Goal: Task Accomplishment & Management: Use online tool/utility

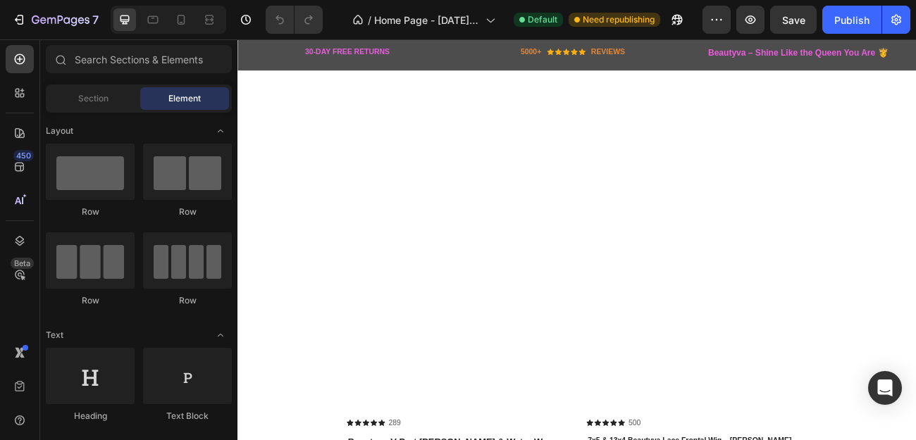
scroll to position [1001, 0]
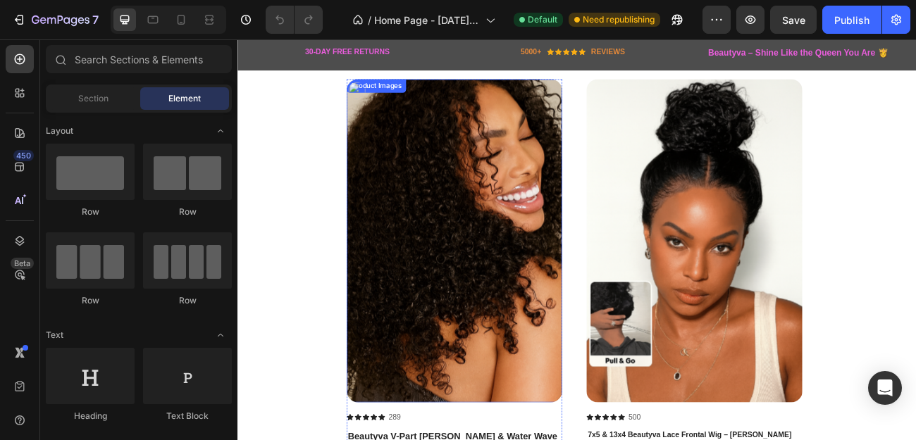
click at [518, 186] on img at bounding box center [507, 290] width 268 height 403
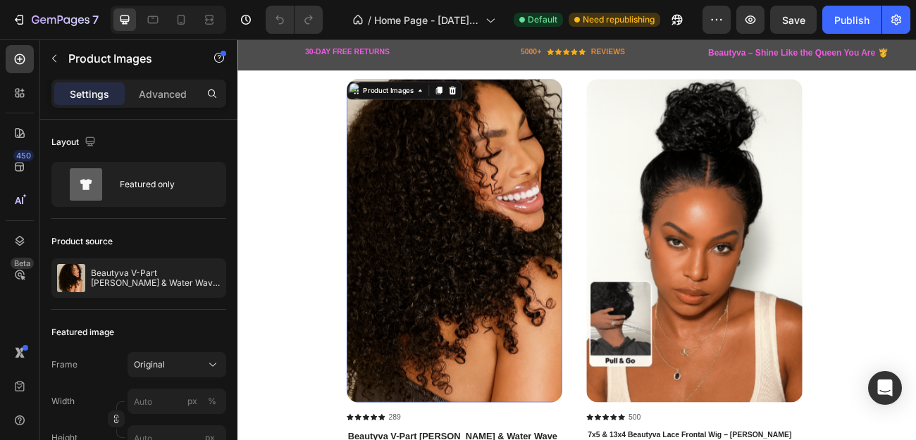
click at [585, 258] on img at bounding box center [507, 290] width 268 height 403
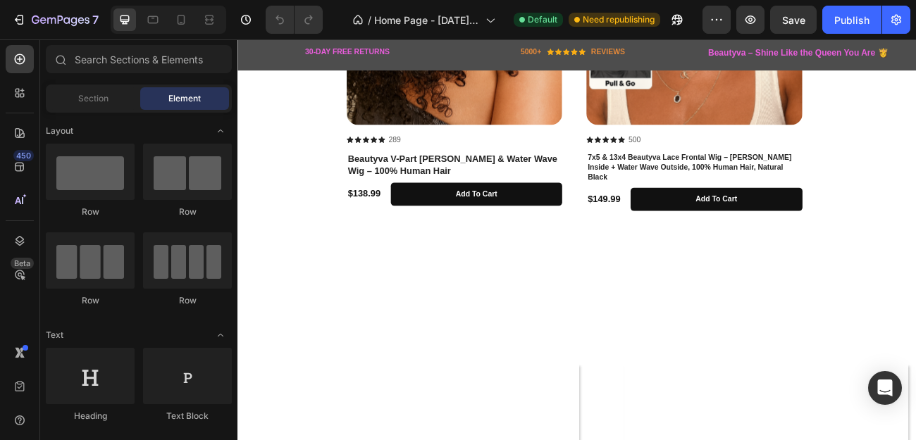
scroll to position [1334, 0]
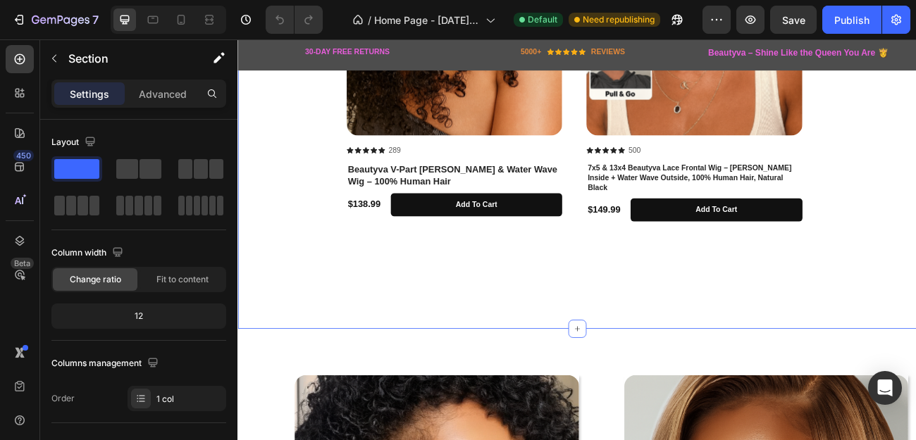
click at [517, 357] on div "Transform your look in seconds with our premium wigs – natural, stylish, and ma…" at bounding box center [659, 8] width 845 height 786
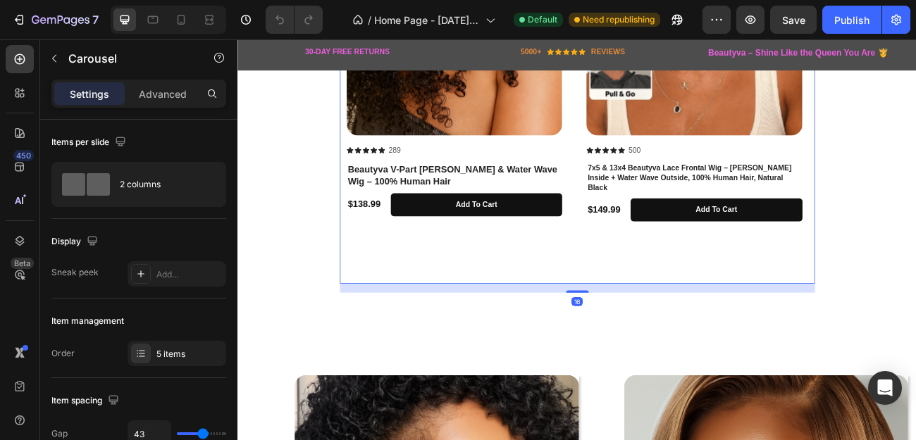
click at [445, 288] on div "Product Images Icon Icon Icon Icon Icon Icon List 289 Text Block Row Beautyva V…" at bounding box center [507, 45] width 268 height 579
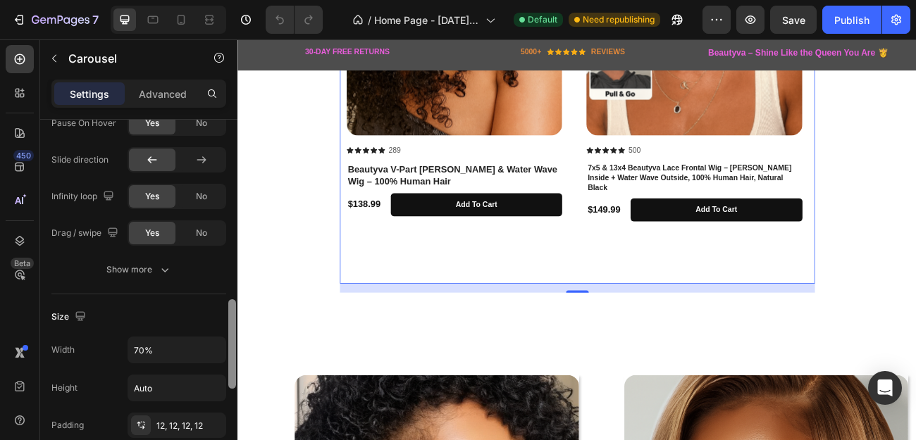
scroll to position [716, 0]
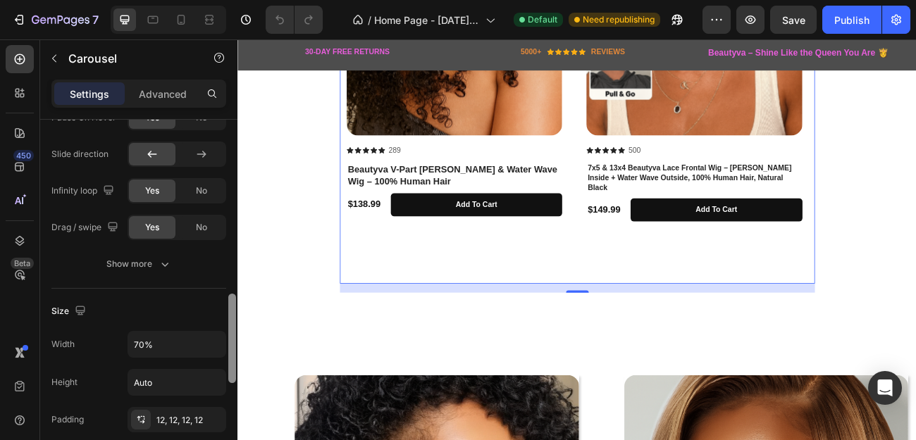
drag, startPoint x: 232, startPoint y: 191, endPoint x: 209, endPoint y: 368, distance: 179.1
click at [209, 368] on div "Items per slide 2 columns Display Sneak peek Add... Item management Order 5 ite…" at bounding box center [138, 300] width 197 height 361
click at [153, 384] on input "Auto" at bounding box center [176, 382] width 97 height 25
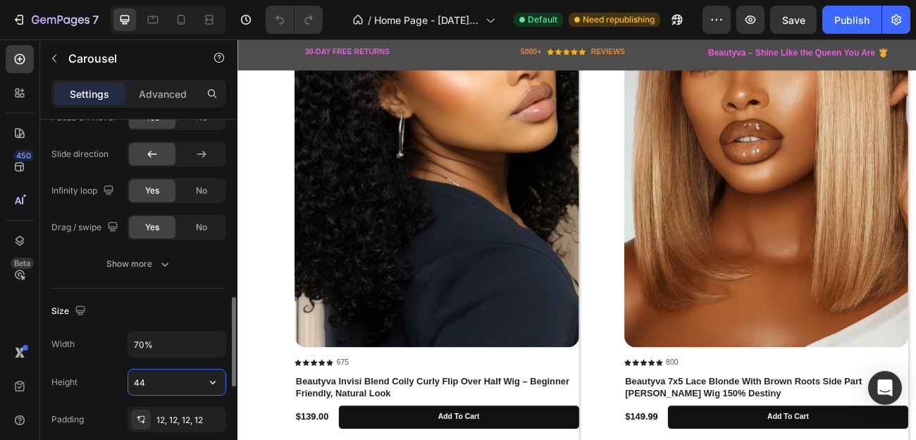
type input "4"
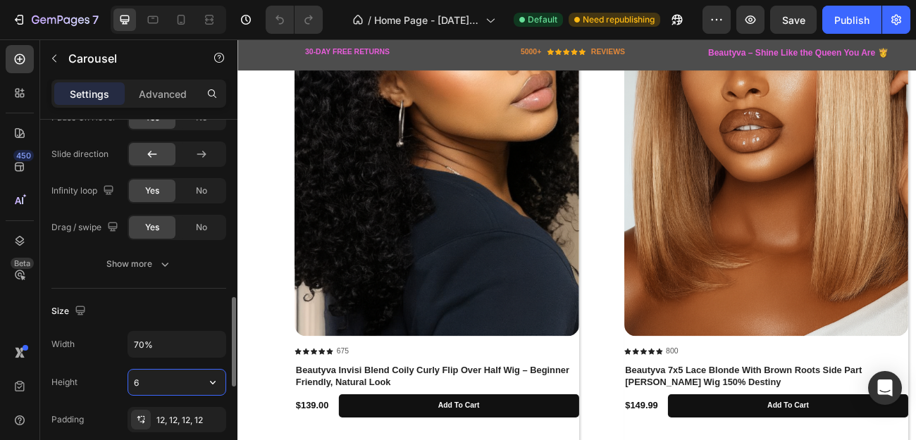
type input "60"
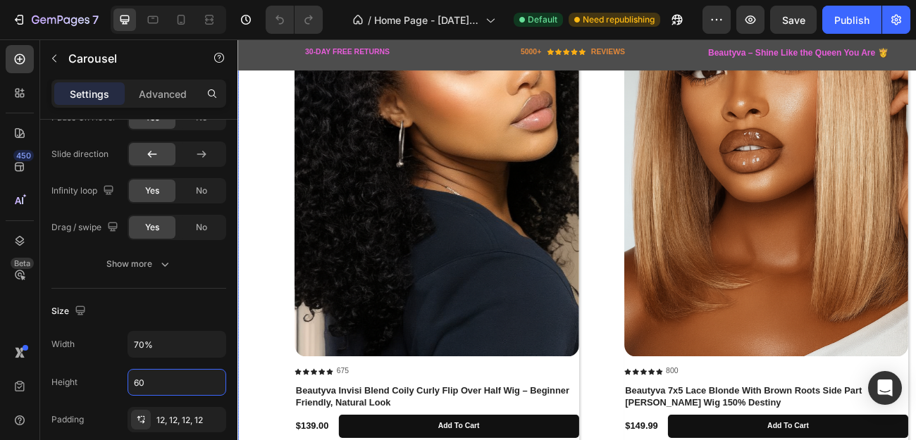
click at [699, 420] on div "Product Images Icon Icon Icon Icon Icon Icon List 675 Text Block Row Beautyva I…" at bounding box center [695, 250] width 775 height 693
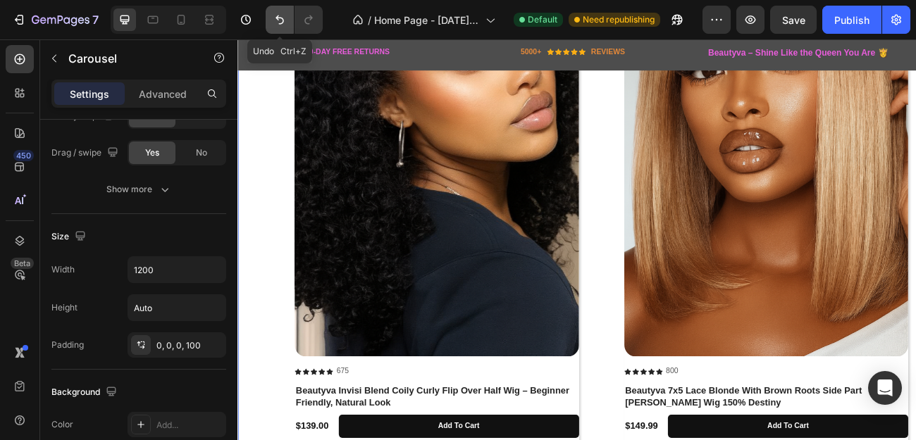
click at [283, 24] on icon "Undo/Redo" at bounding box center [280, 20] width 14 height 14
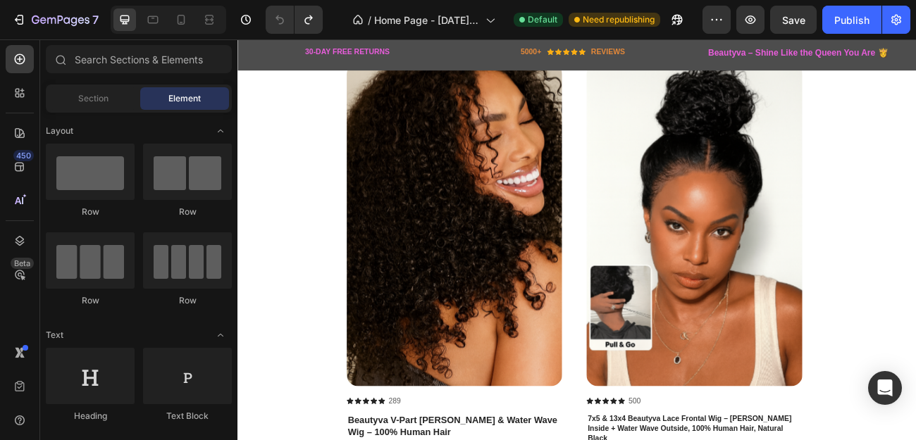
scroll to position [1027, 0]
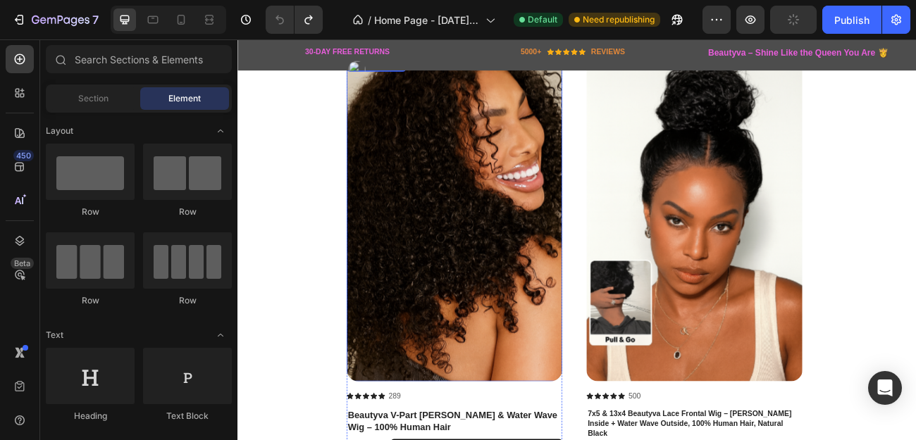
click at [498, 361] on img at bounding box center [507, 264] width 268 height 403
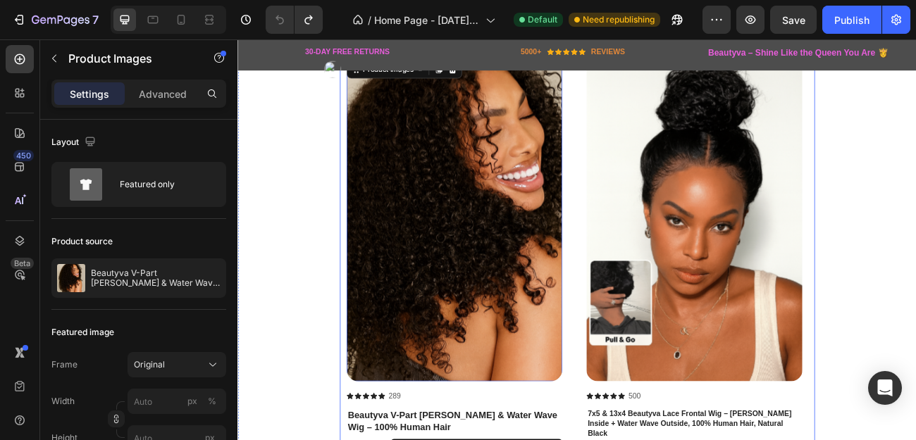
click at [365, 323] on div "Product Images 16 Icon Icon Icon Icon Icon Icon List 289 Text Block Row Beautyv…" at bounding box center [660, 352] width 592 height 596
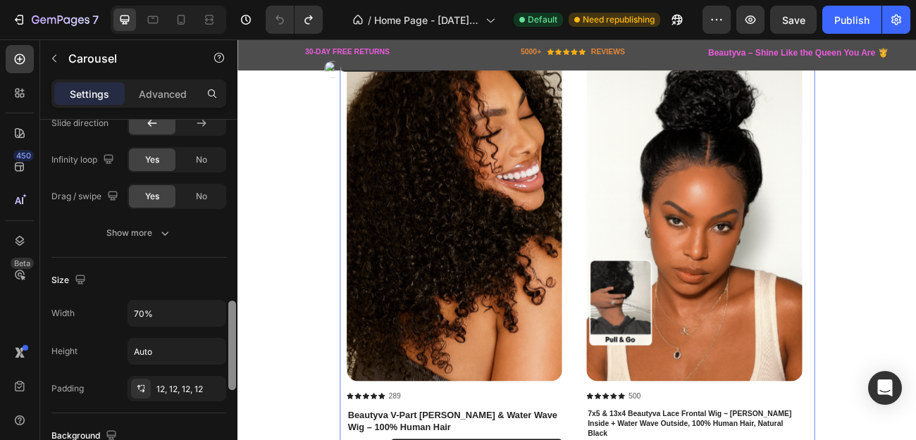
scroll to position [750, 0]
drag, startPoint x: 235, startPoint y: 188, endPoint x: 230, endPoint y: 374, distance: 186.1
click at [230, 374] on div at bounding box center [232, 349] width 8 height 89
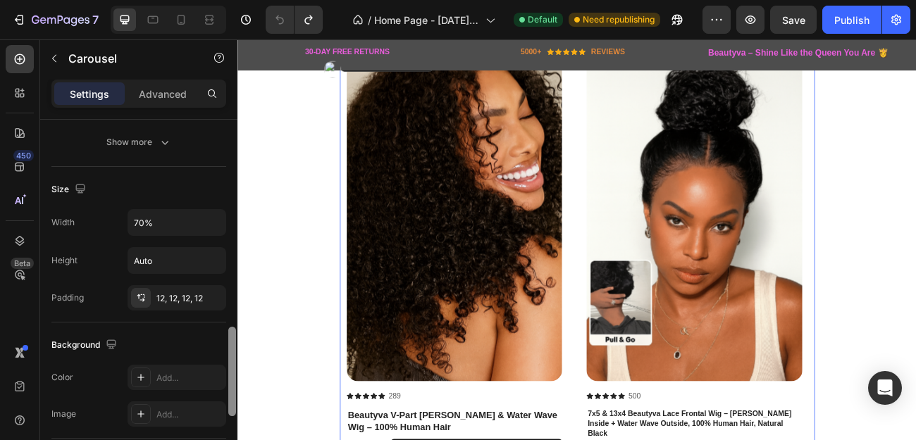
scroll to position [840, 0]
drag, startPoint x: 230, startPoint y: 347, endPoint x: 229, endPoint y: 369, distance: 22.6
click at [229, 369] on div at bounding box center [232, 368] width 8 height 89
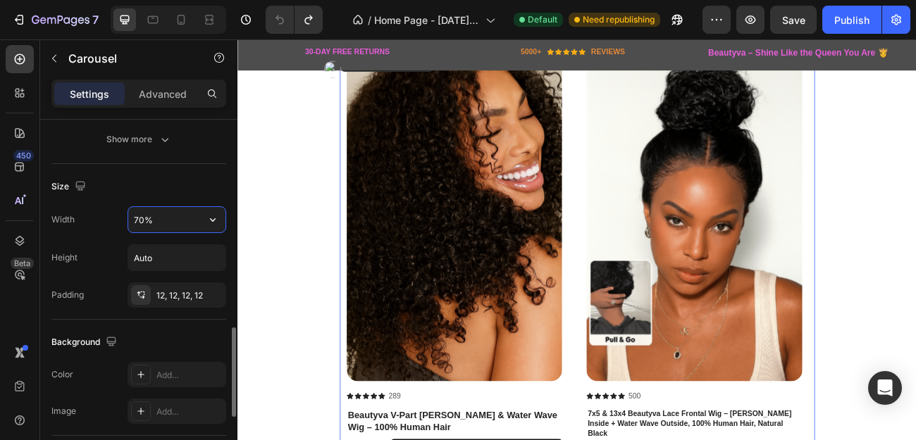
click at [153, 221] on input "70%" at bounding box center [176, 219] width 97 height 25
type input "%"
click at [153, 221] on input "%" at bounding box center [176, 219] width 97 height 25
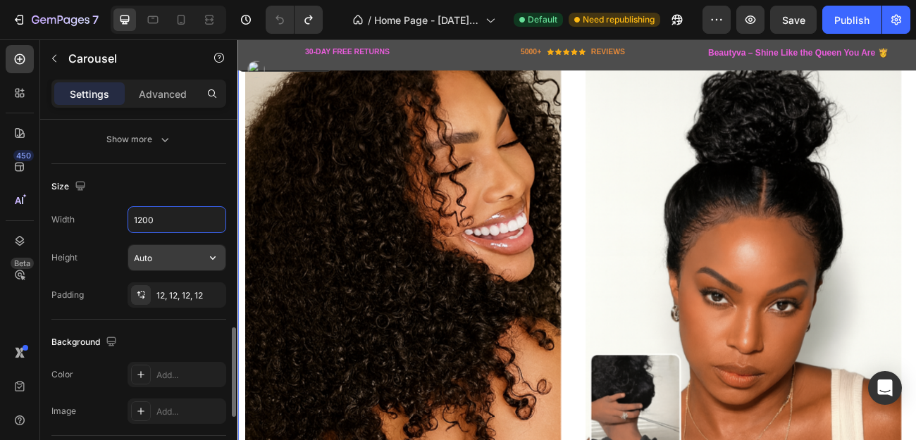
type input "1200"
click at [159, 258] on input "Auto" at bounding box center [176, 257] width 97 height 25
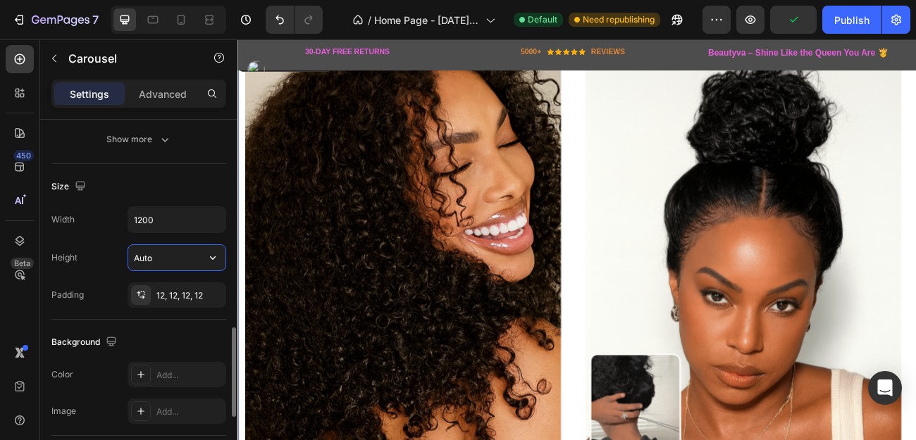
click at [158, 258] on input "Auto" at bounding box center [176, 257] width 97 height 25
type input "A"
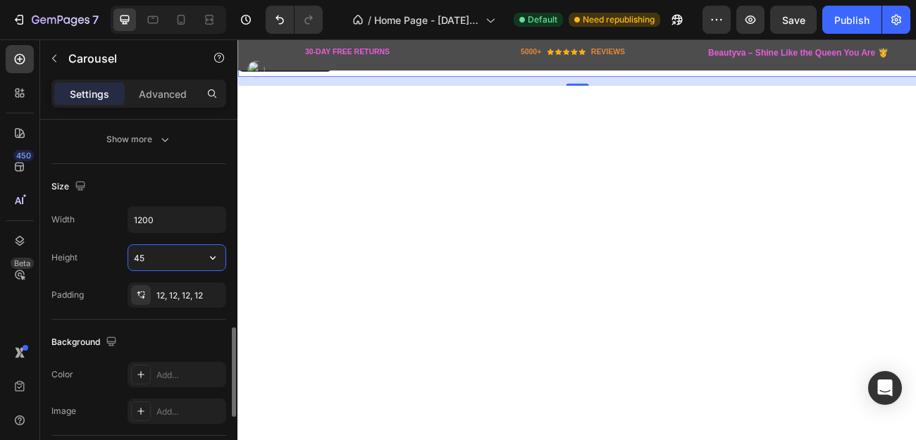
type input "450"
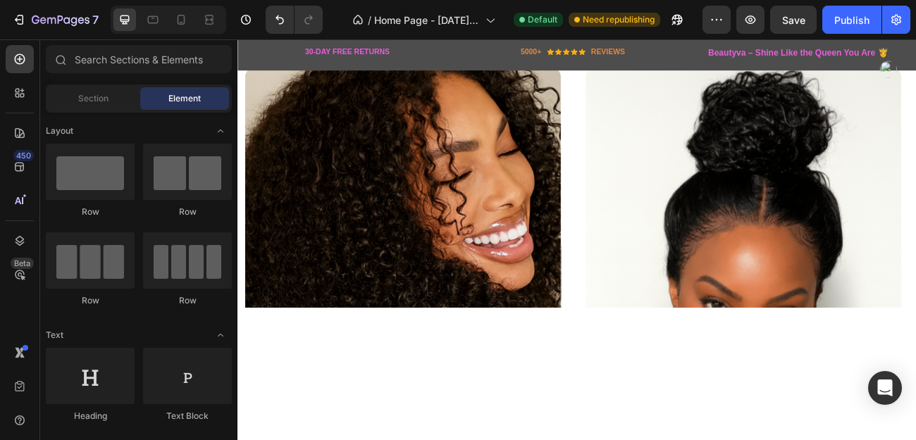
scroll to position [929, 0]
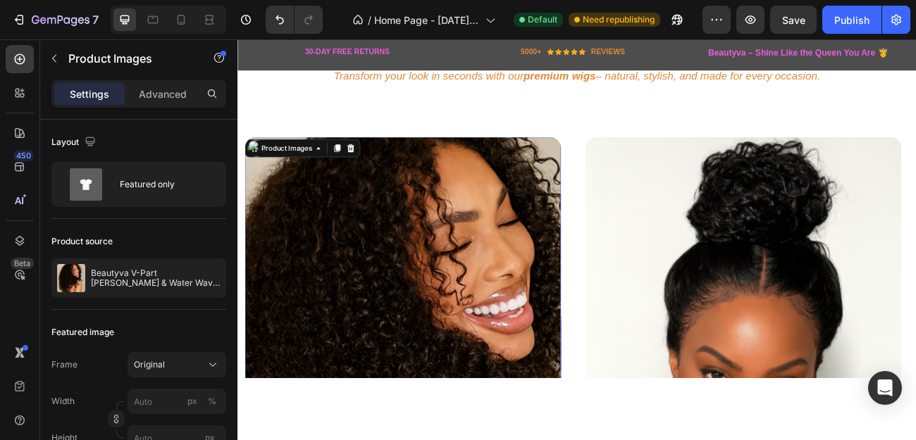
click at [213, 366] on icon at bounding box center [212, 366] width 7 height 4
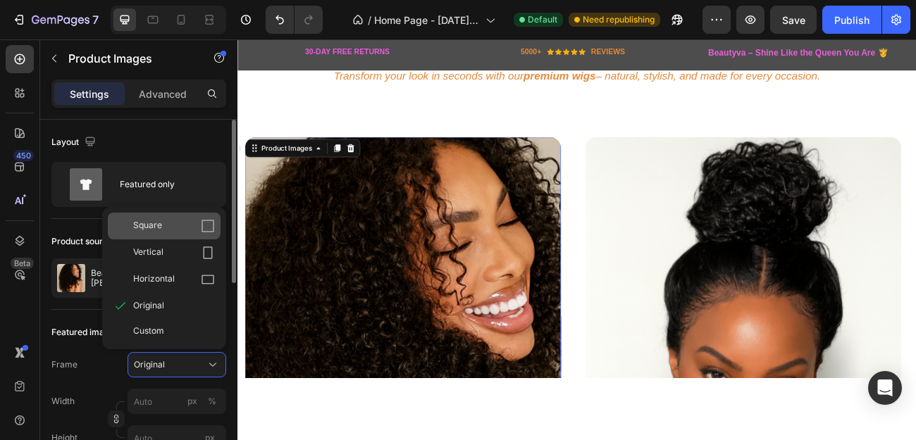
click at [202, 229] on icon at bounding box center [207, 226] width 13 height 13
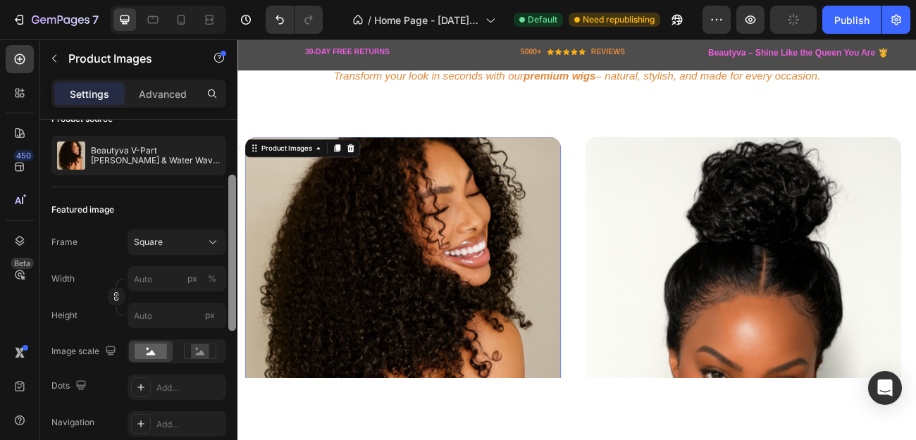
scroll to position [126, 0]
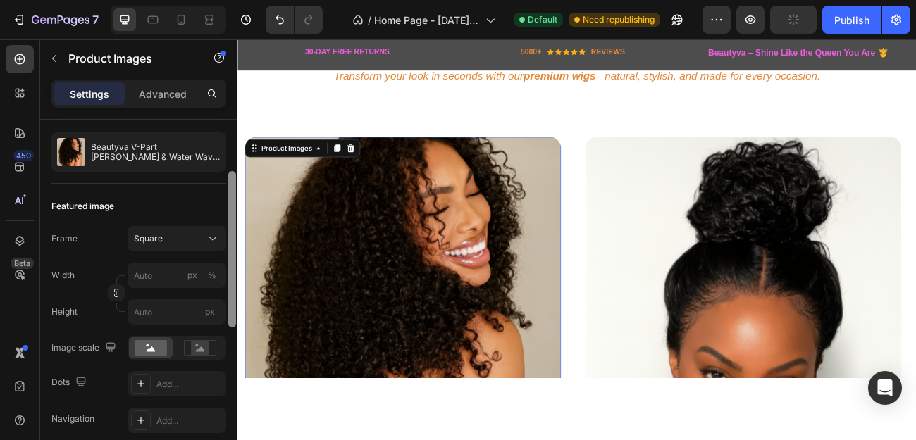
drag, startPoint x: 231, startPoint y: 216, endPoint x: 230, endPoint y: 271, distance: 55.0
click at [230, 271] on div at bounding box center [232, 249] width 8 height 156
click at [154, 276] on input "px %" at bounding box center [177, 275] width 99 height 25
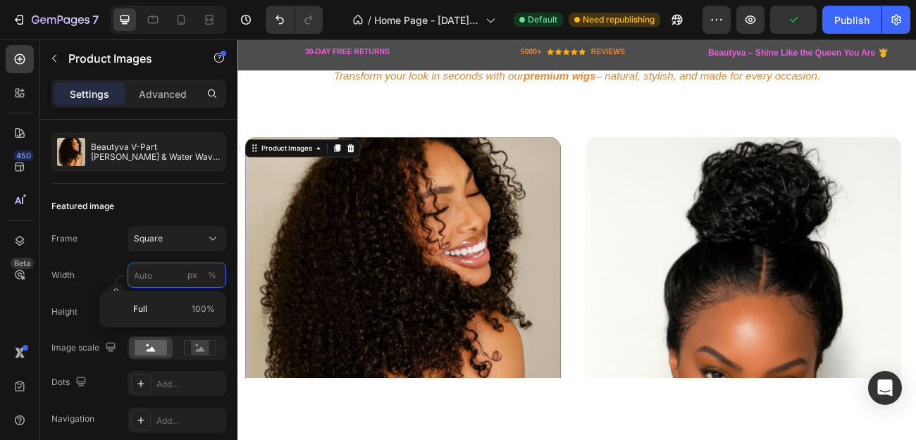
type input "4"
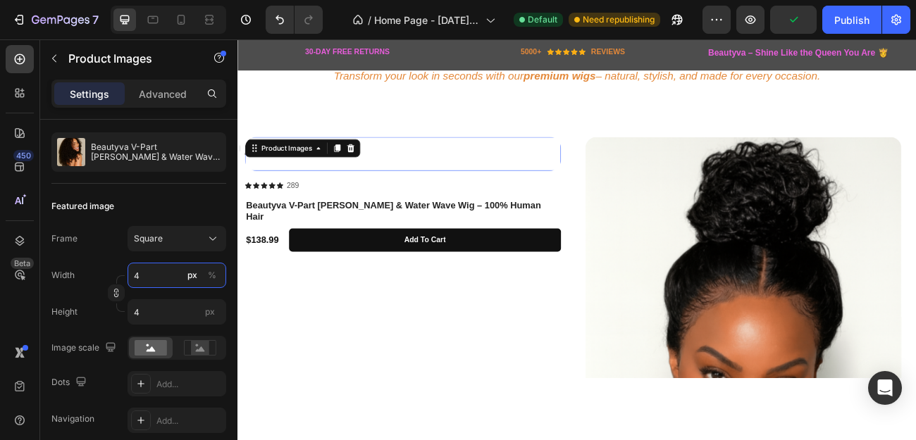
type input "40"
type input "400"
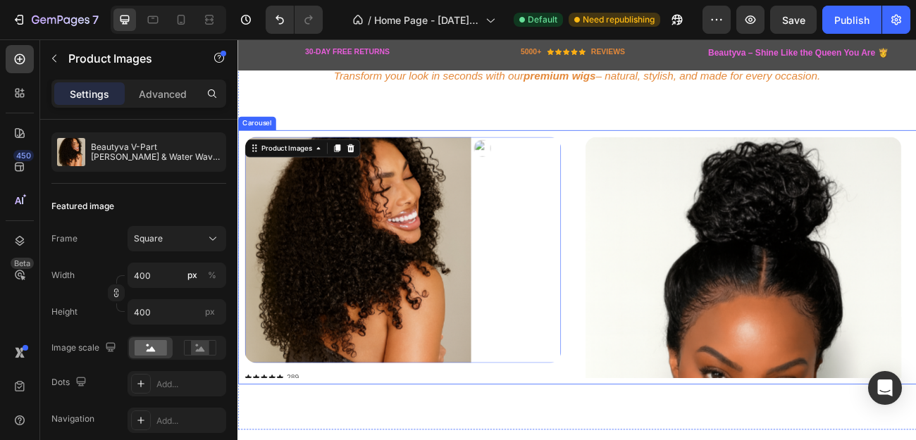
click at [664, 429] on div "Product Images 16 Icon Icon Icon Icon Icon Icon List 289 Text Block Row Beautyv…" at bounding box center [660, 311] width 829 height 300
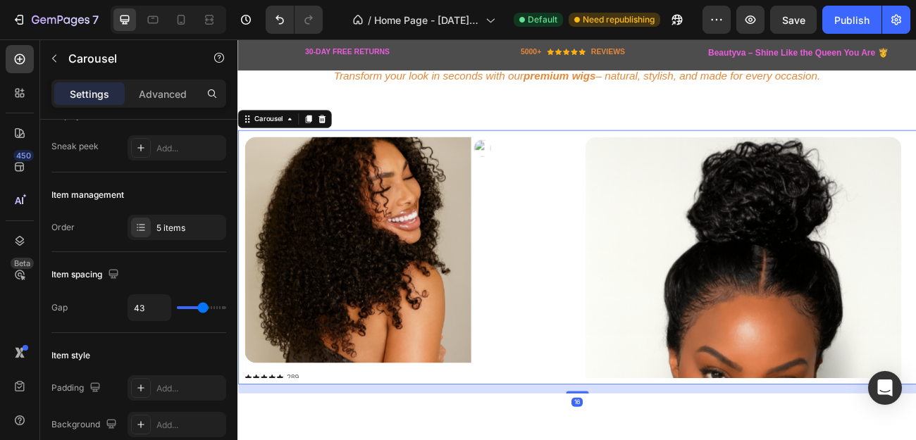
scroll to position [0, 0]
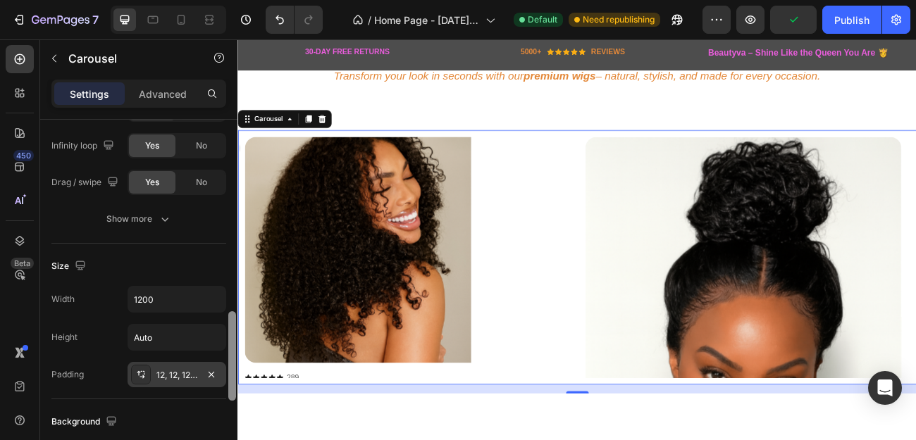
drag, startPoint x: 232, startPoint y: 185, endPoint x: 222, endPoint y: 374, distance: 189.8
click at [222, 374] on div "Items per slide 2 columns Display Sneak peek Add... Item management Order 5 ite…" at bounding box center [138, 300] width 197 height 361
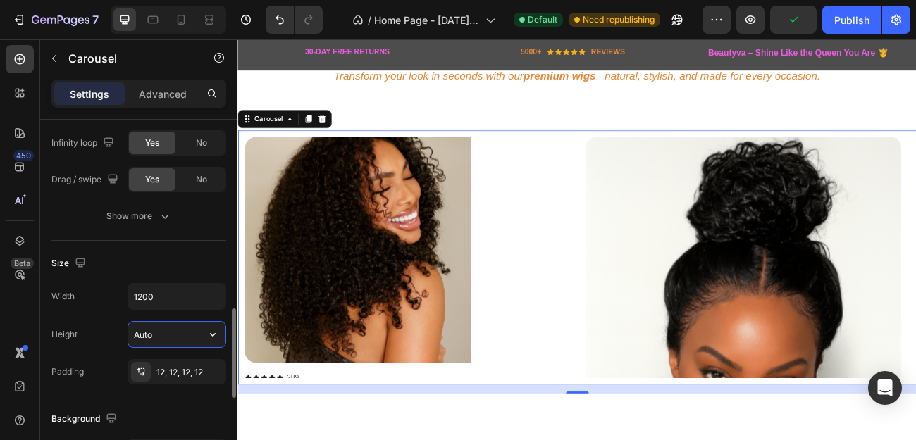
click at [158, 334] on input "Auto" at bounding box center [176, 334] width 97 height 25
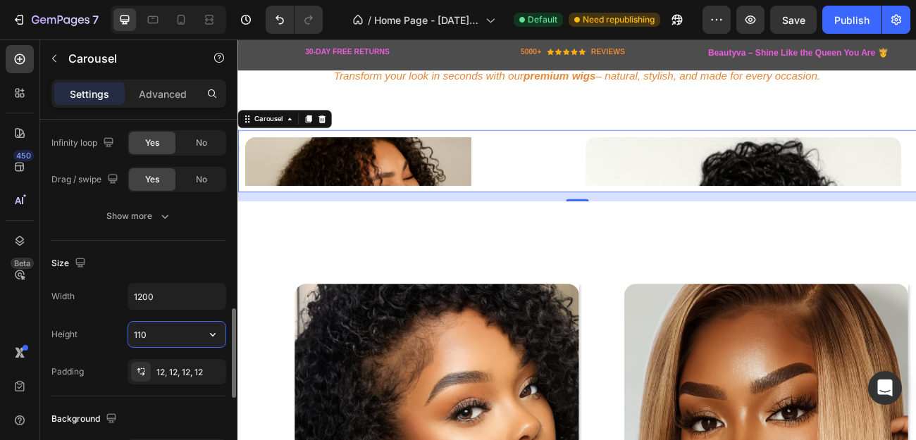
type input "1100"
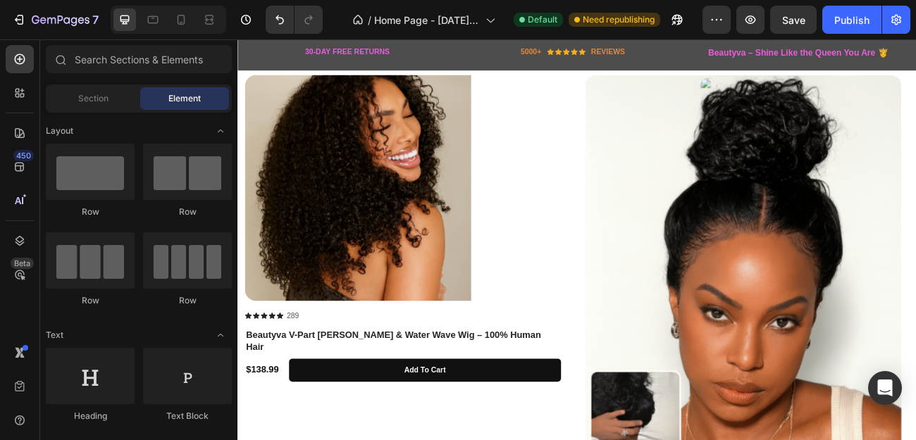
scroll to position [979, 0]
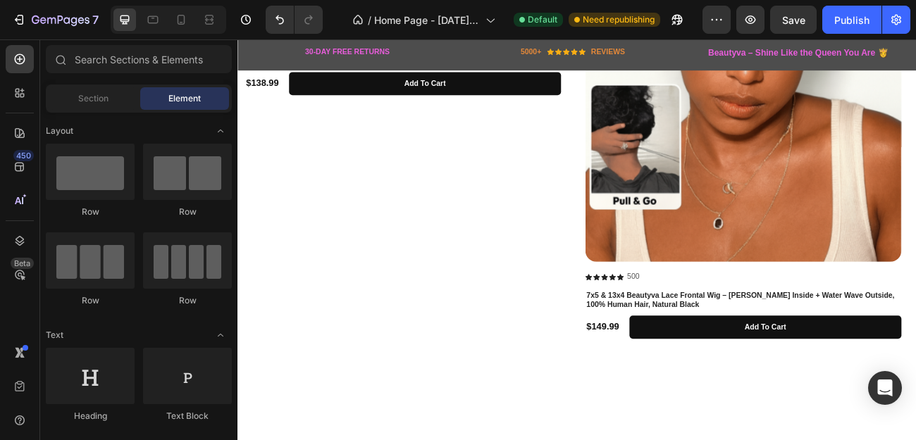
scroll to position [1391, 0]
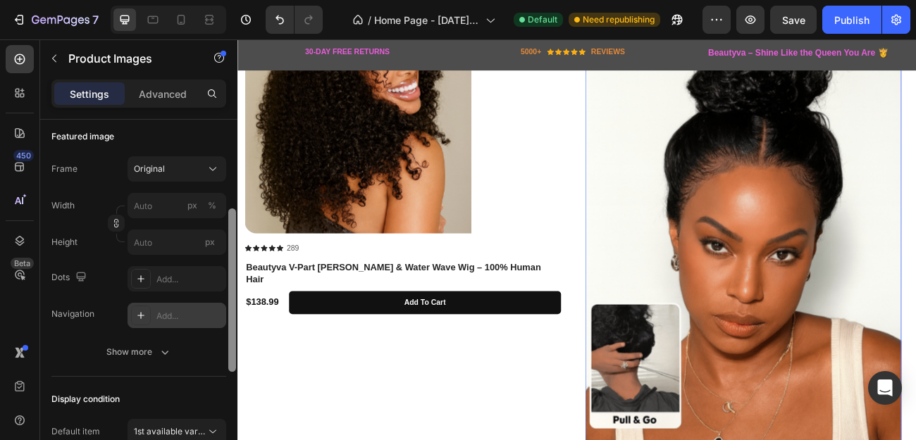
scroll to position [198, 0]
drag, startPoint x: 230, startPoint y: 226, endPoint x: 221, endPoint y: 316, distance: 90.7
click at [221, 316] on div "Layout Featured only Product source 7x5 & 13x4 Beautyva Lace Frontal Wig – [PER…" at bounding box center [138, 300] width 197 height 361
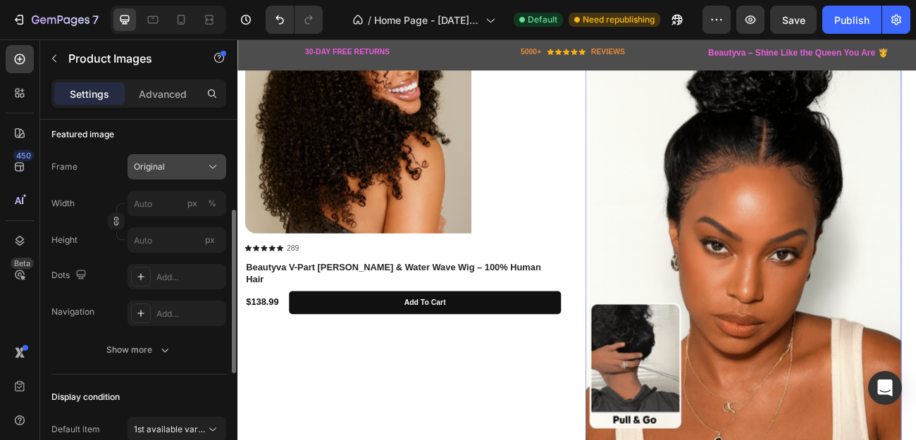
click at [209, 165] on icon at bounding box center [213, 167] width 14 height 14
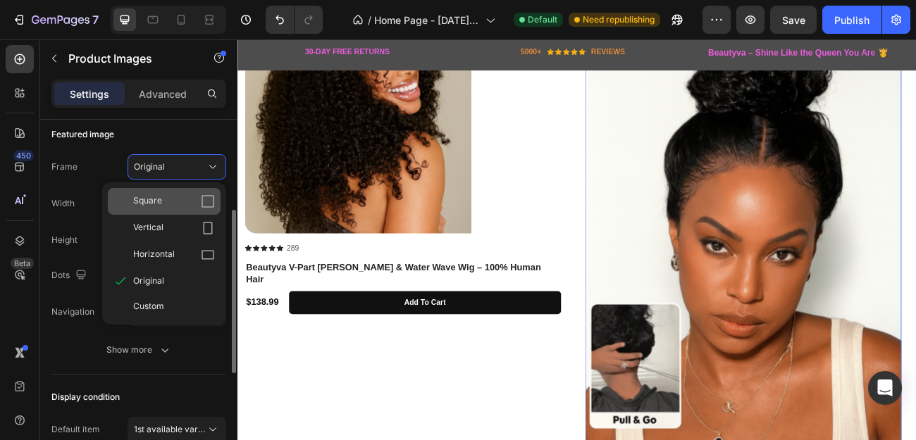
click at [211, 195] on icon at bounding box center [208, 201] width 14 height 14
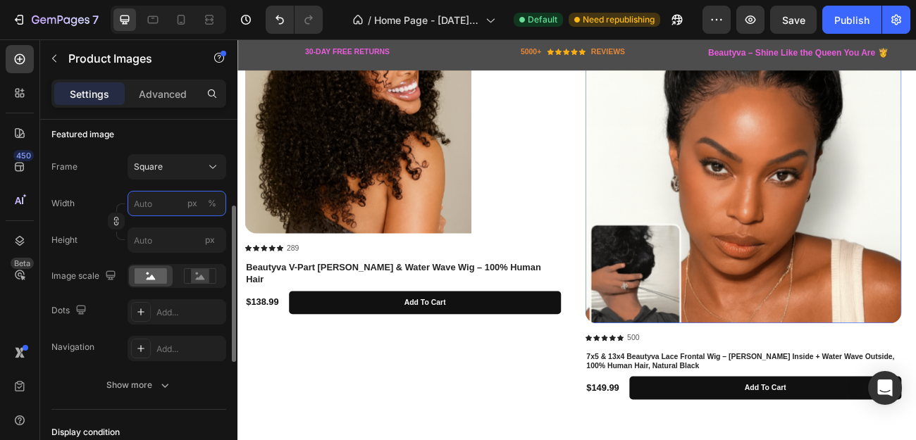
click at [148, 203] on input "px %" at bounding box center [177, 203] width 99 height 25
type input "4"
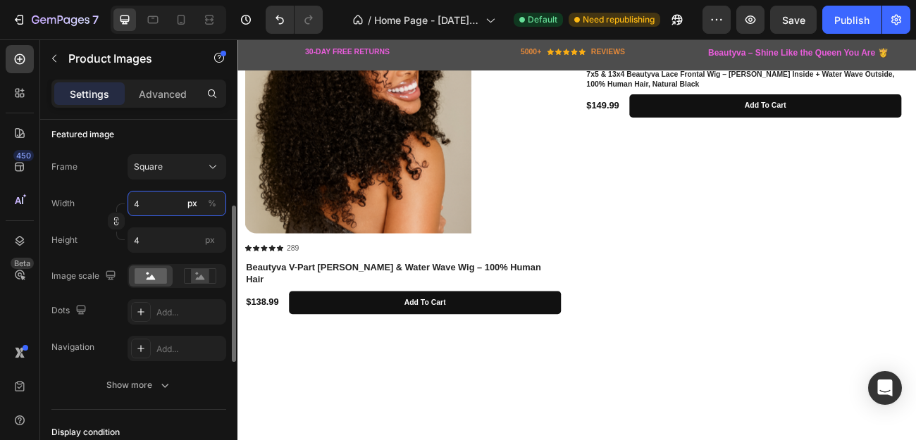
type input "40"
type input "400"
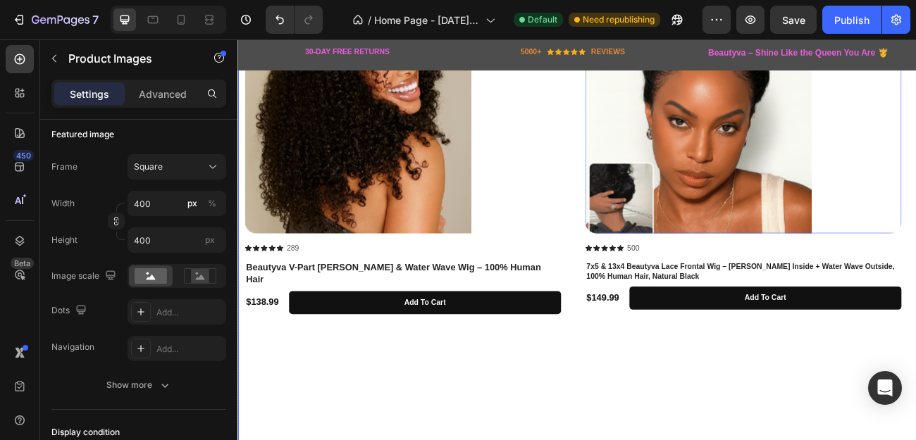
click at [421, 440] on div "Product Images Icon Icon Icon Icon Icon Icon List 289 Text Block Row Beautyva V…" at bounding box center [443, 378] width 394 height 758
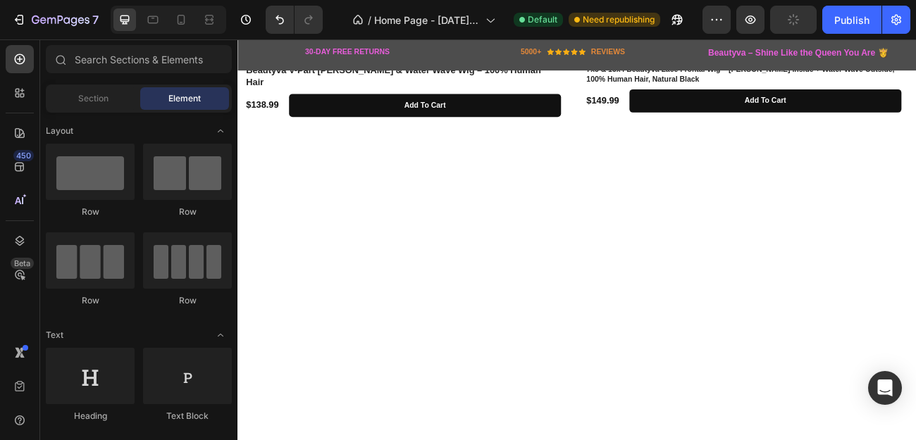
scroll to position [1363, 0]
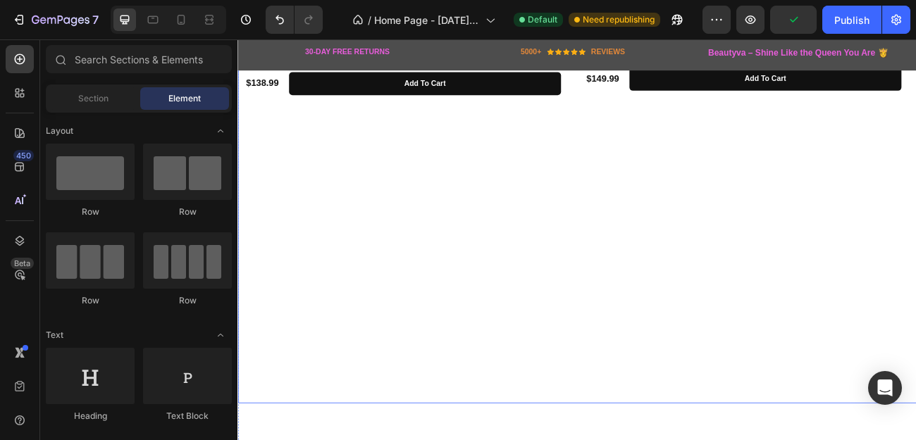
click at [703, 302] on div "Product Images Icon Icon Icon Icon Icon Icon List 500 Text Block Row 7x5 & 13x4…" at bounding box center [867, 106] width 394 height 758
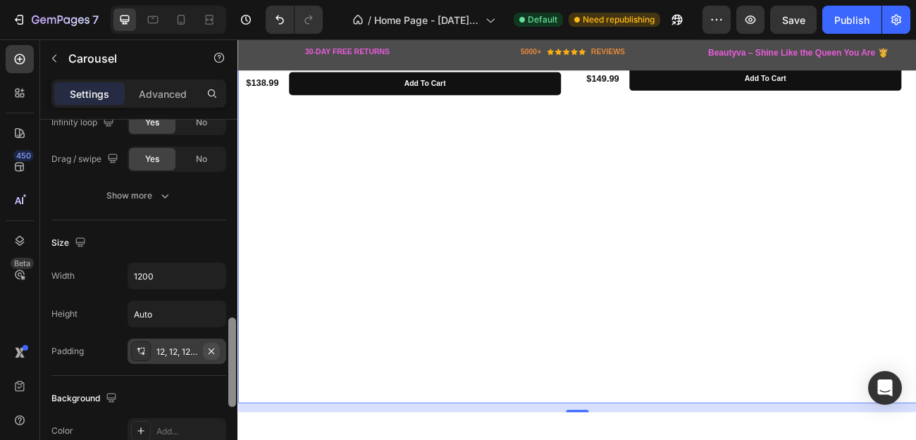
scroll to position [787, 0]
drag, startPoint x: 231, startPoint y: 163, endPoint x: 217, endPoint y: 358, distance: 195.7
click at [217, 358] on div "Items per slide 2 columns Display Sneak peek Add... Item management Order 5 ite…" at bounding box center [138, 300] width 197 height 361
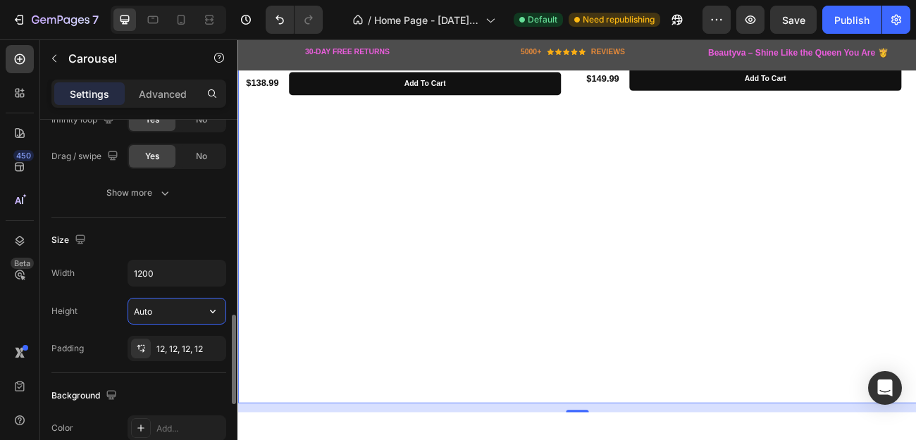
click at [157, 316] on input "Auto" at bounding box center [176, 311] width 97 height 25
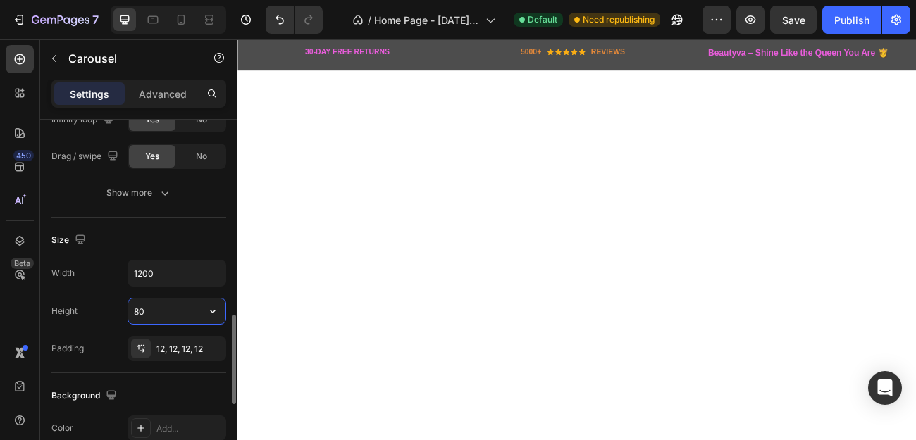
type input "8"
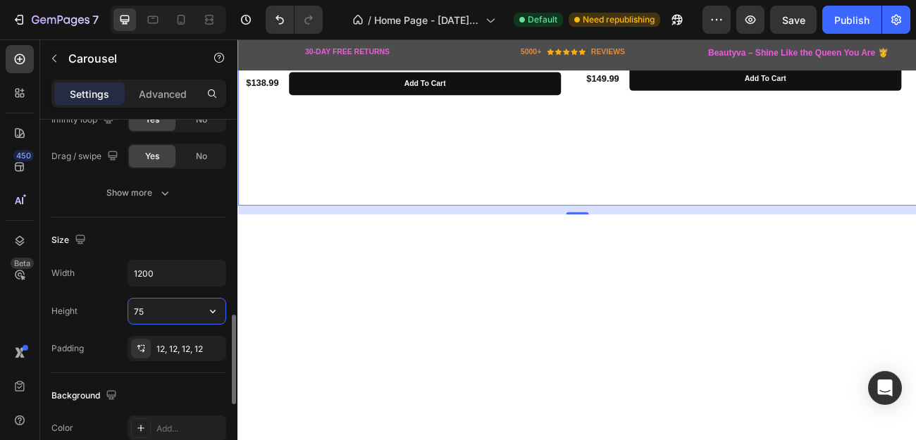
type input "7"
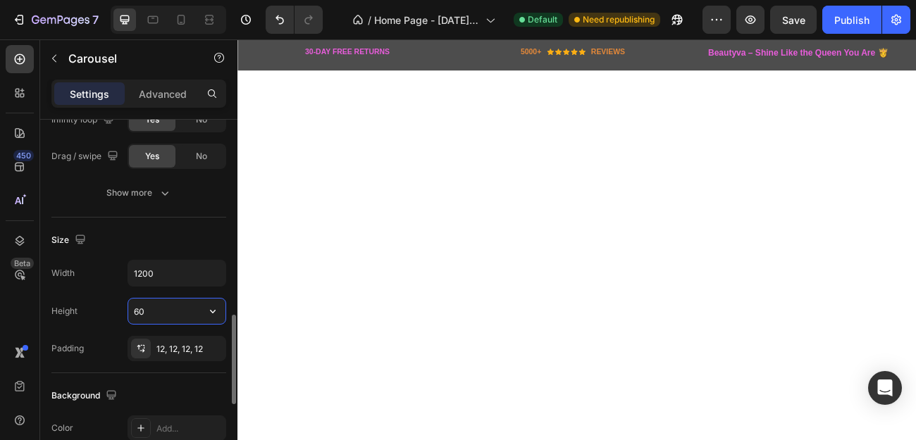
type input "600"
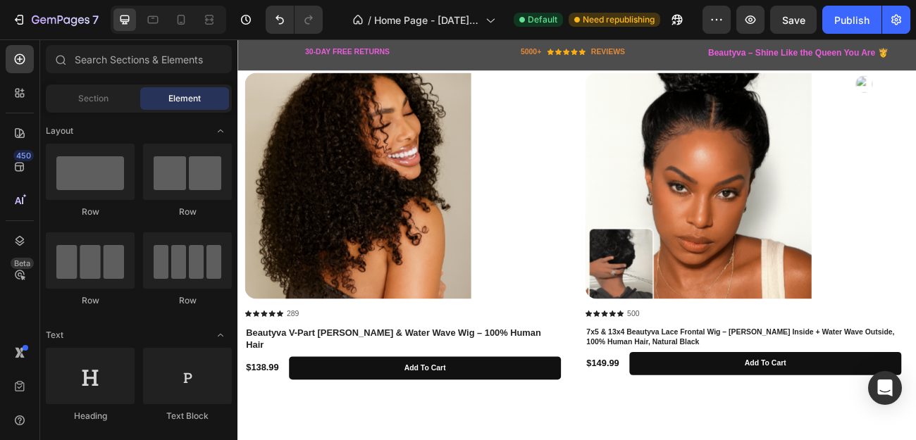
scroll to position [1015, 0]
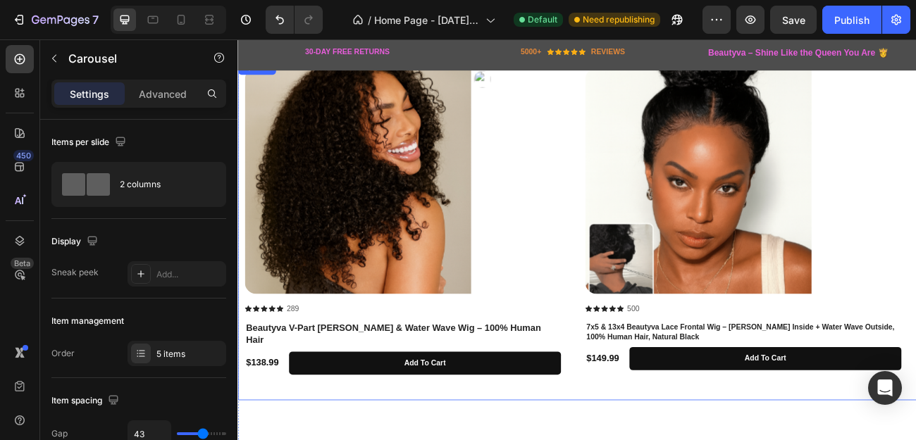
click at [652, 297] on div "Product Images Icon Icon Icon Icon Icon Icon List 289 Text Block Row Beautyva V…" at bounding box center [660, 278] width 829 height 406
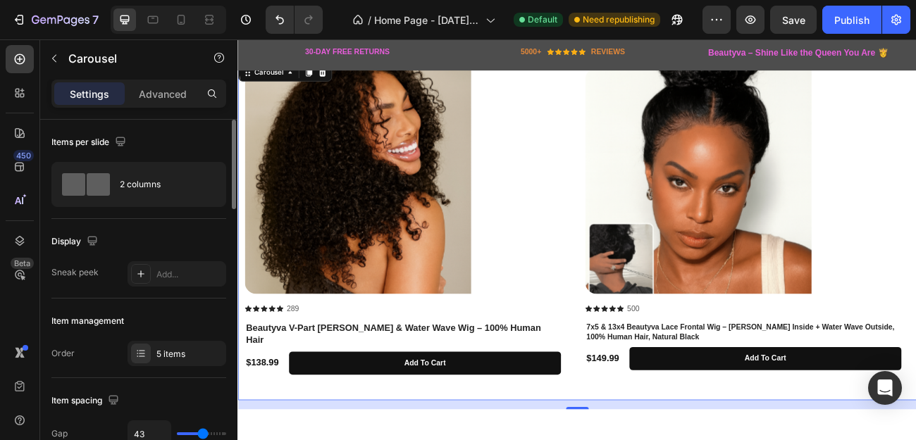
type input "30"
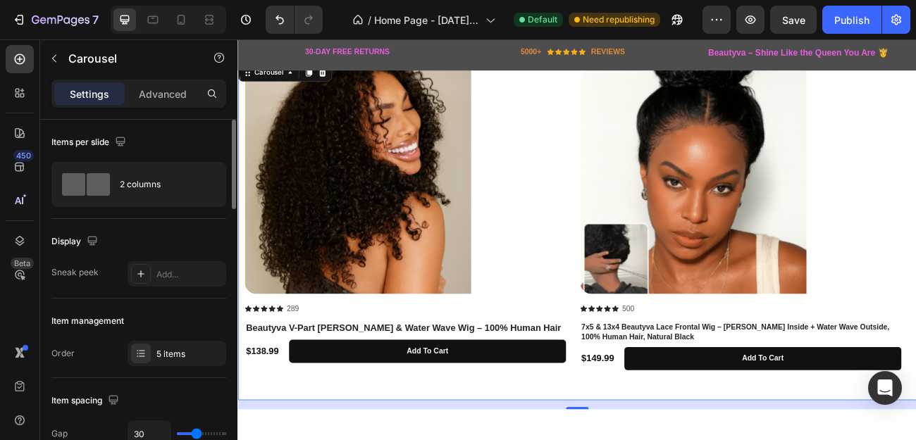
type input "25"
type input "24"
type input "6"
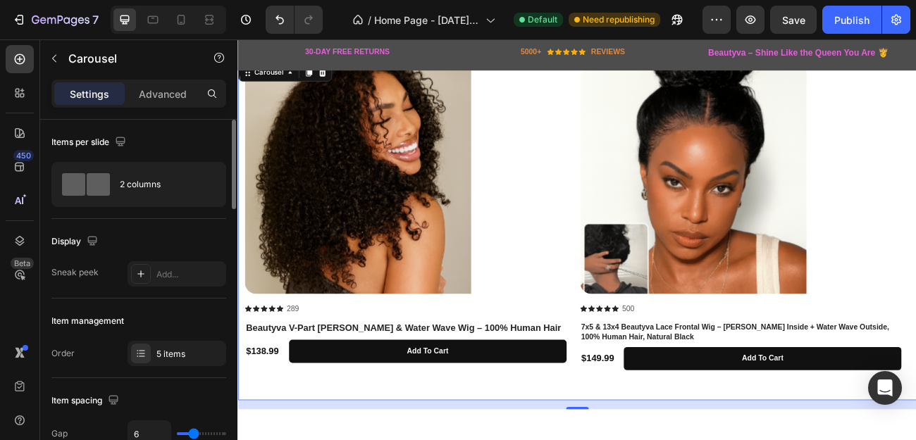
type input "6"
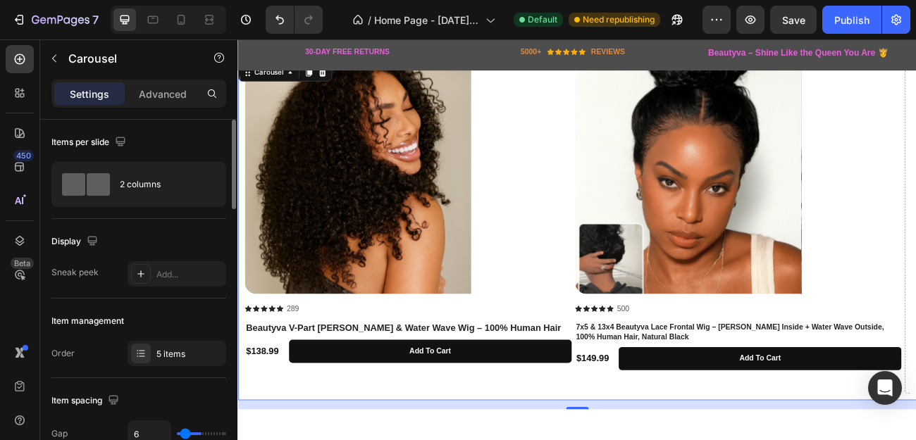
type input "36"
type input "65"
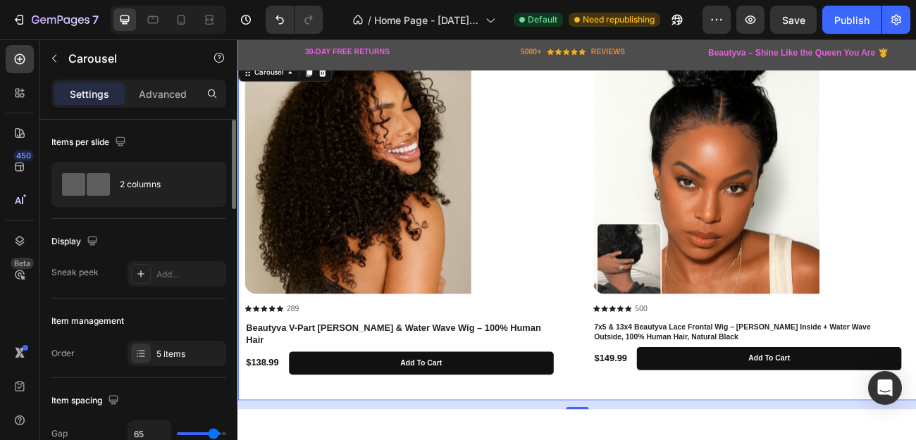
type input "70"
type input "77"
type input "80"
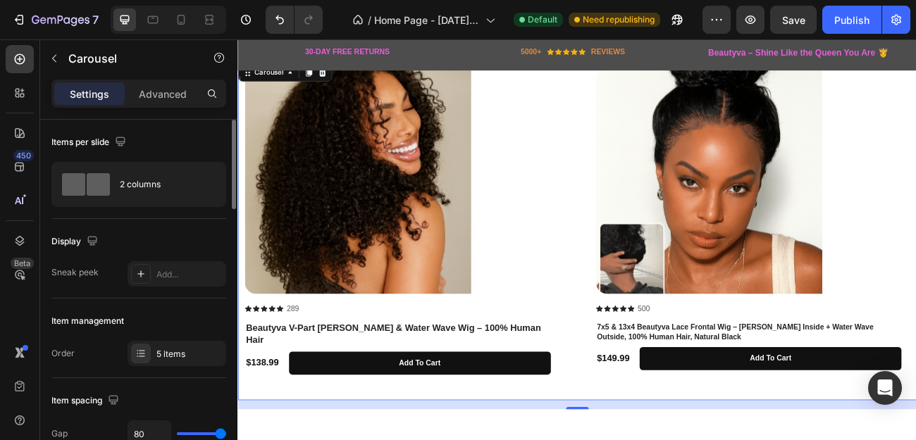
drag, startPoint x: 204, startPoint y: 432, endPoint x: 260, endPoint y: 429, distance: 56.4
type input "80"
click at [226, 433] on input "range" at bounding box center [201, 434] width 49 height 3
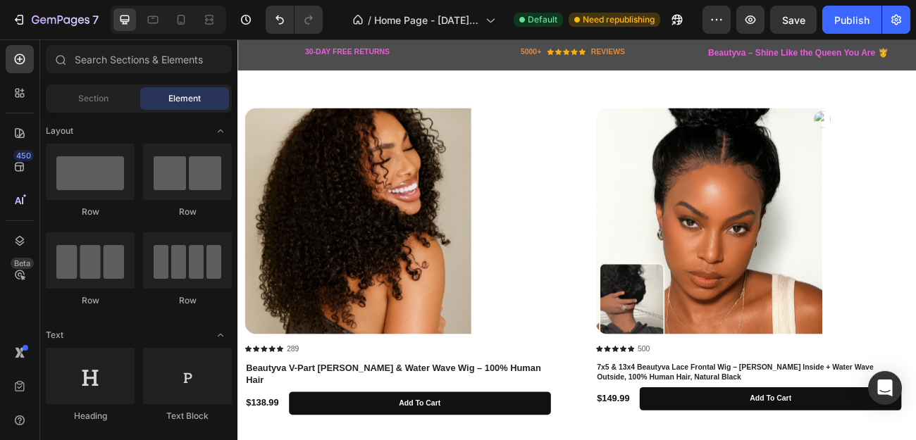
scroll to position [971, 0]
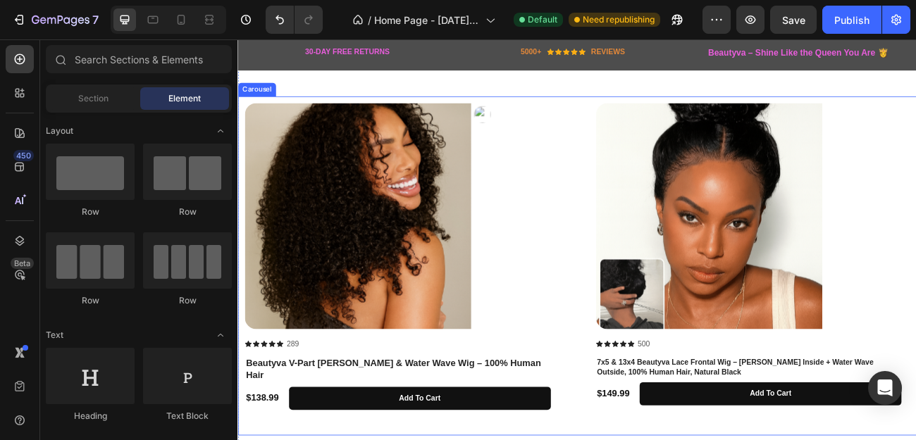
click at [630, 271] on div "Product Images Icon Icon Icon Icon Icon Icon List 289 Text Block Row Beautyva V…" at bounding box center [660, 322] width 829 height 406
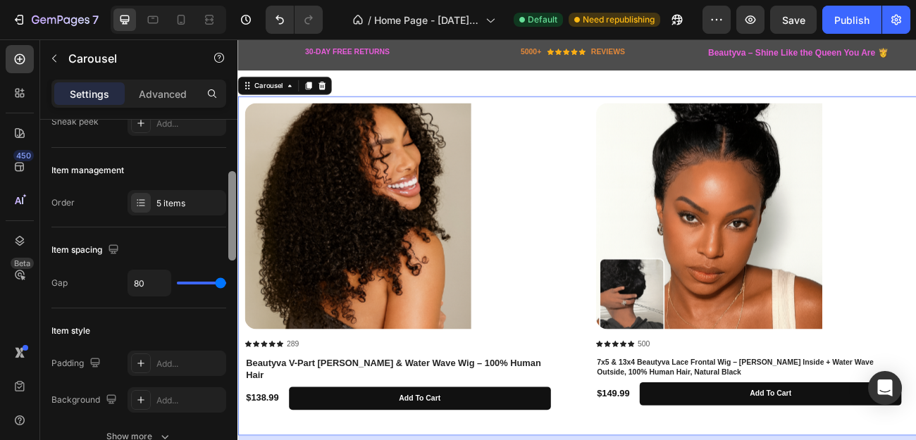
scroll to position [162, 0]
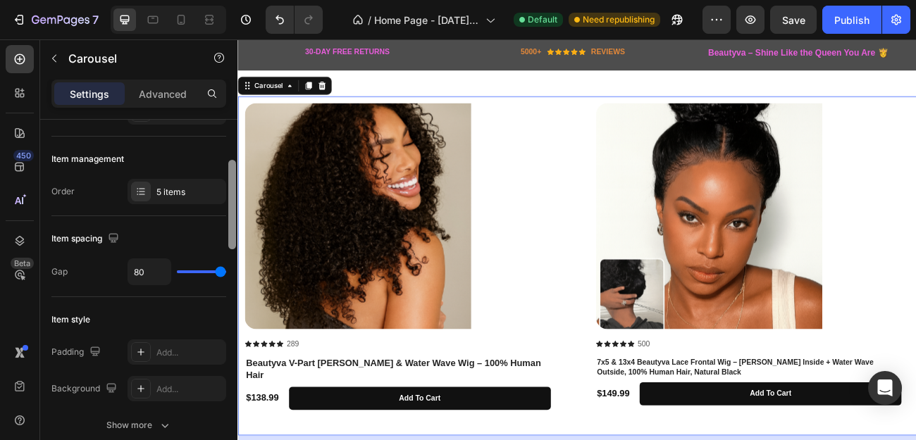
drag, startPoint x: 233, startPoint y: 165, endPoint x: 229, endPoint y: 205, distance: 40.4
click at [229, 205] on div at bounding box center [232, 204] width 8 height 89
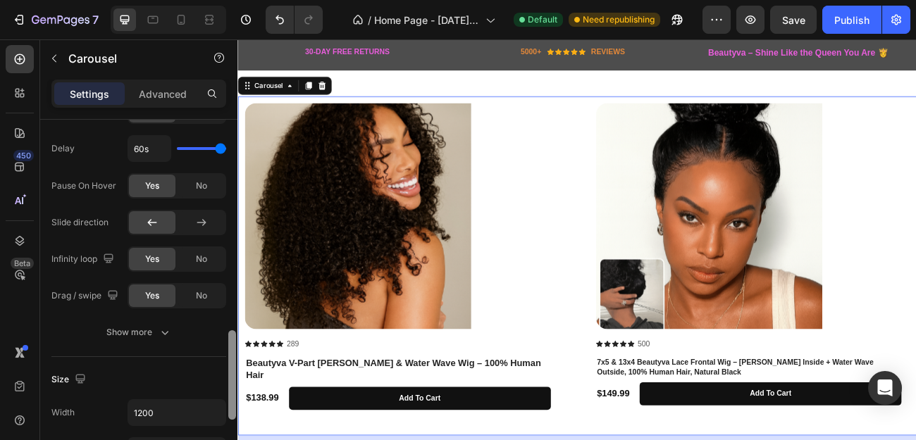
scroll to position [793, 0]
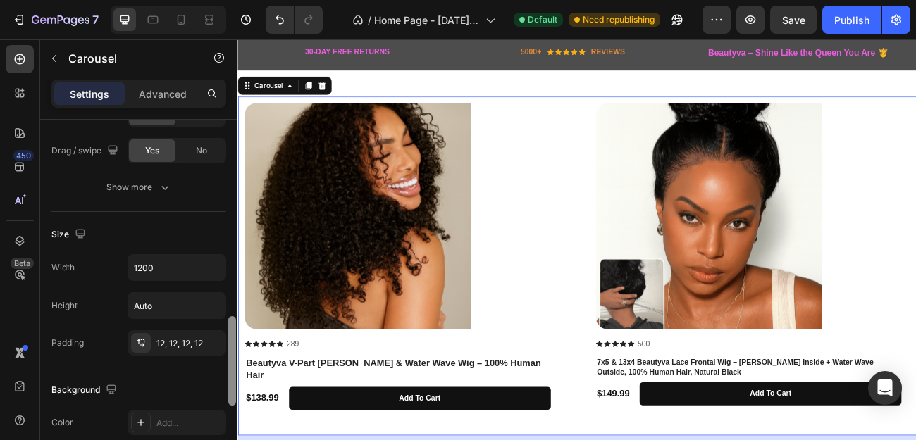
drag, startPoint x: 229, startPoint y: 205, endPoint x: 201, endPoint y: 361, distance: 158.8
click at [201, 361] on div "Items per slide 2 columns Display Sneak peek Add... Item management Order 5 ite…" at bounding box center [138, 300] width 197 height 361
click at [158, 268] on input "1200" at bounding box center [176, 267] width 97 height 25
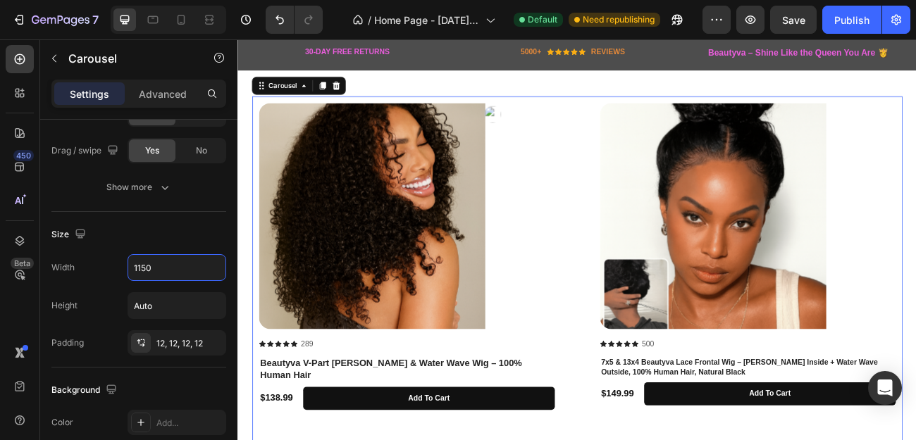
type input "1150"
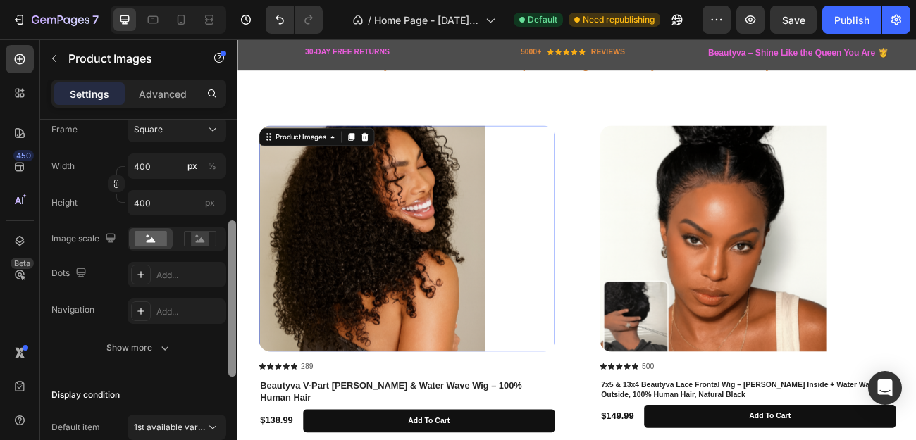
scroll to position [239, 0]
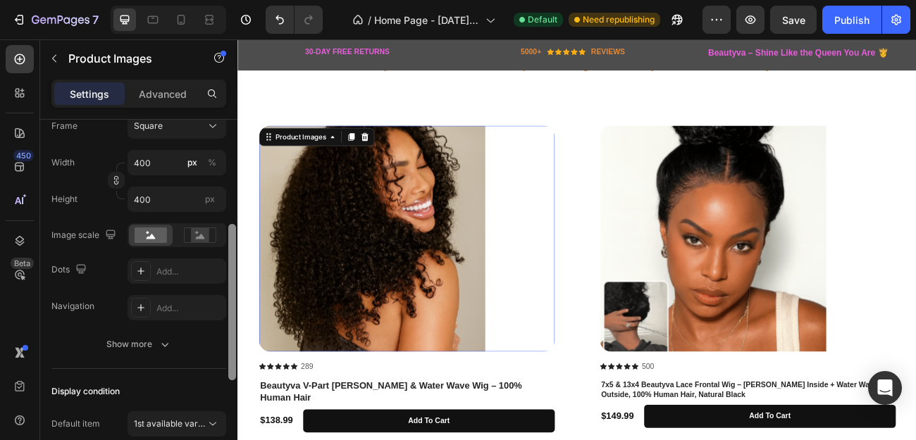
drag, startPoint x: 232, startPoint y: 257, endPoint x: 237, endPoint y: 361, distance: 104.4
click at [237, 0] on div "7 Version history / Home Page - [DATE] 15:45:20 Default Need republishing Previ…" at bounding box center [458, 0] width 916 height 0
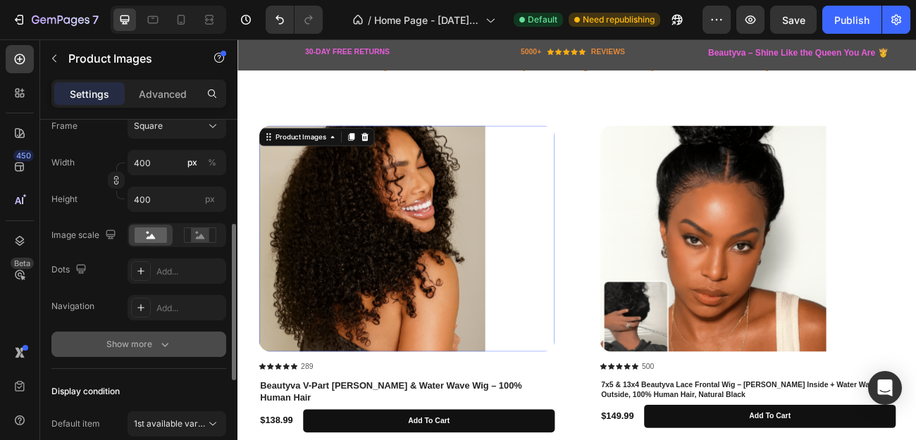
click at [169, 345] on icon "button" at bounding box center [165, 344] width 14 height 14
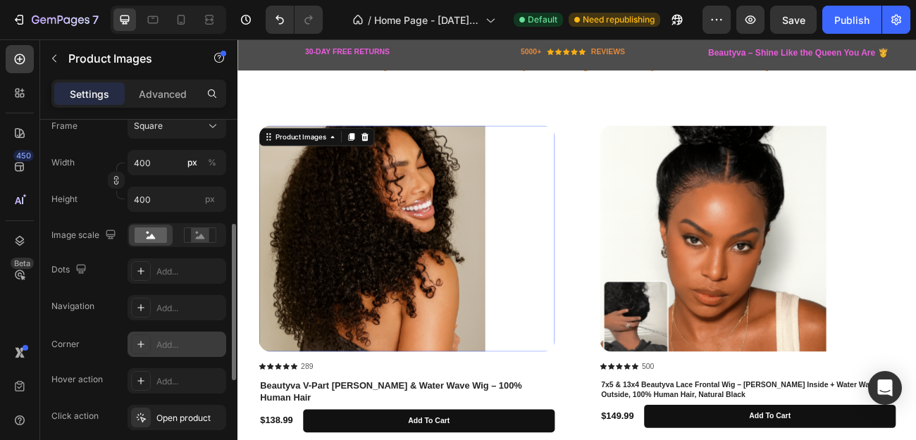
click at [139, 345] on icon at bounding box center [140, 344] width 7 height 7
click at [132, 380] on div at bounding box center [141, 381] width 20 height 20
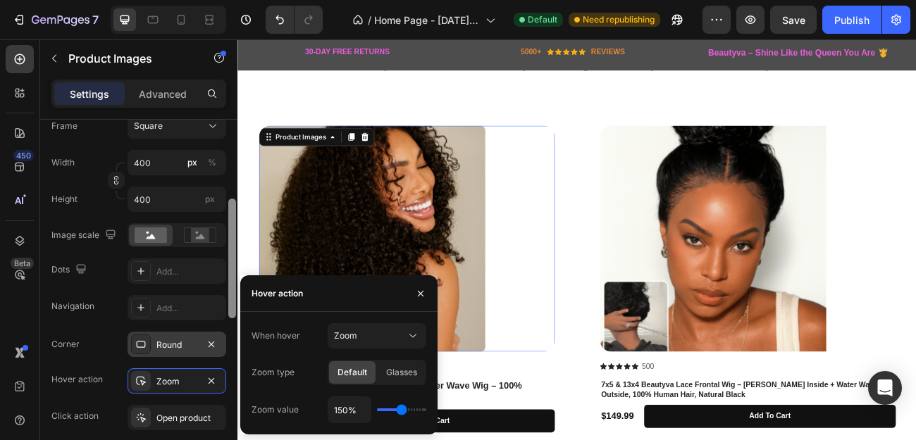
click at [232, 287] on div at bounding box center [232, 259] width 8 height 120
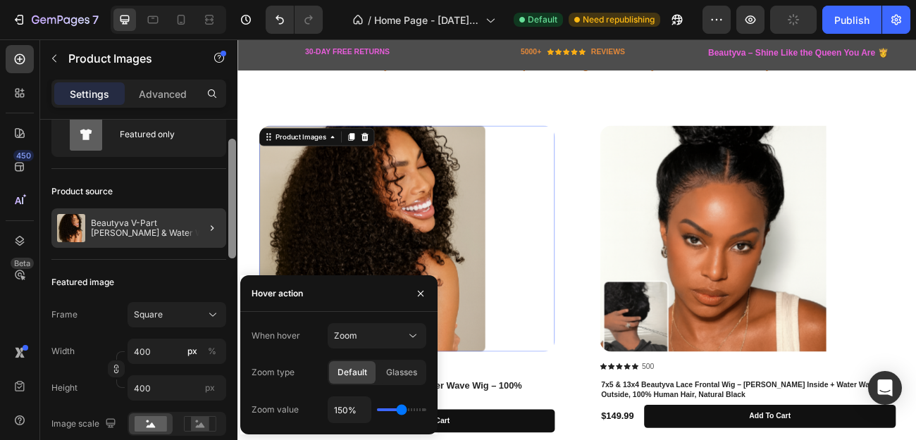
scroll to position [46, 0]
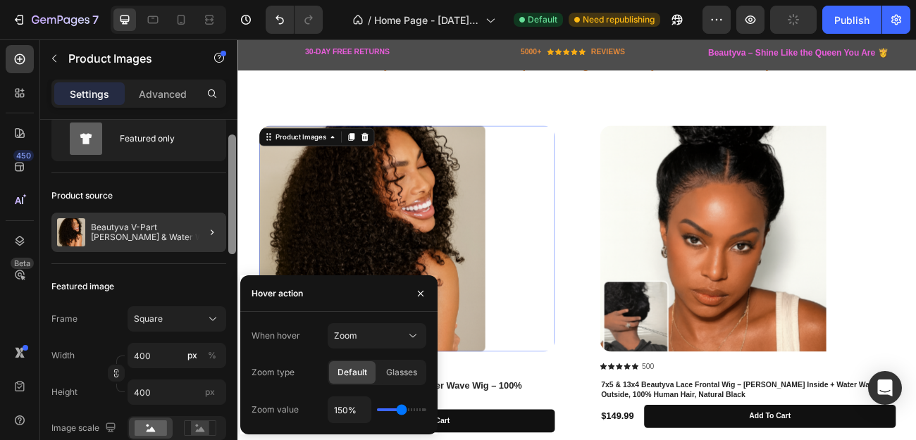
drag, startPoint x: 232, startPoint y: 287, endPoint x: 221, endPoint y: 223, distance: 65.2
click at [221, 223] on div "Layout Featured only Product source Beautyva V-Part [PERSON_NAME] & Water Wave …" at bounding box center [138, 300] width 197 height 361
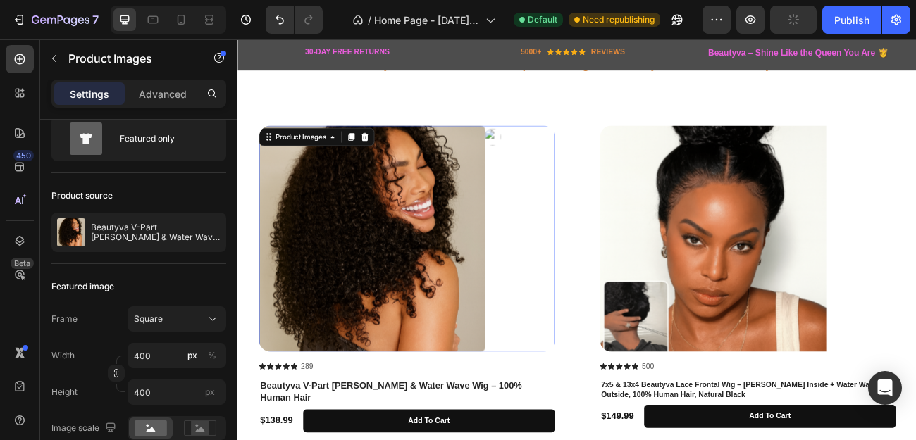
click at [619, 316] on div at bounding box center [447, 288] width 368 height 282
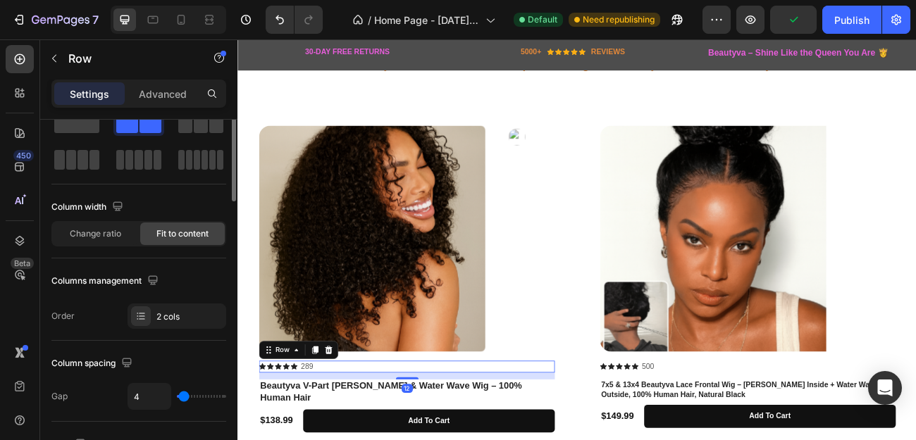
scroll to position [0, 0]
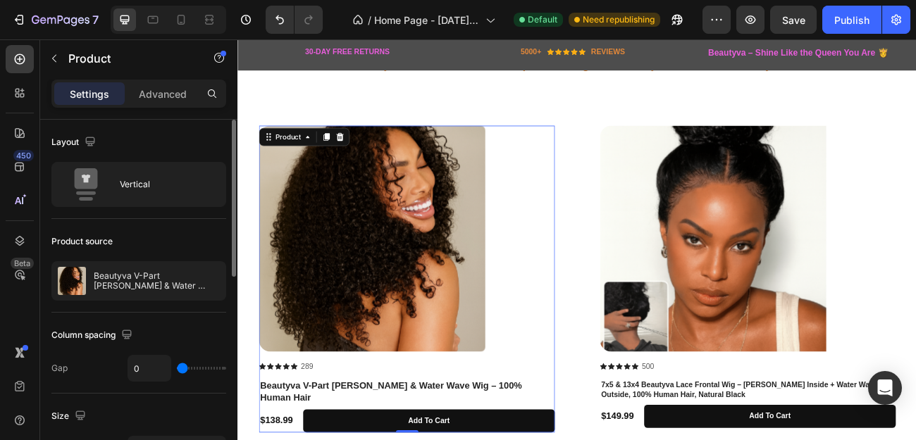
type input "3"
type input "16"
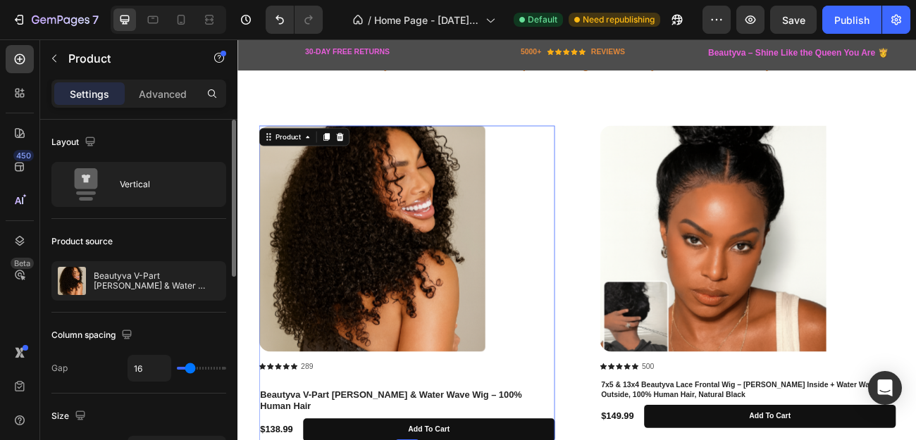
type input "18"
type input "21"
type input "22"
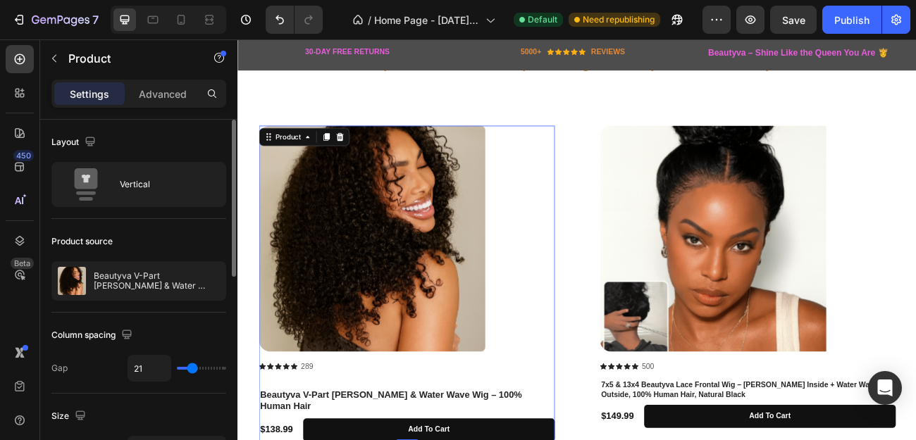
type input "22"
type input "24"
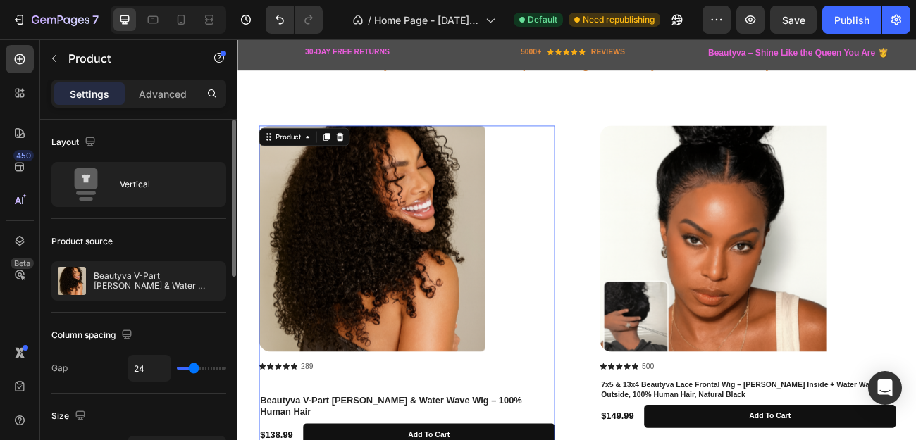
type input "25"
type input "27"
type input "28"
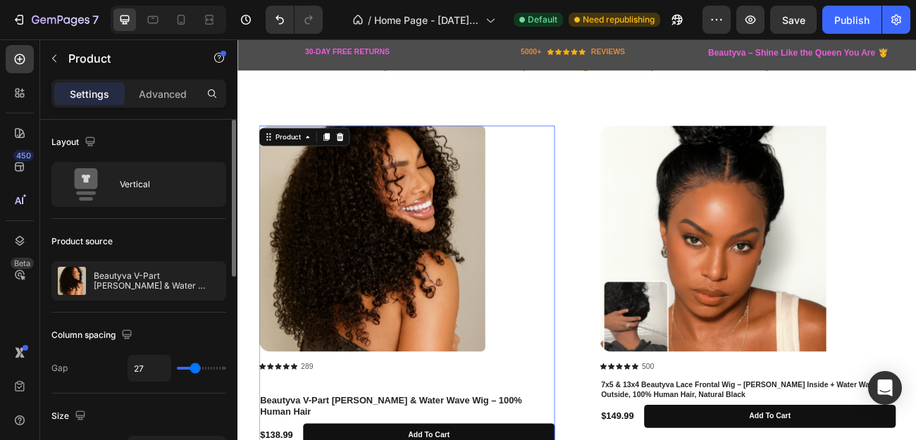
type input "28"
type input "31"
type input "33"
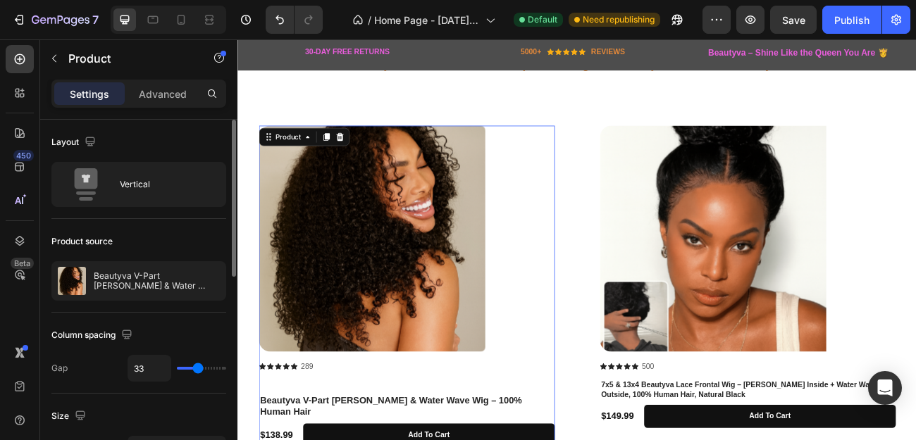
type input "34"
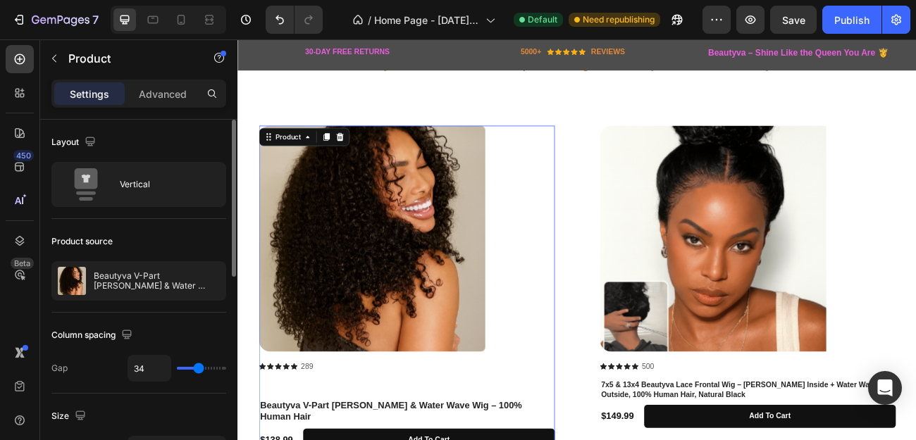
type input "36"
type input "34"
type input "33"
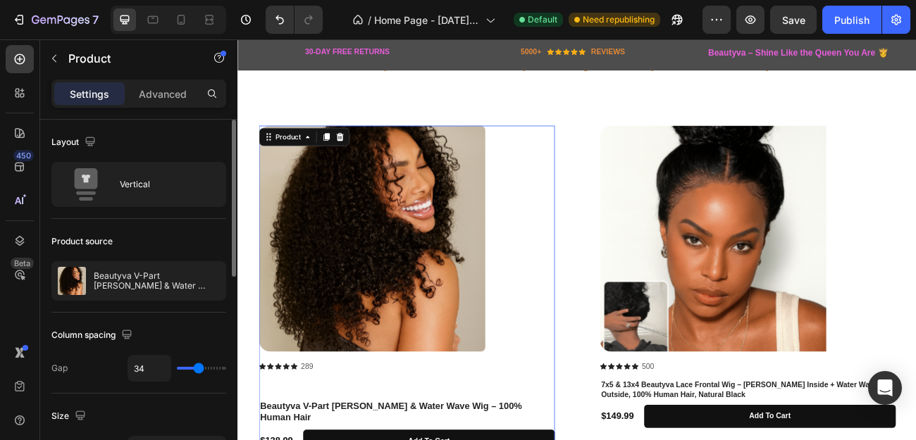
type input "33"
type input "31"
type input "30"
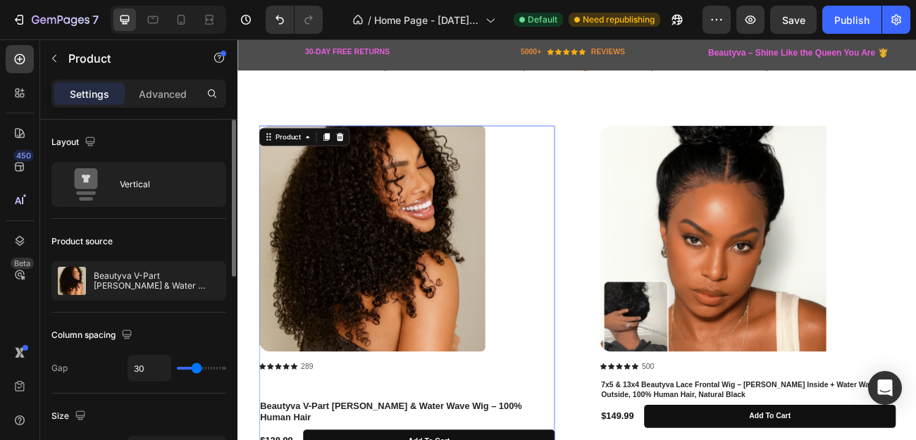
type input "28"
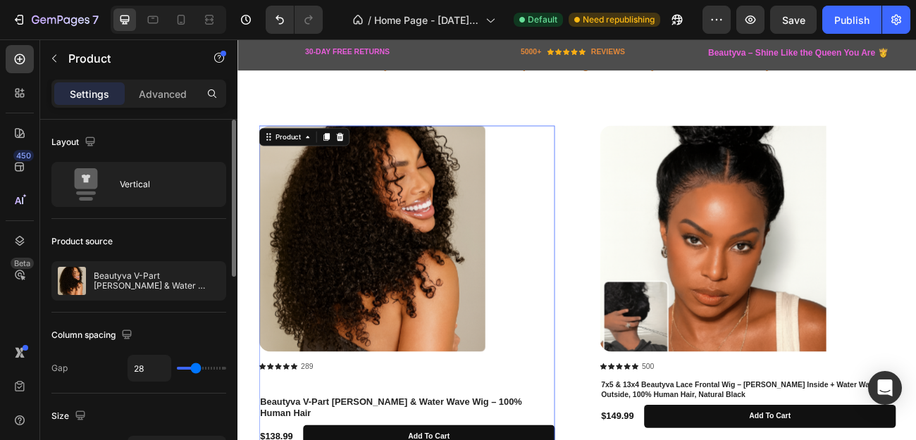
type input "27"
type input "24"
type input "0"
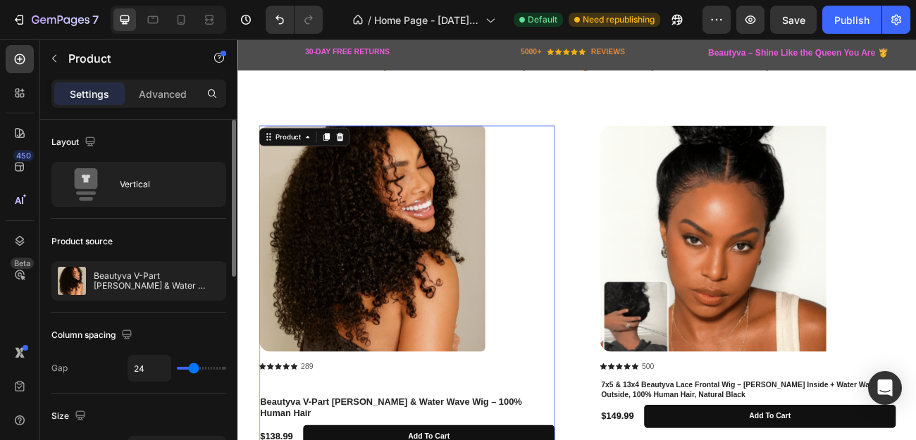
type input "0"
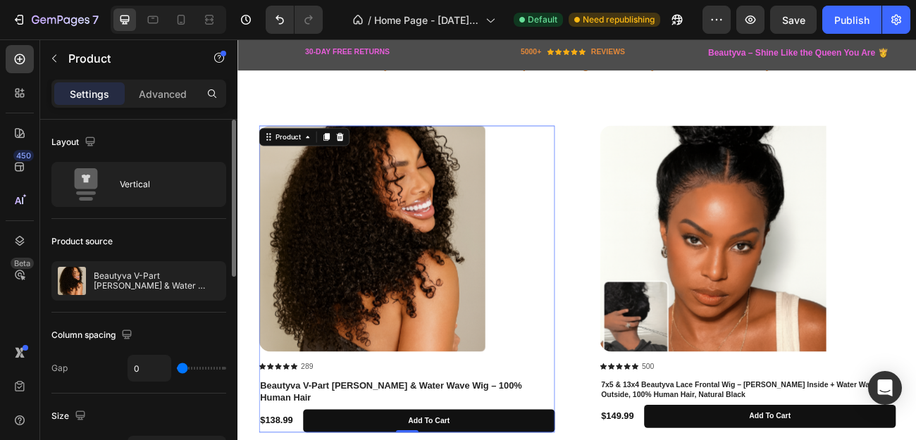
type input "19"
type input "80"
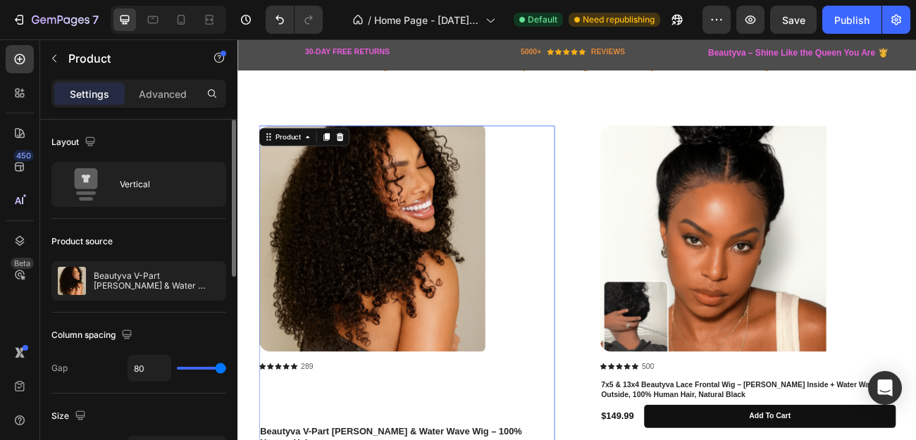
type input "30"
type input "10"
type input "0"
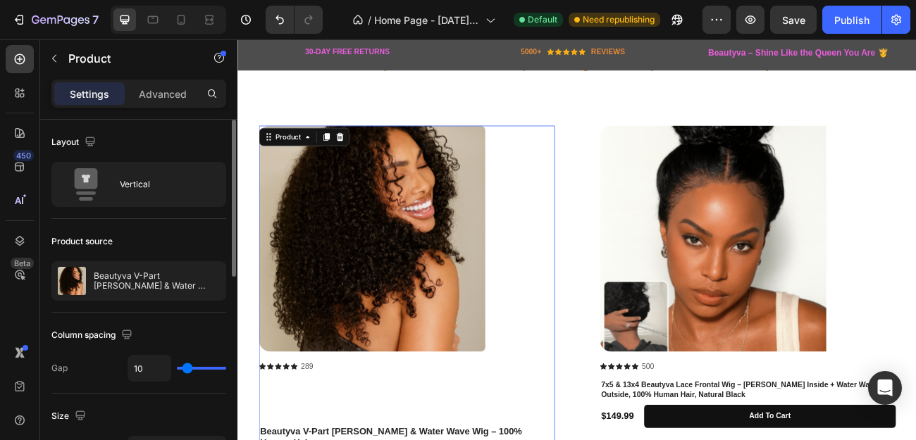
type input "0"
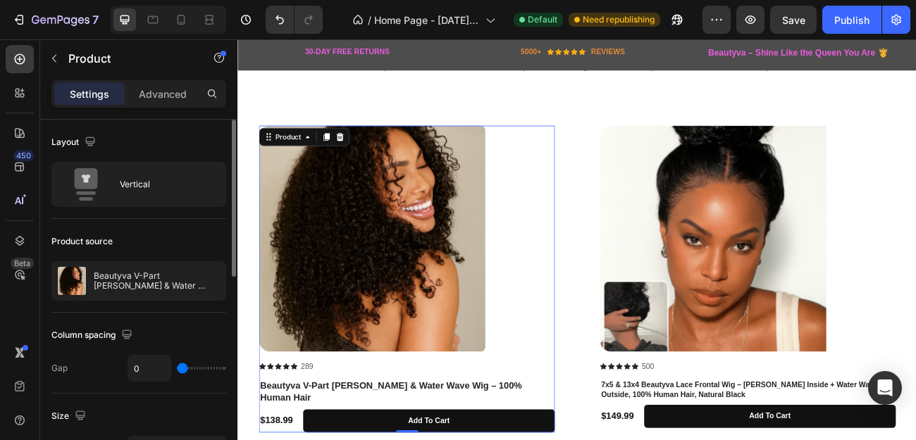
drag, startPoint x: 182, startPoint y: 366, endPoint x: 155, endPoint y: 387, distance: 35.1
click at [177, 370] on input "range" at bounding box center [201, 368] width 49 height 3
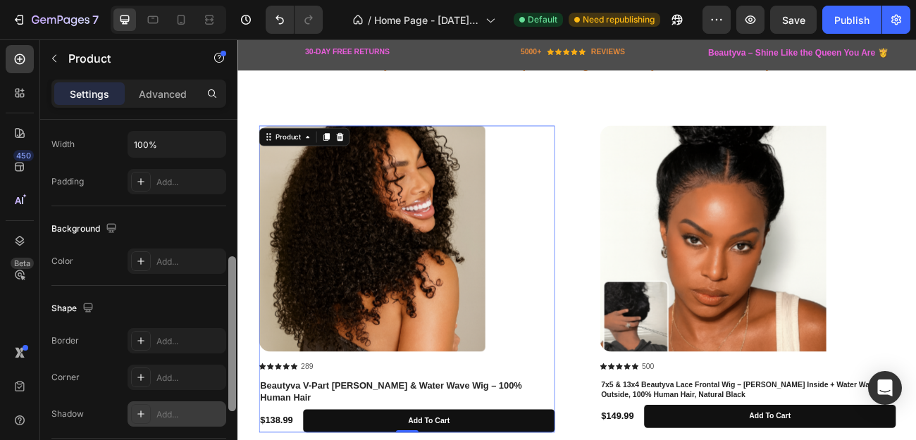
scroll to position [310, 0]
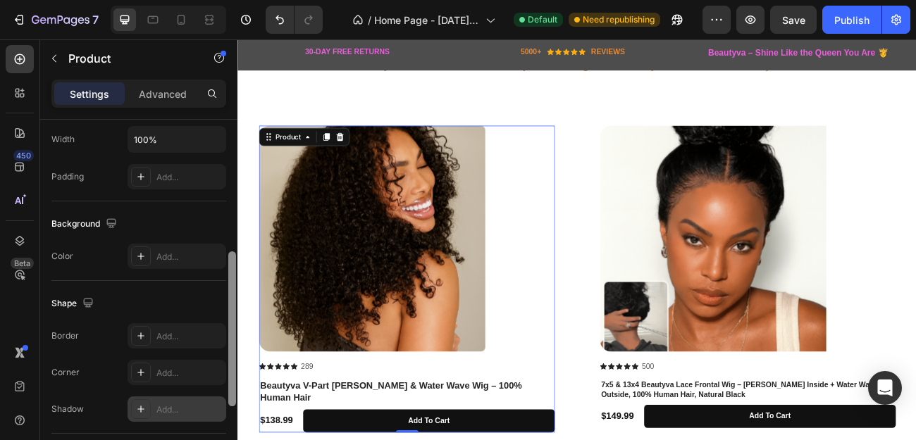
drag, startPoint x: 229, startPoint y: 263, endPoint x: 225, endPoint y: 399, distance: 136.0
click at [225, 399] on div "Layout Vertical Product source Beautyva V-Part [PERSON_NAME] & Water Wave Wig –…" at bounding box center [138, 300] width 197 height 361
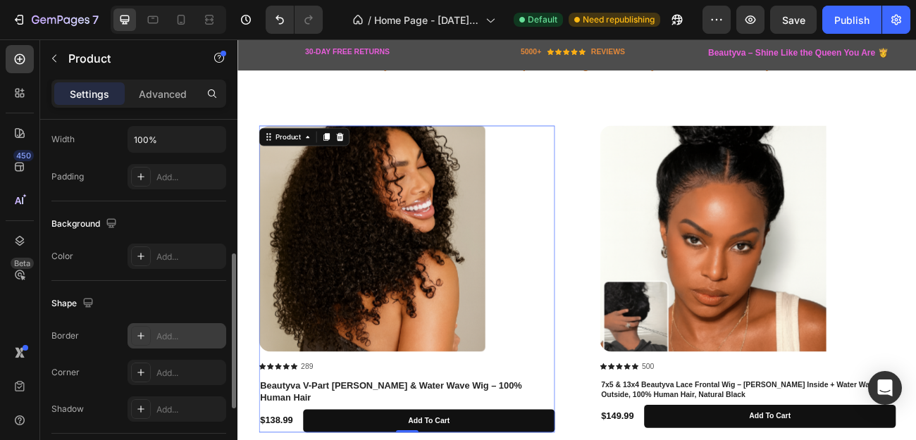
click at [140, 333] on icon at bounding box center [140, 335] width 11 height 11
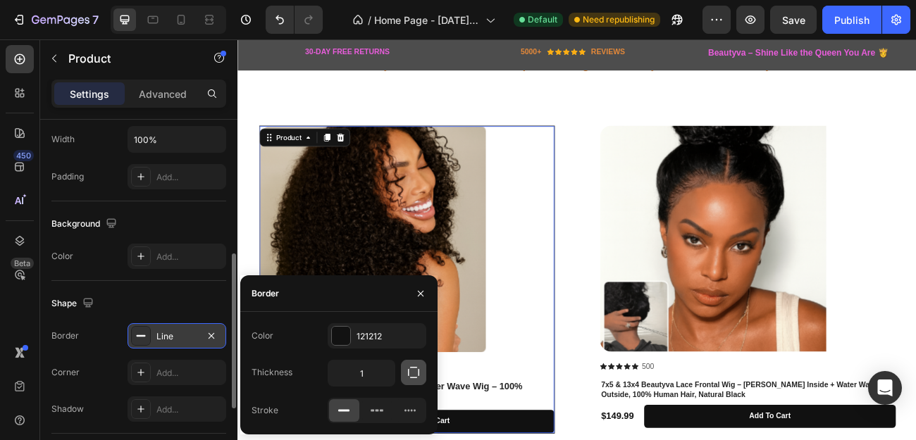
click at [409, 376] on icon "button" at bounding box center [413, 372] width 11 height 11
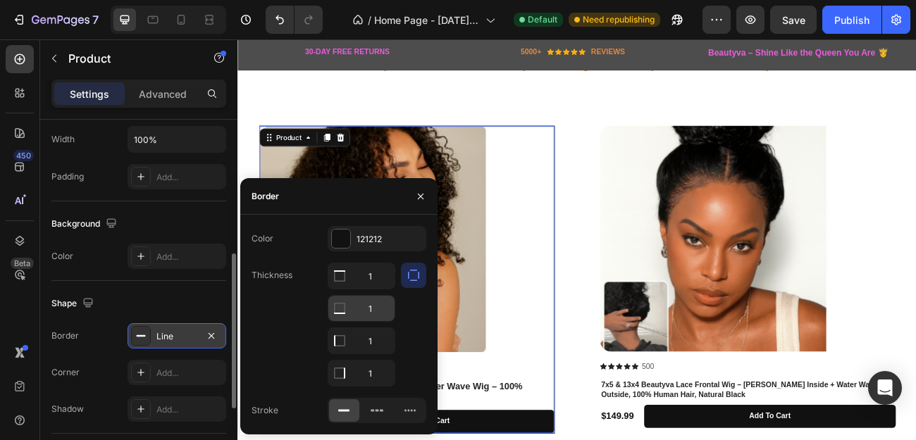
click at [336, 283] on icon at bounding box center [340, 276] width 14 height 14
click at [336, 277] on icon at bounding box center [340, 276] width 14 height 14
click at [352, 407] on div at bounding box center [344, 410] width 30 height 23
click at [339, 244] on div at bounding box center [341, 239] width 18 height 18
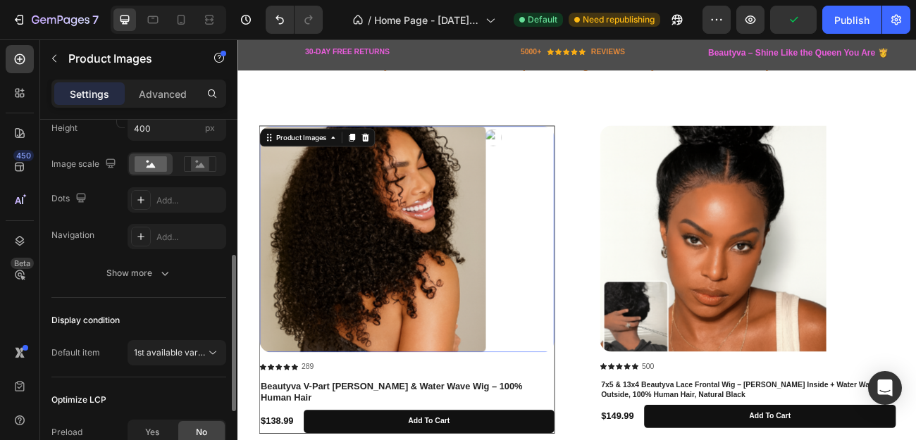
click at [581, 311] on div at bounding box center [447, 289] width 367 height 282
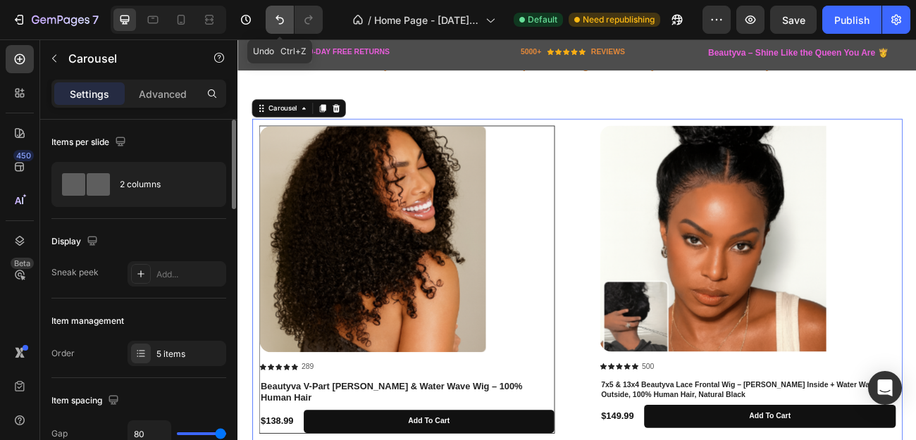
click at [280, 15] on icon "Undo/Redo" at bounding box center [280, 20] width 14 height 14
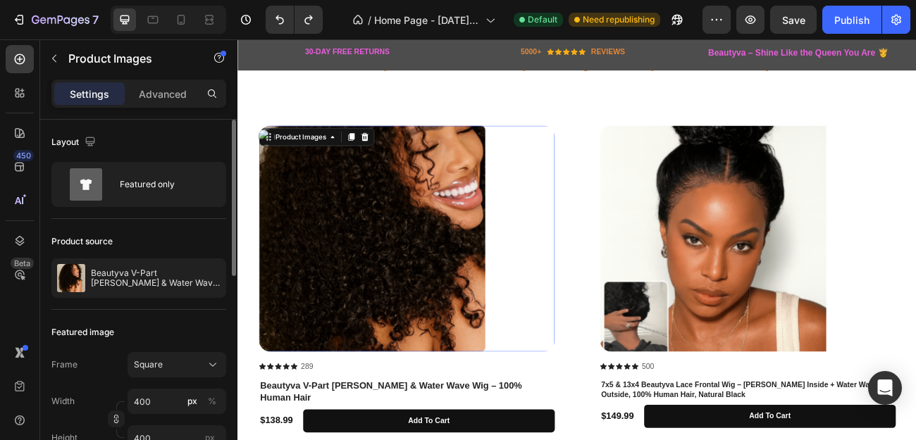
click at [356, 288] on img at bounding box center [404, 288] width 282 height 282
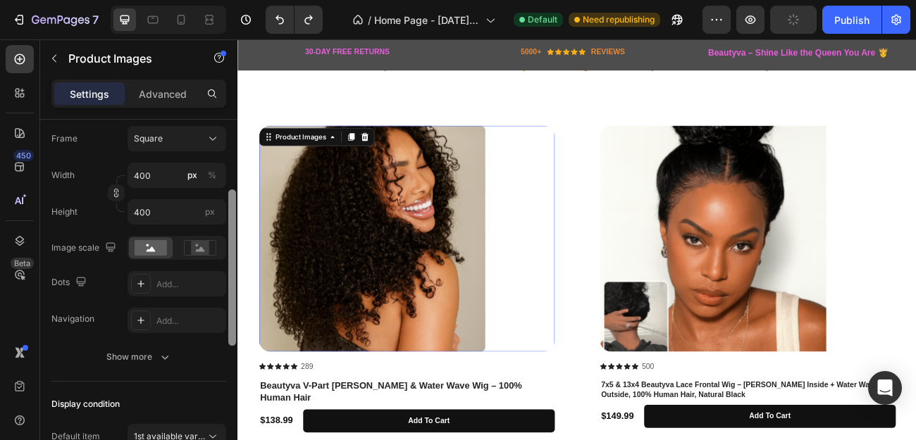
drag, startPoint x: 233, startPoint y: 253, endPoint x: 230, endPoint y: 354, distance: 100.8
click at [230, 346] on div at bounding box center [232, 268] width 8 height 156
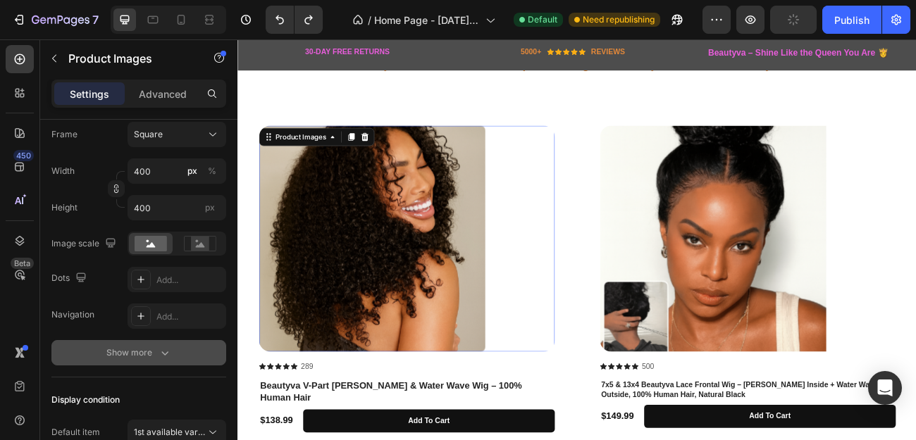
click at [173, 349] on button "Show more" at bounding box center [138, 352] width 175 height 25
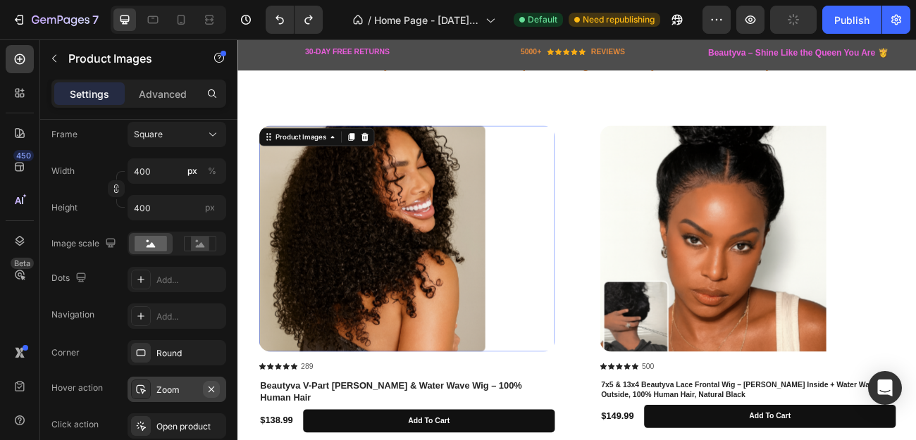
click at [213, 388] on icon "button" at bounding box center [212, 389] width 6 height 6
click at [212, 349] on icon "button" at bounding box center [211, 352] width 11 height 11
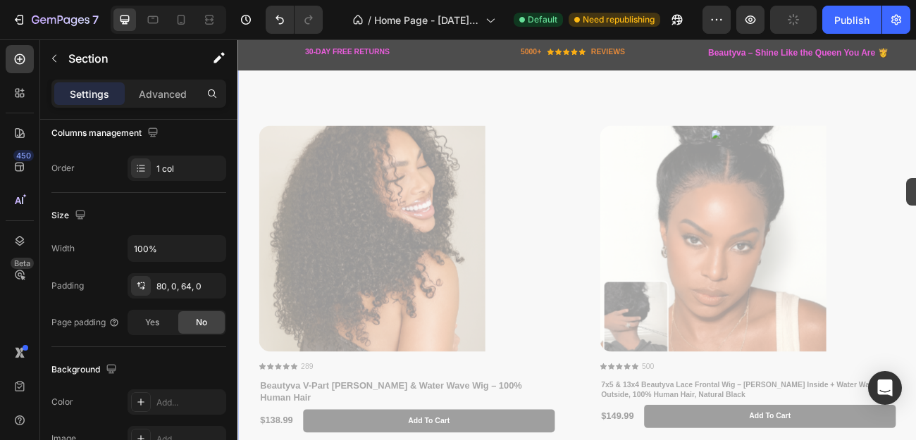
scroll to position [0, 0]
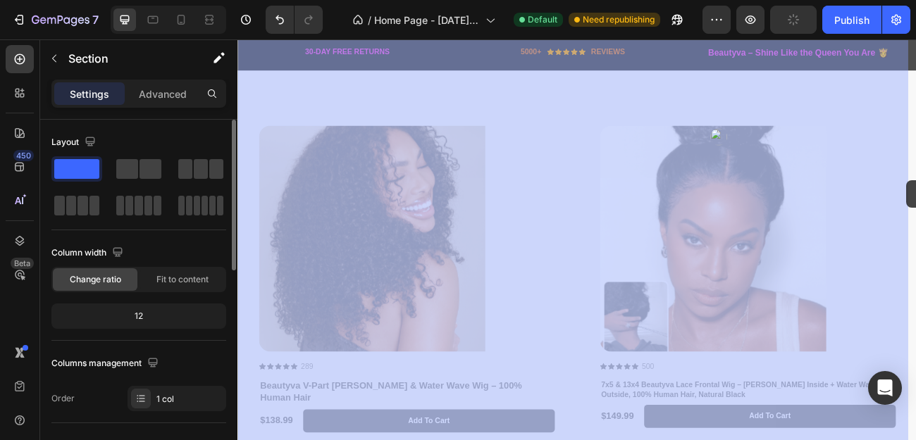
drag, startPoint x: 1071, startPoint y: 191, endPoint x: 1071, endPoint y: 215, distance: 24.0
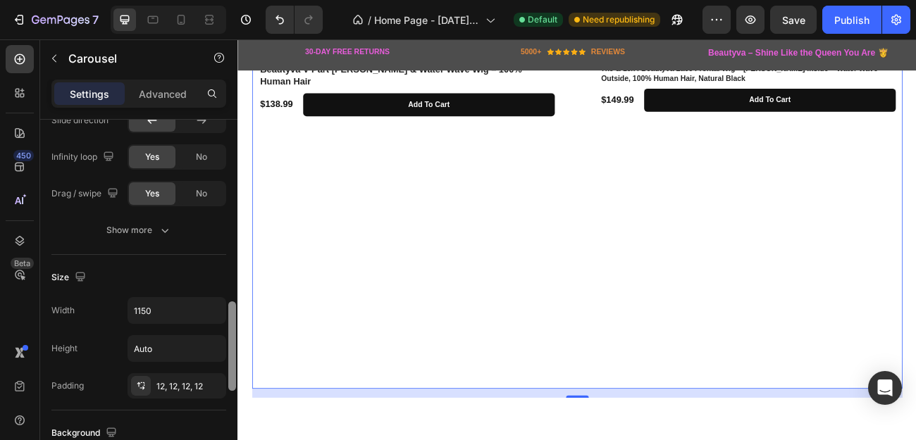
scroll to position [752, 0]
drag, startPoint x: 232, startPoint y: 135, endPoint x: 230, endPoint y: 322, distance: 186.7
click at [230, 322] on div at bounding box center [232, 350] width 8 height 89
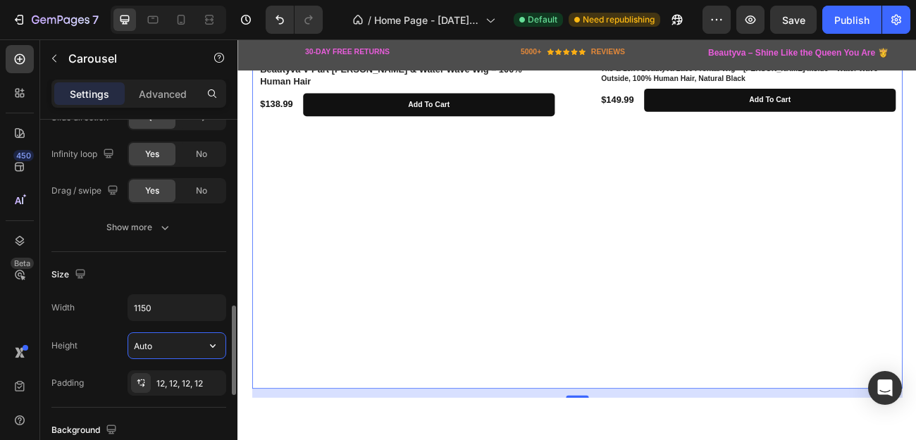
click at [162, 349] on input "Auto" at bounding box center [176, 345] width 97 height 25
type input "5"
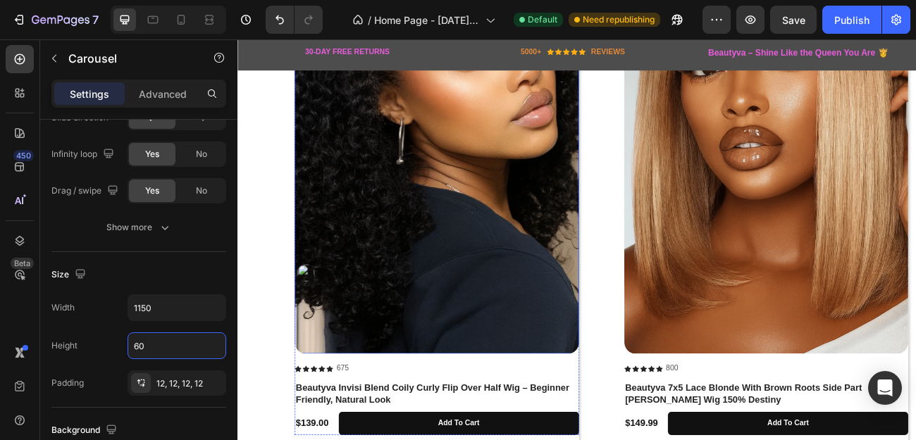
type input "6"
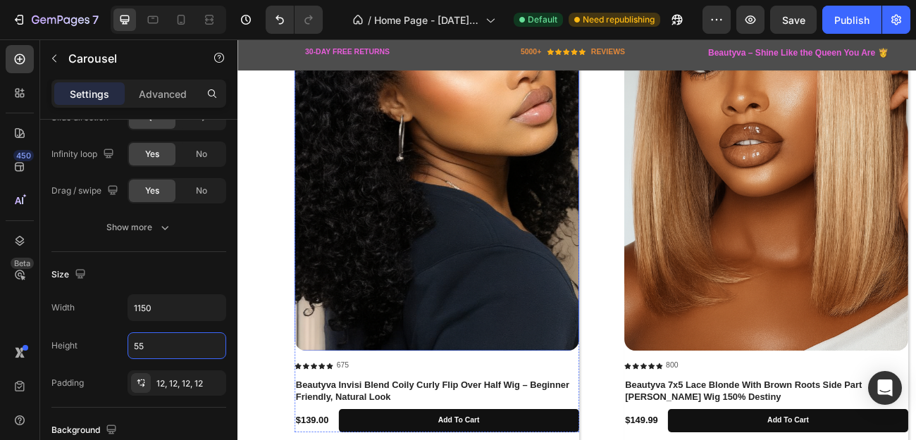
type input "550"
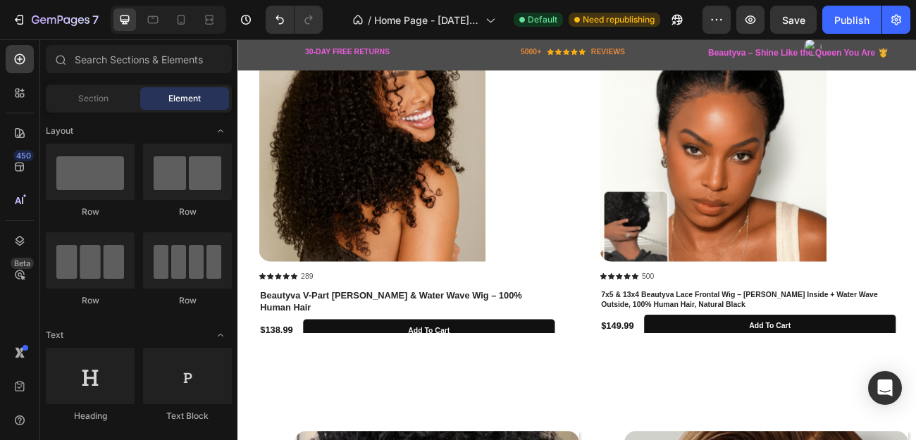
scroll to position [1036, 0]
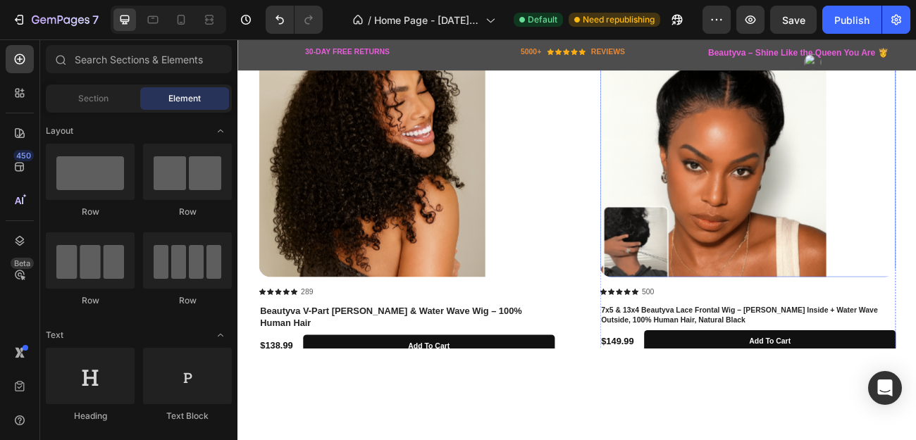
click at [915, 244] on div at bounding box center [872, 195] width 368 height 282
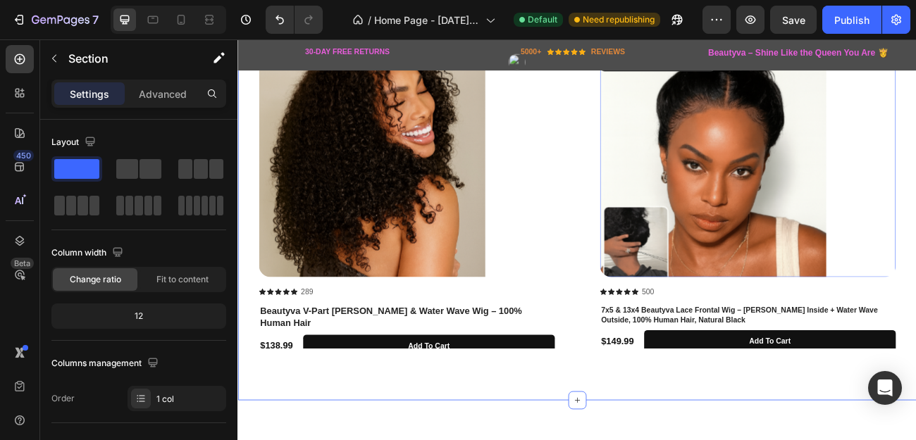
click at [700, 440] on div "Transform your look in seconds with our premium wigs – natural, stylish, and ma…" at bounding box center [659, 200] width 845 height 577
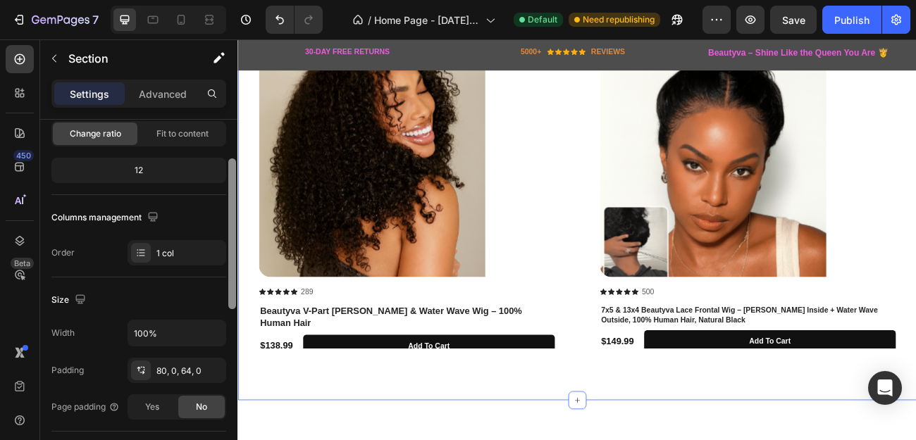
scroll to position [152, 0]
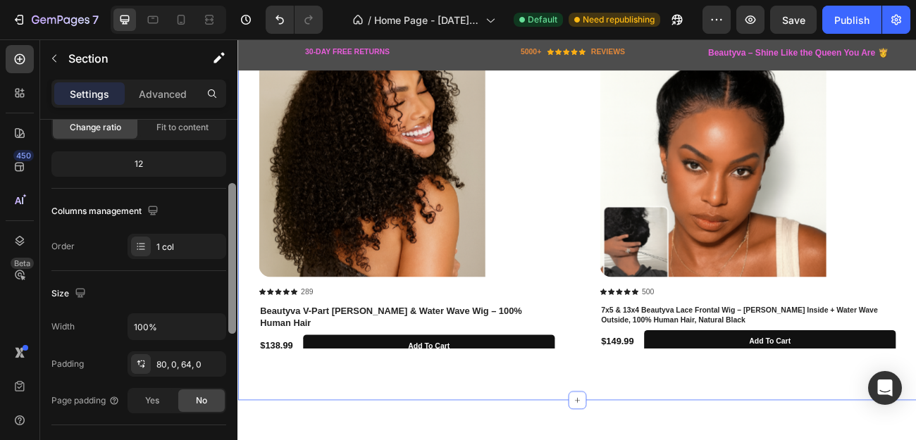
drag, startPoint x: 235, startPoint y: 192, endPoint x: 229, endPoint y: 256, distance: 64.4
click at [229, 256] on div at bounding box center [232, 258] width 8 height 151
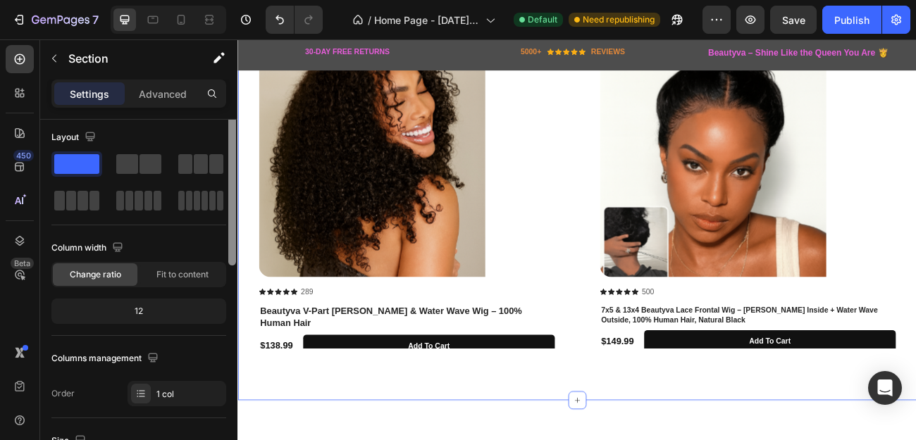
scroll to position [6, 0]
drag, startPoint x: 232, startPoint y: 173, endPoint x: 235, endPoint y: 195, distance: 22.7
click at [235, 195] on div at bounding box center [232, 197] width 8 height 151
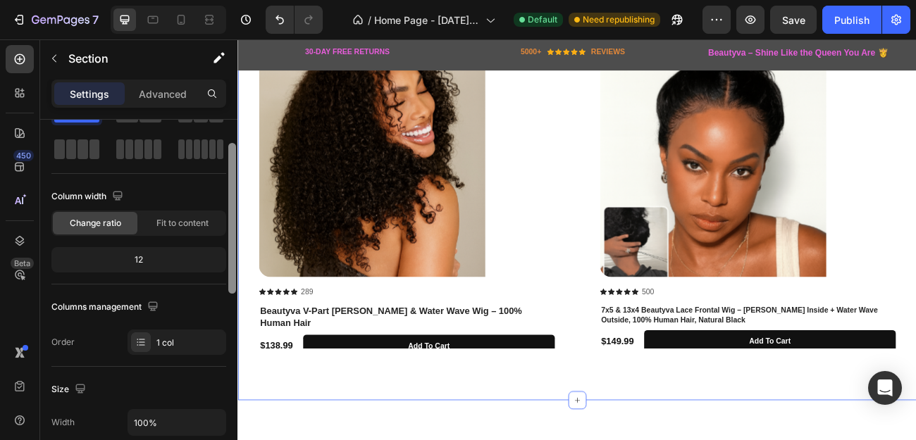
scroll to position [0, 0]
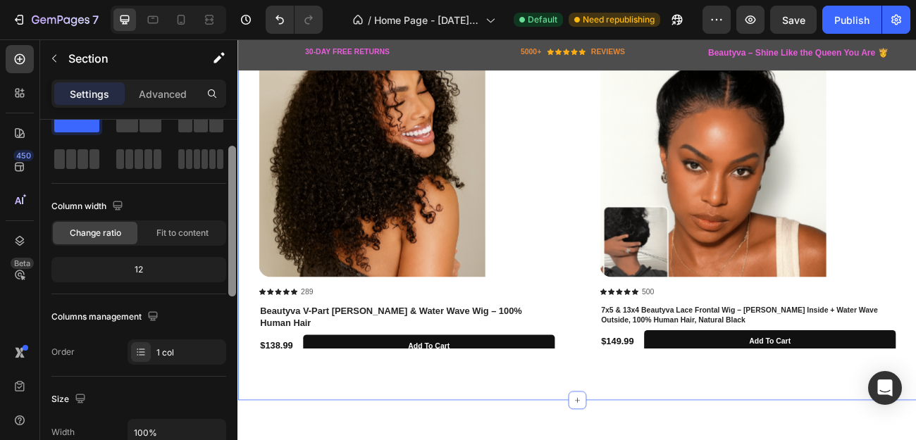
drag, startPoint x: 235, startPoint y: 195, endPoint x: 215, endPoint y: 211, distance: 26.1
click at [215, 211] on div "Layout Column width Change ratio Fit to content 12 Columns management Order 1 c…" at bounding box center [138, 300] width 197 height 361
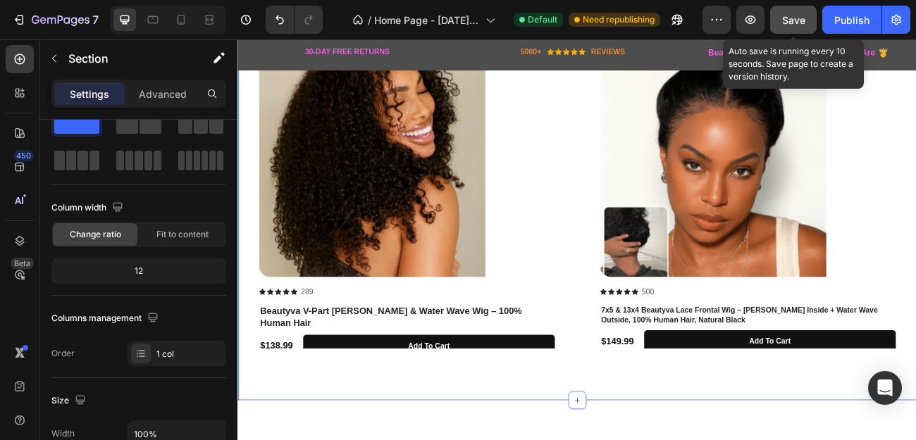
click at [781, 24] on button "Save" at bounding box center [793, 20] width 46 height 28
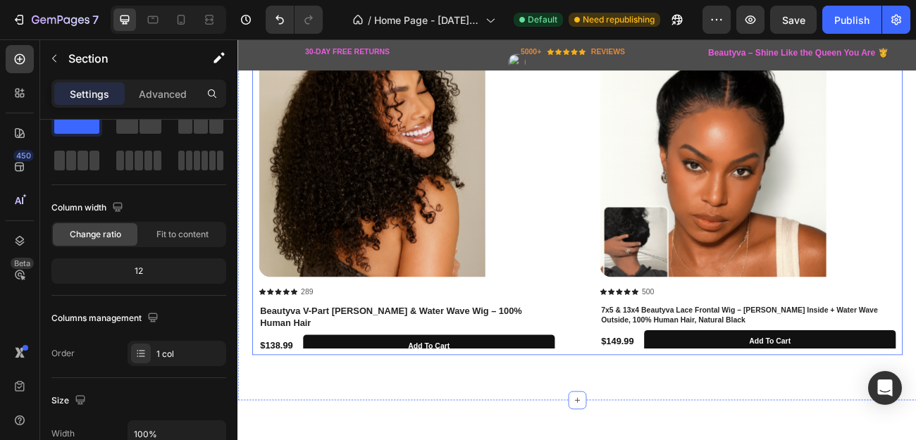
click at [666, 399] on div "Product Images Icon Icon Icon Icon Icon Icon List 289 Text Block Row Beautyva V…" at bounding box center [659, 239] width 793 height 371
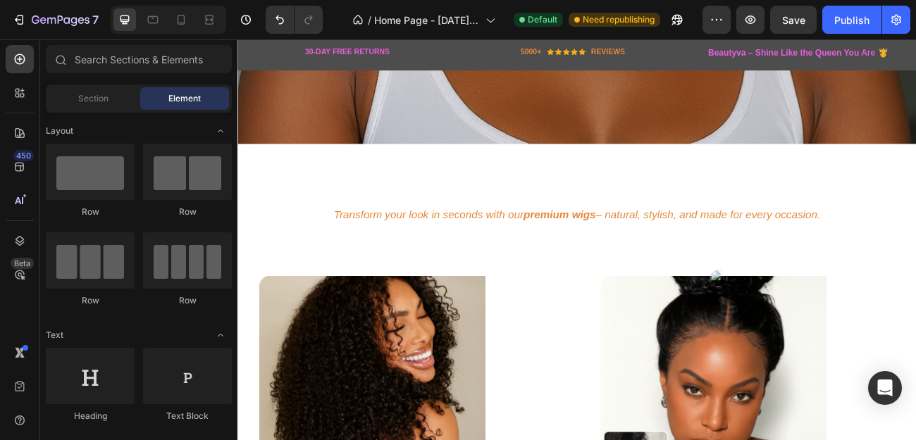
scroll to position [754, 0]
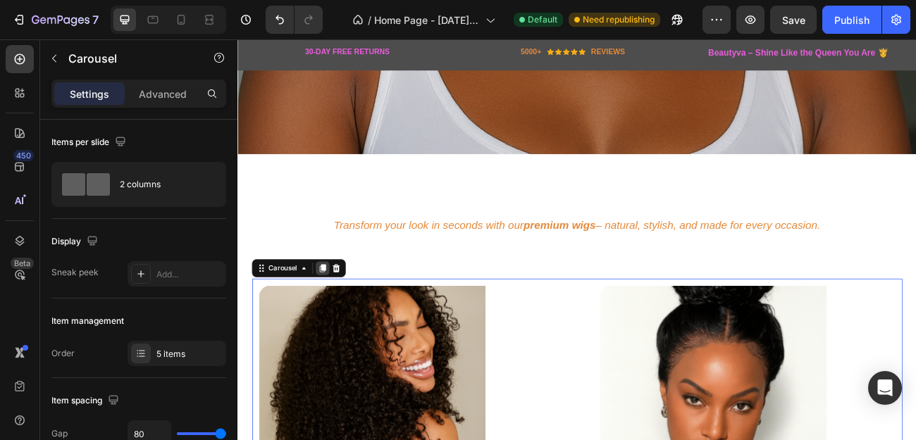
click at [340, 320] on icon at bounding box center [344, 325] width 8 height 10
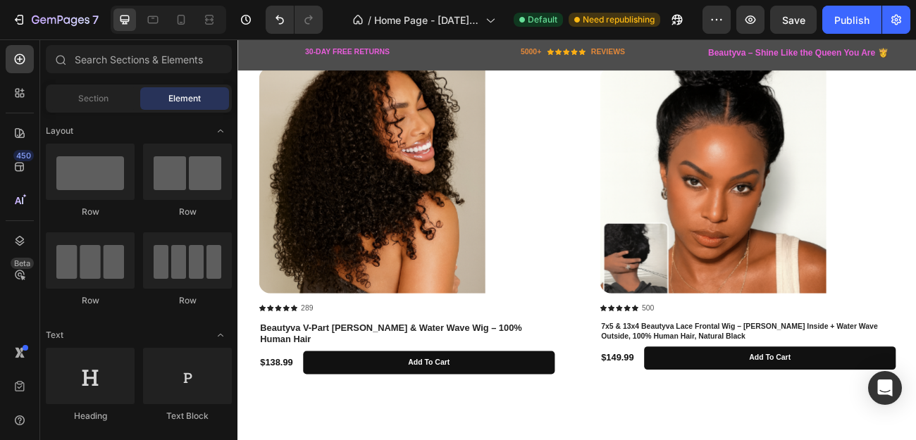
scroll to position [1430, 0]
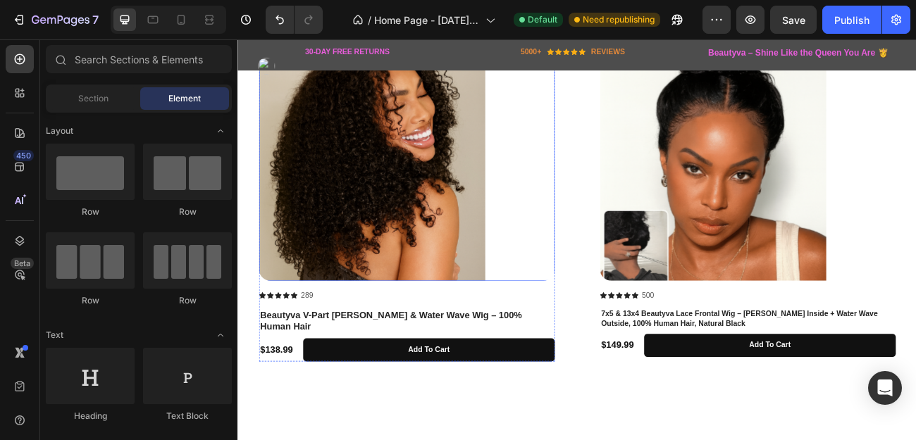
click at [485, 240] on img at bounding box center [404, 199] width 282 height 282
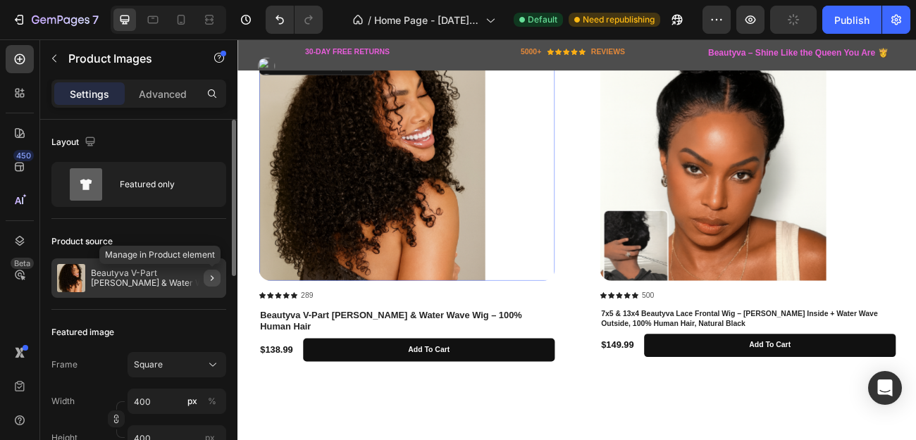
click at [211, 276] on icon "button" at bounding box center [211, 278] width 11 height 11
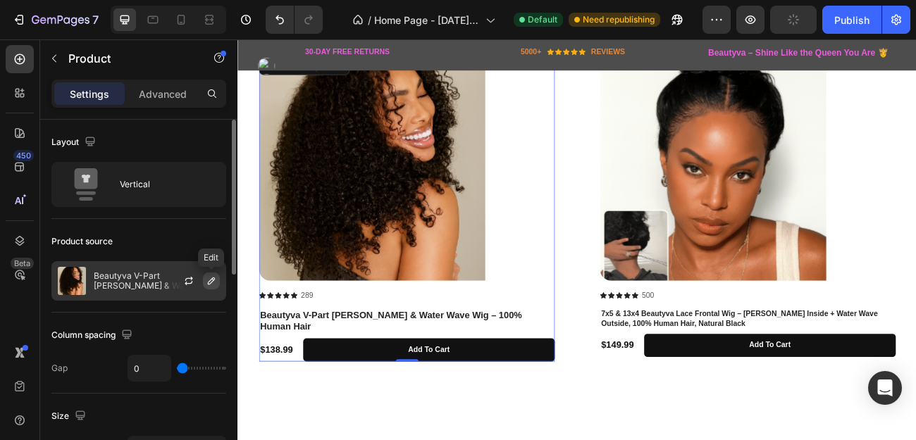
click at [213, 280] on icon "button" at bounding box center [211, 281] width 7 height 7
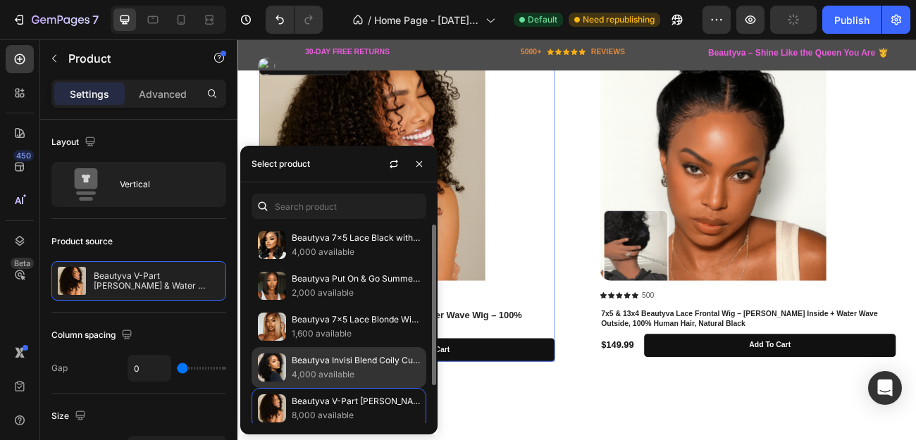
click at [274, 361] on img at bounding box center [272, 368] width 28 height 28
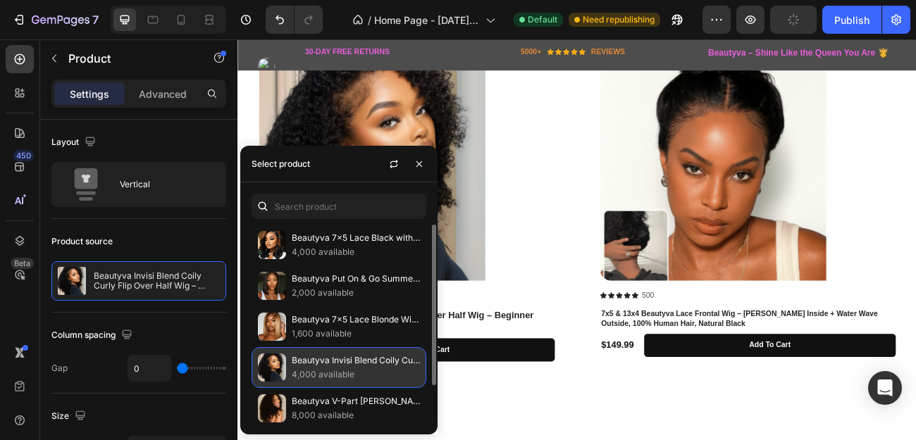
click at [274, 361] on img at bounding box center [272, 368] width 28 height 28
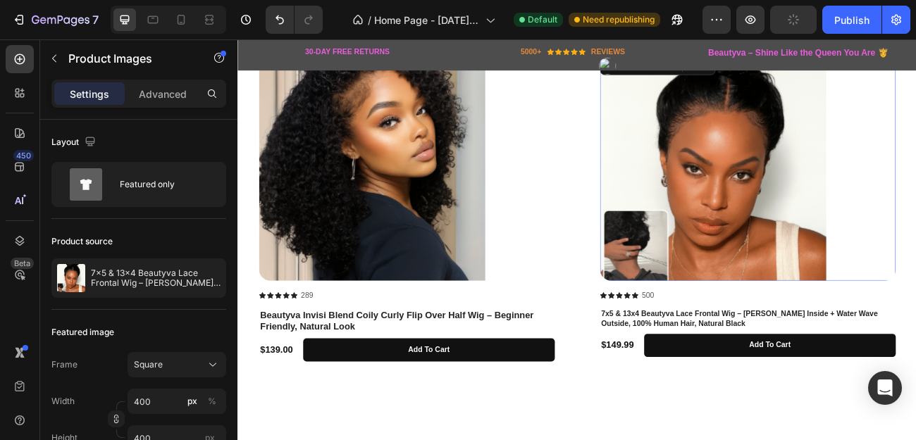
click at [814, 250] on img at bounding box center [829, 199] width 282 height 282
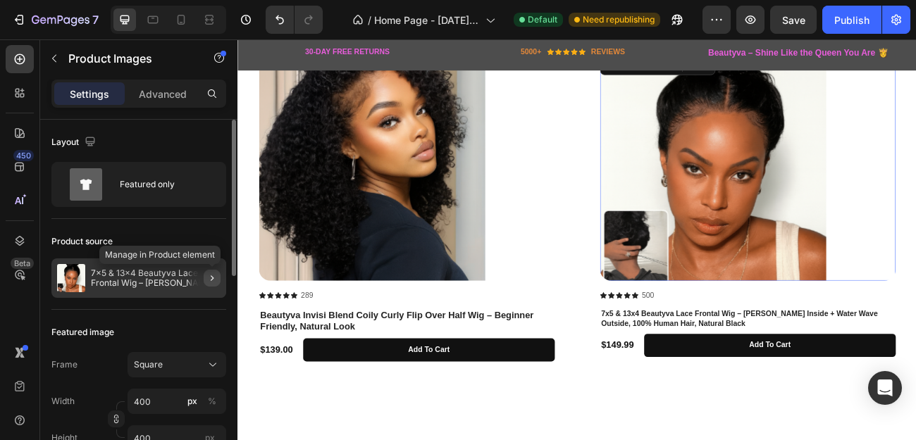
click at [215, 275] on icon "button" at bounding box center [211, 278] width 11 height 11
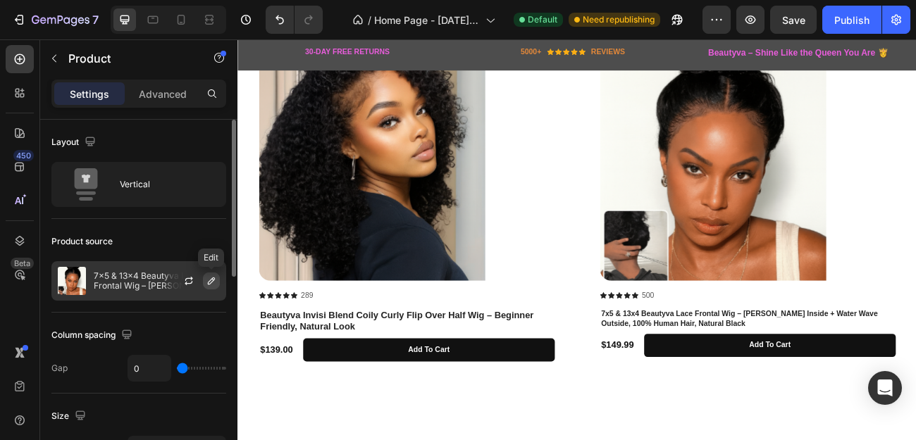
click at [213, 278] on icon "button" at bounding box center [211, 281] width 7 height 7
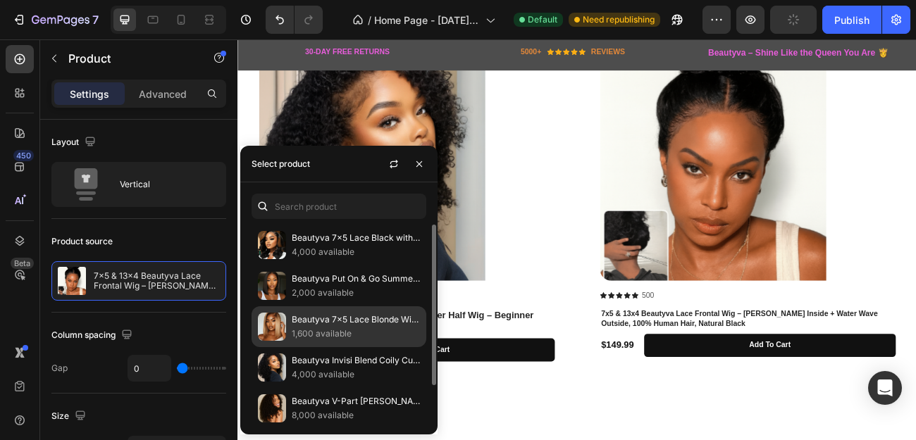
click at [269, 323] on img at bounding box center [272, 327] width 28 height 28
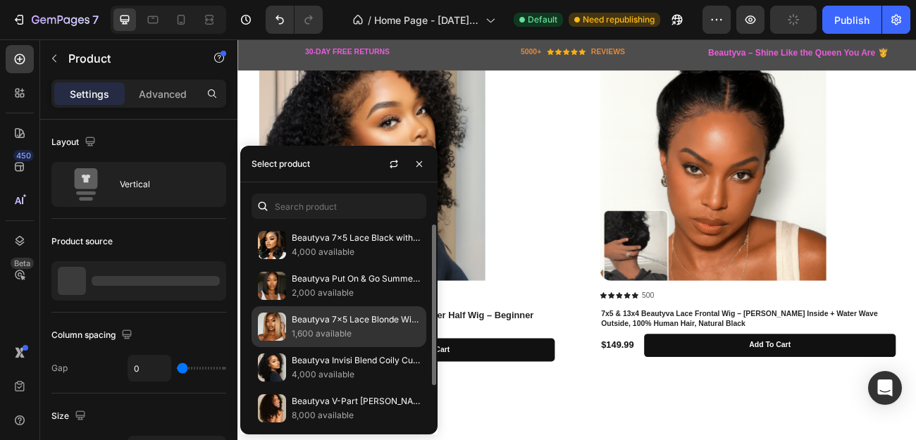
click at [300, 314] on p "Beautyva 7x5 Lace Blonde With Brown Roots Side Part [PERSON_NAME] Wig 150% Dest…" at bounding box center [356, 320] width 128 height 14
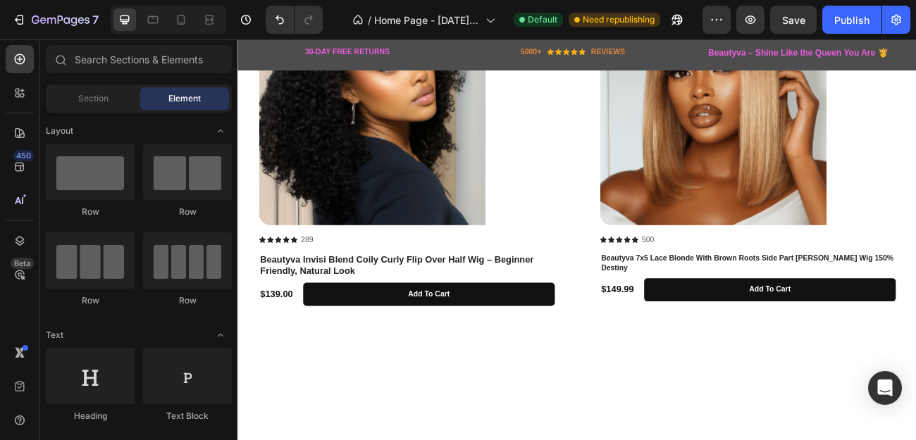
scroll to position [1515, 0]
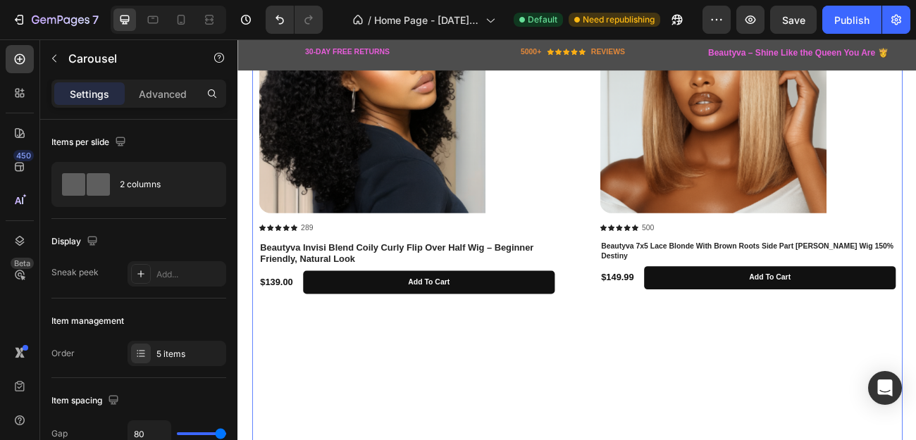
click at [646, 316] on div "Product Images Icon Icon Icon Icon Icon Icon List 289 Text Block Row Beautyva I…" at bounding box center [659, 331] width 793 height 714
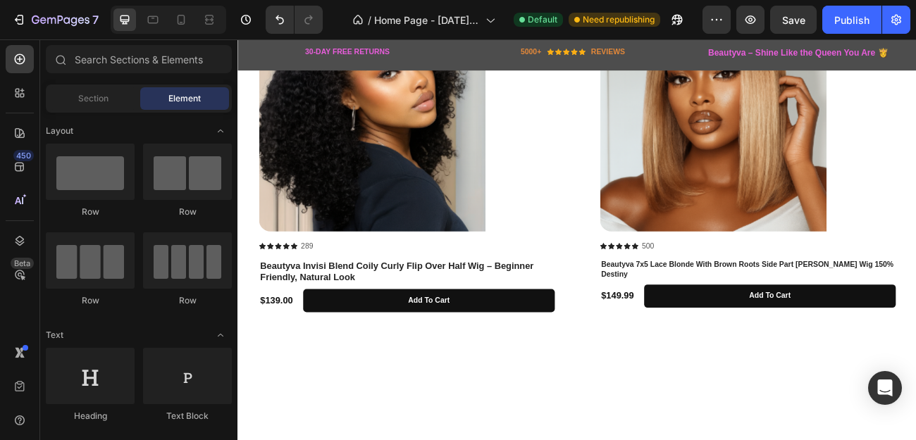
scroll to position [1499, 0]
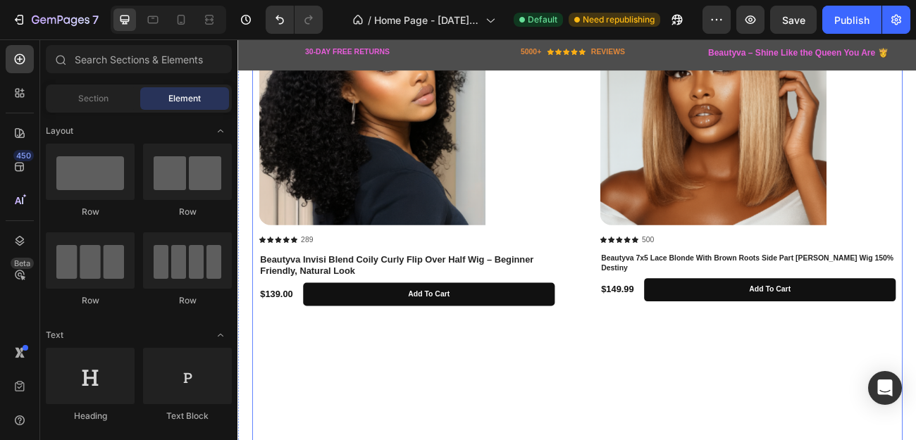
click at [848, 397] on div "Product Images Icon Icon Icon Icon Icon Icon List 500 Text Block Row Beautyva 7…" at bounding box center [872, 346] width 368 height 714
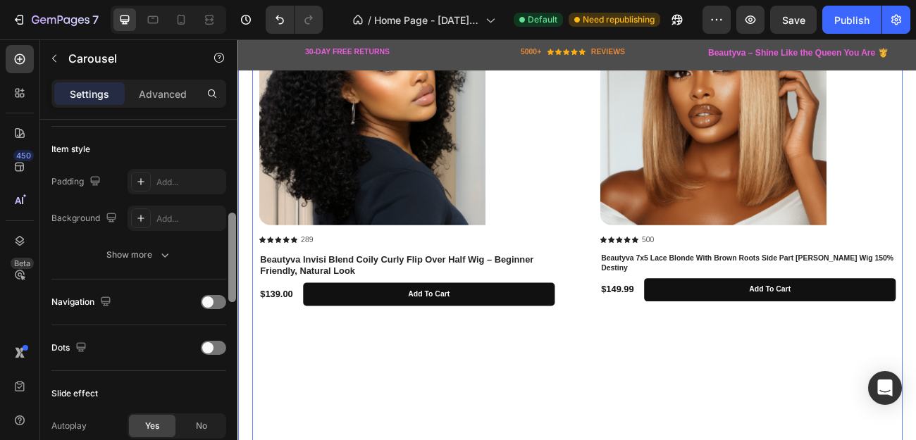
scroll to position [341, 0]
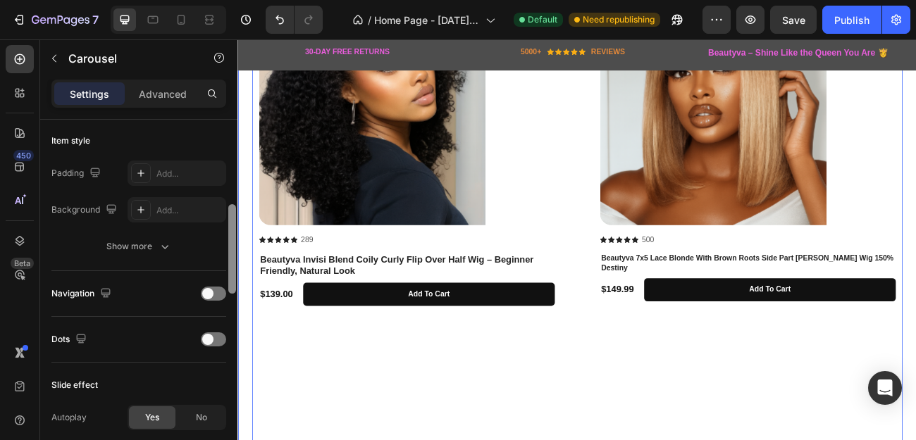
drag, startPoint x: 467, startPoint y: 225, endPoint x: 242, endPoint y: 392, distance: 280.0
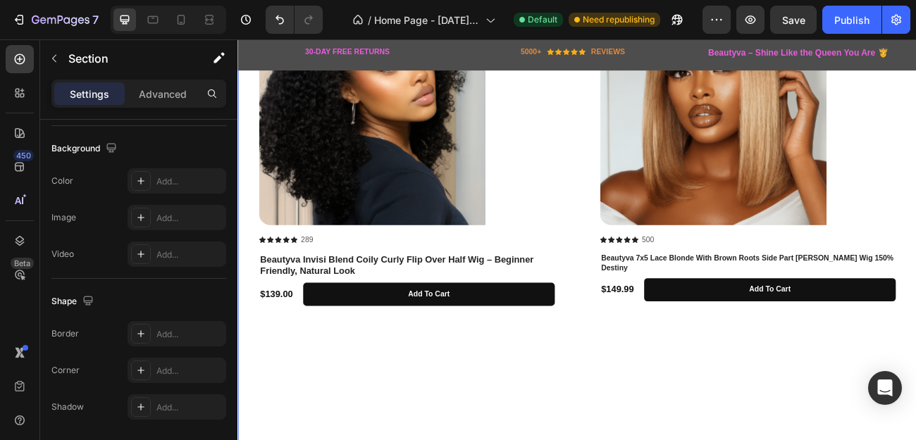
scroll to position [91, 0]
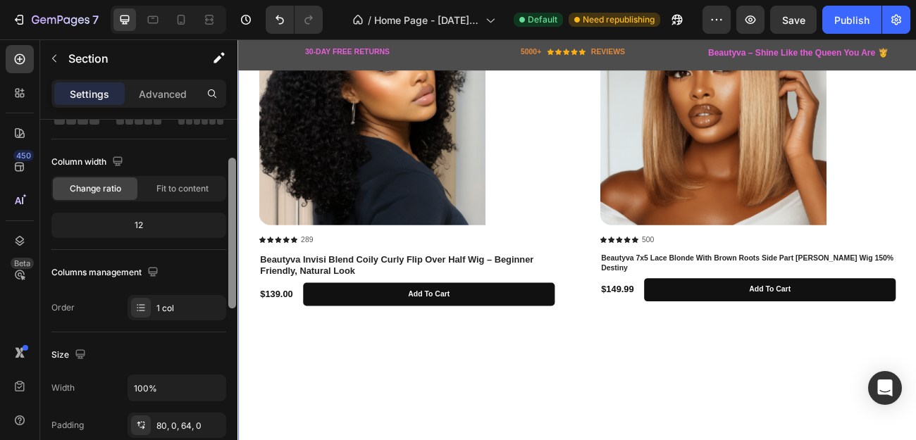
click at [229, 297] on div at bounding box center [232, 300] width 11 height 361
click at [209, 384] on icon "button" at bounding box center [213, 388] width 14 height 14
click at [162, 387] on input "100%" at bounding box center [176, 388] width 97 height 25
type input "1110%"
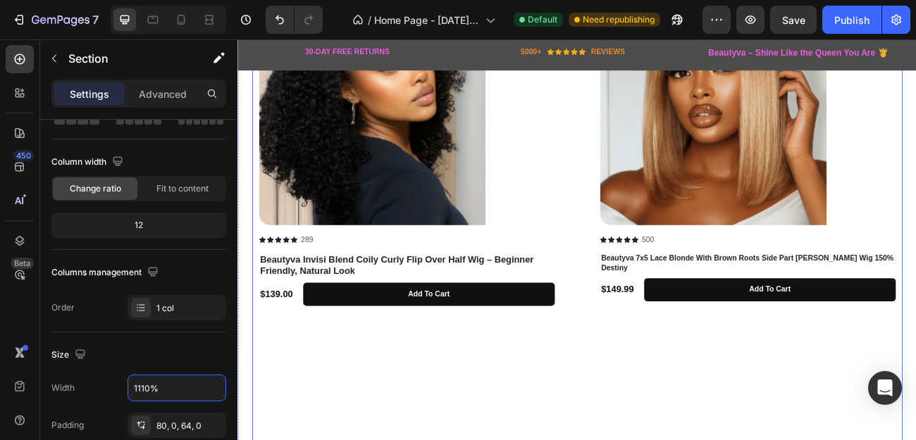
click at [475, 440] on div "Product Images Icon Icon Icon Icon Icon Icon List 289 Text Block Row Beautyva I…" at bounding box center [447, 346] width 368 height 714
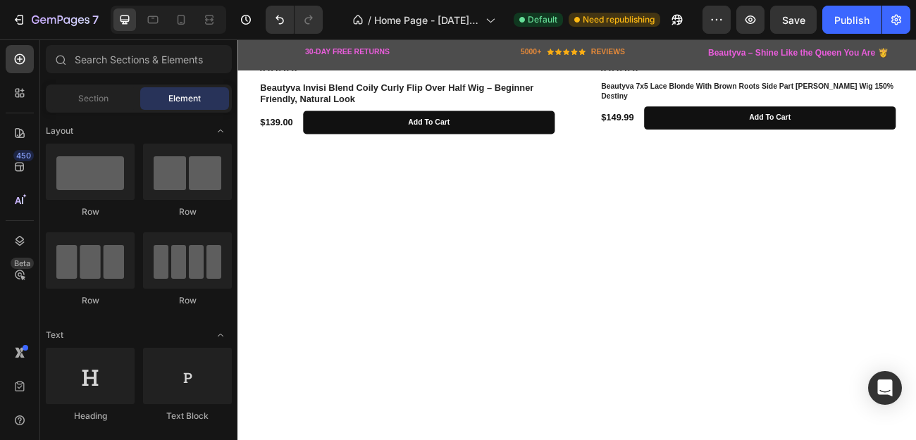
scroll to position [1737, 0]
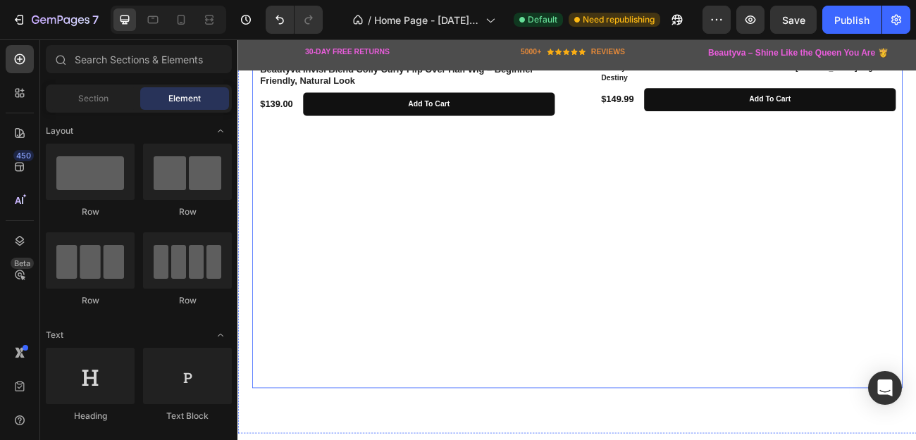
click at [670, 233] on div "Product Images Icon Icon Icon Icon Icon Icon List 289 Text Block Row Beautyva I…" at bounding box center [659, 109] width 793 height 714
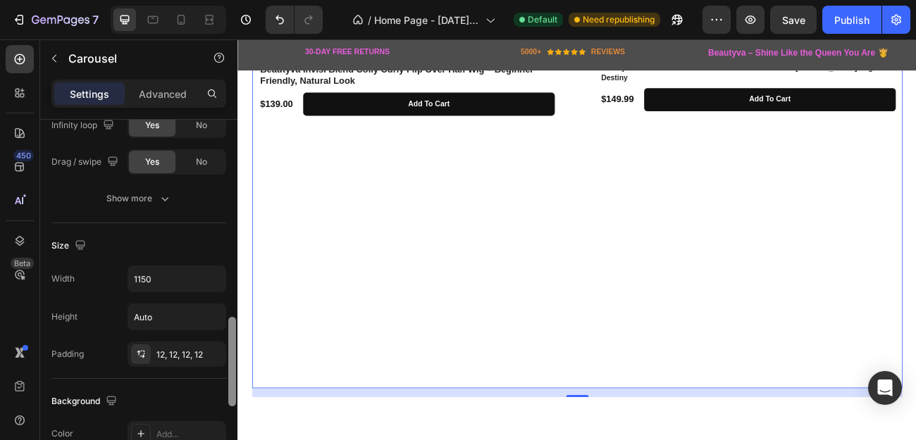
drag, startPoint x: 234, startPoint y: 170, endPoint x: 235, endPoint y: 365, distance: 194.4
click at [235, 365] on div at bounding box center [232, 361] width 8 height 89
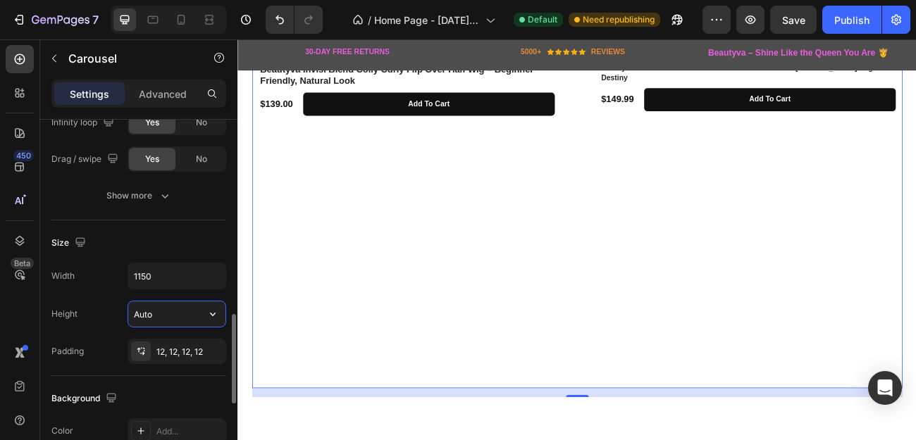
click at [170, 315] on input "Auto" at bounding box center [176, 314] width 97 height 25
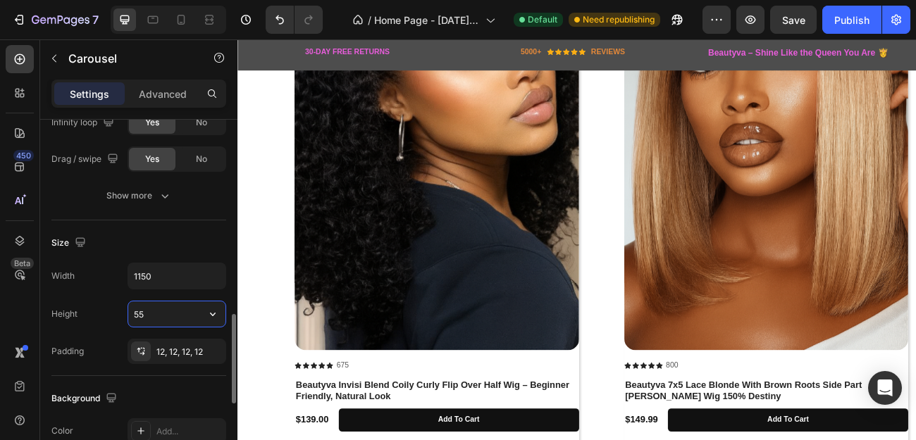
type input "5"
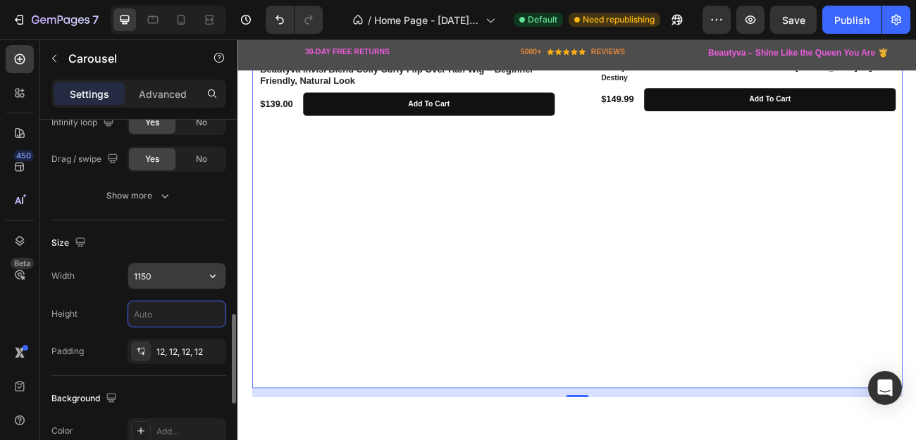
click at [156, 277] on input "1150" at bounding box center [176, 275] width 97 height 25
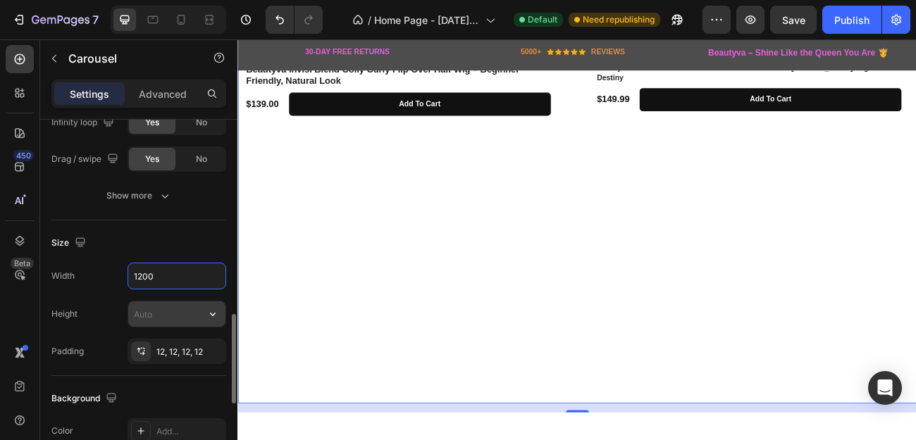
type input "1200"
click at [152, 318] on input "text" at bounding box center [176, 314] width 97 height 25
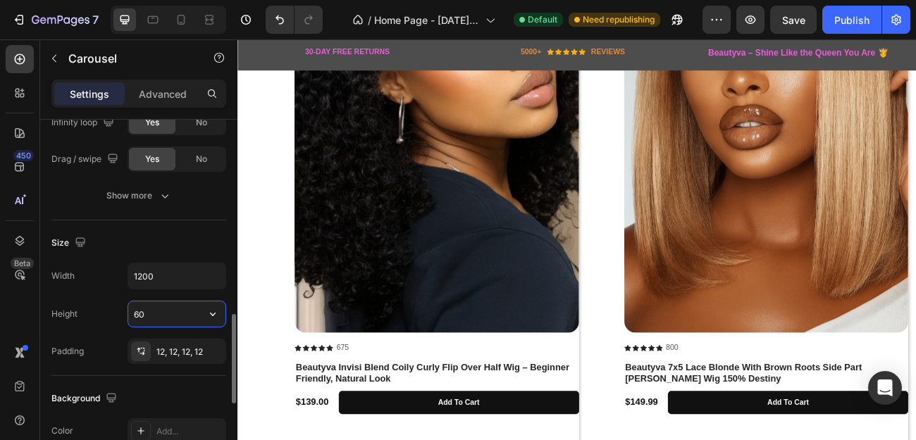
type input "600"
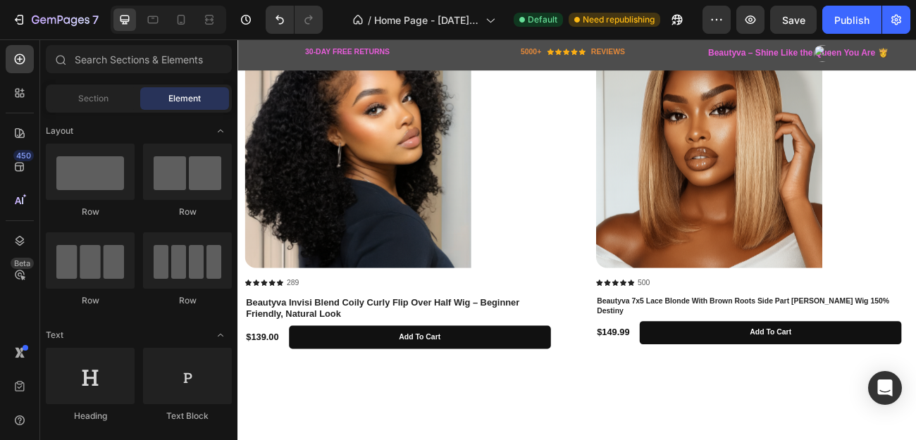
scroll to position [1425, 0]
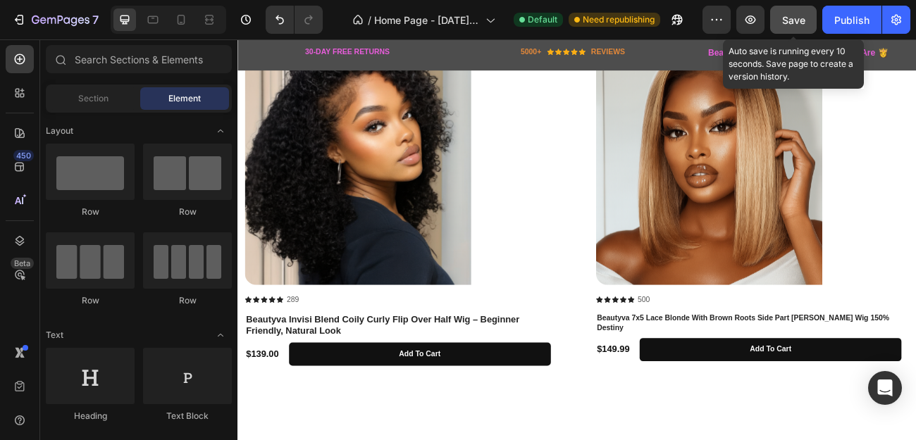
click at [793, 18] on span "Save" at bounding box center [793, 20] width 23 height 12
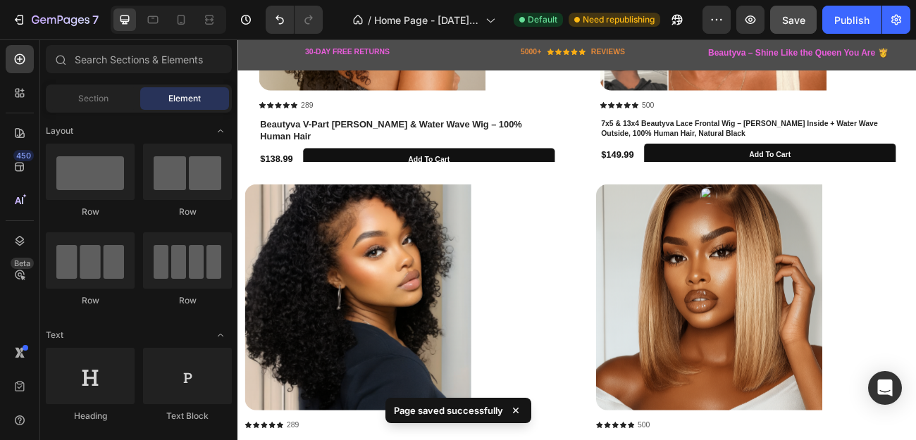
scroll to position [1248, 0]
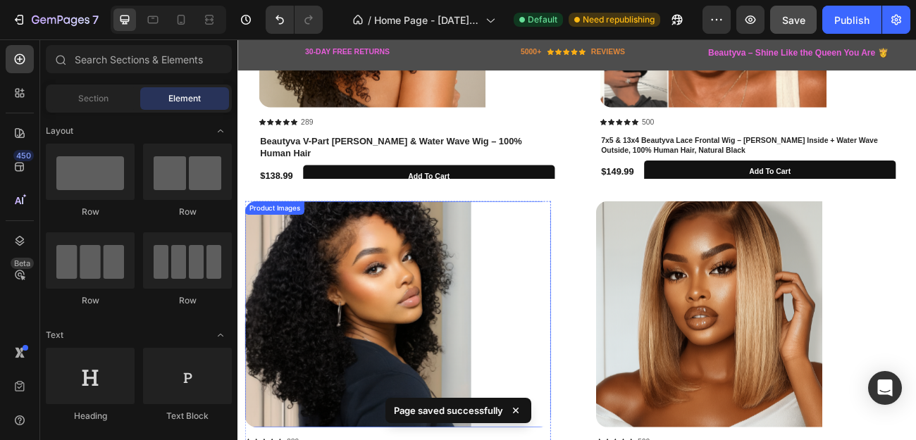
click at [609, 311] on div at bounding box center [436, 382] width 381 height 282
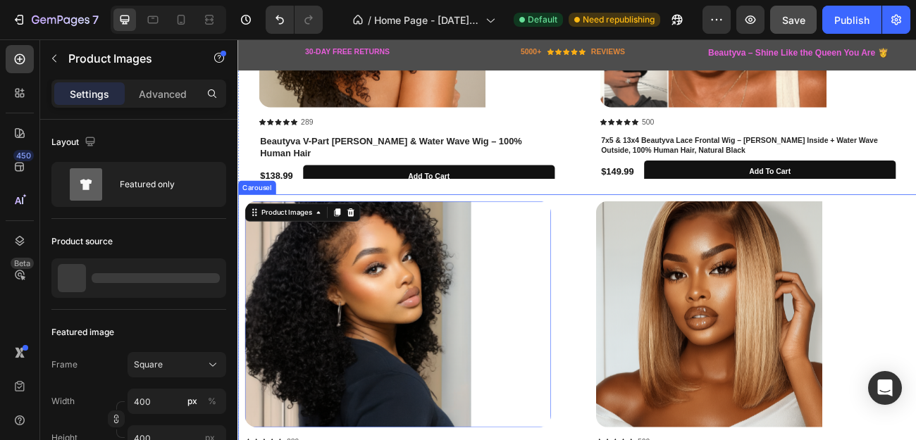
click at [643, 316] on div "Product Images 16 Icon Icon Icon Icon Icon Icon List 289 Text Block Row Beautyv…" at bounding box center [660, 444] width 829 height 406
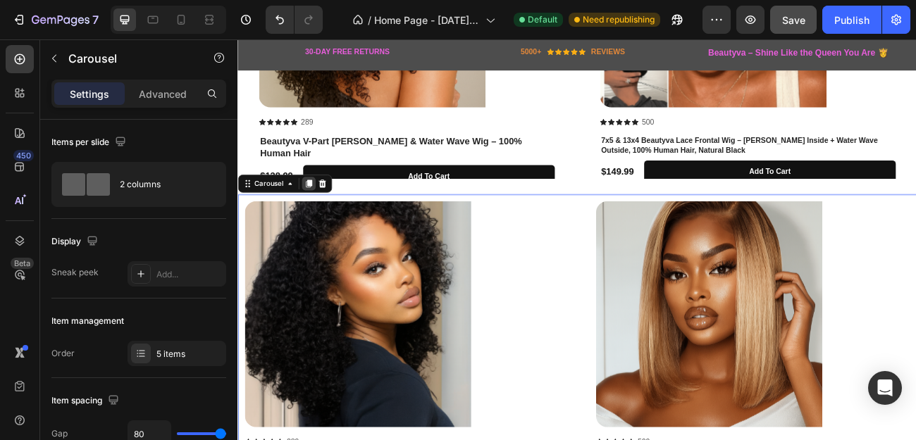
click at [327, 216] on icon at bounding box center [326, 219] width 8 height 10
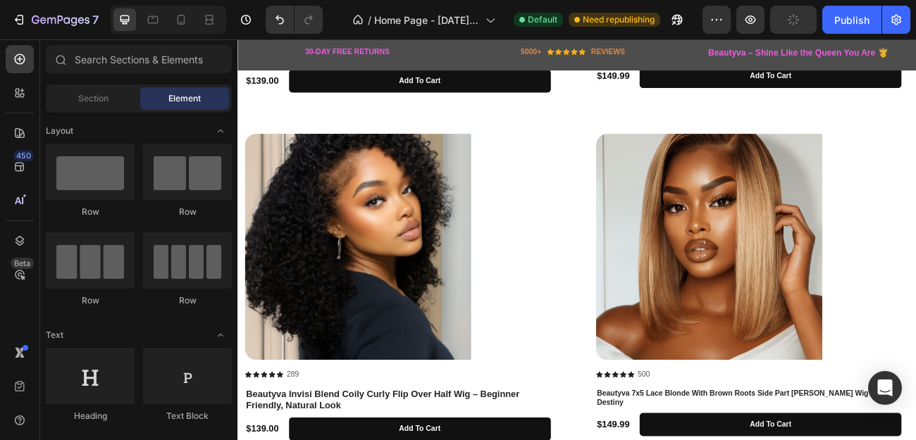
scroll to position [1774, 0]
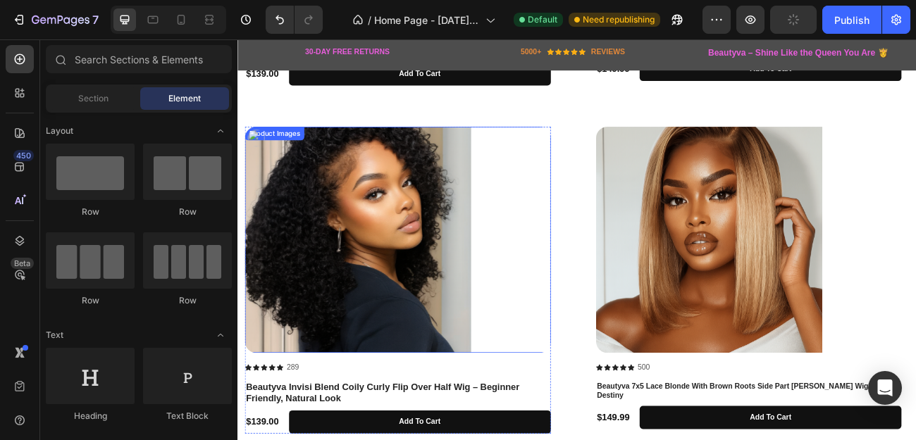
click at [456, 266] on img at bounding box center [387, 290] width 282 height 282
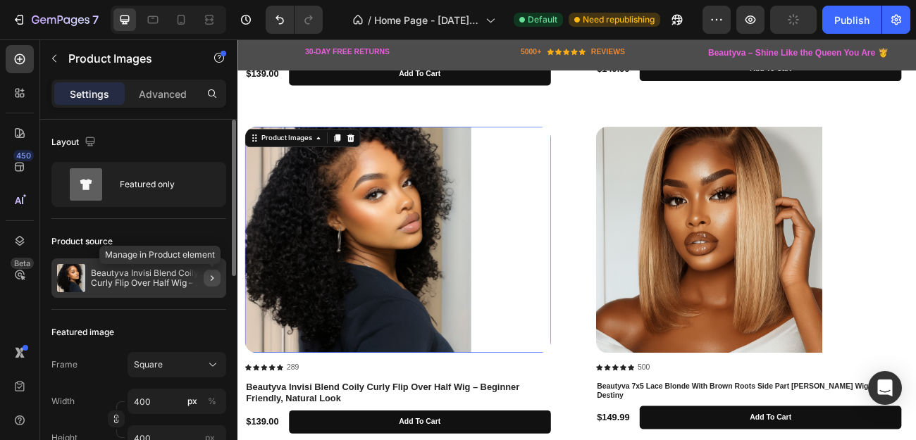
click at [211, 279] on icon "button" at bounding box center [211, 278] width 11 height 11
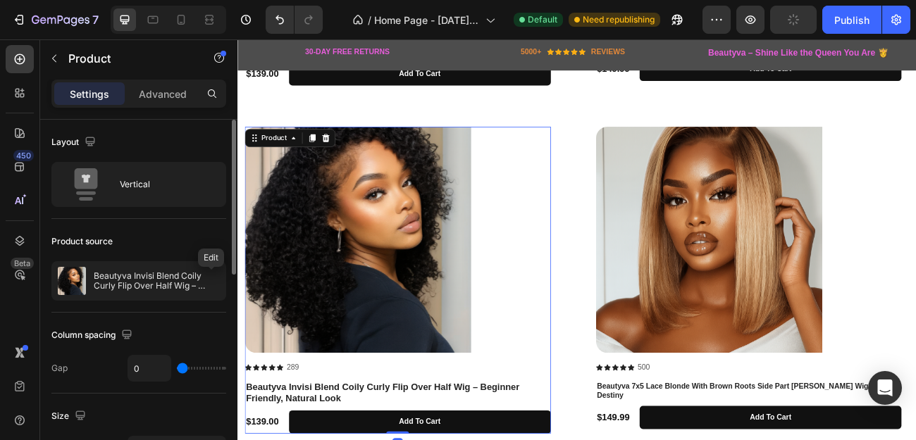
click at [0, 0] on icon "button" at bounding box center [0, 0] width 0 height 0
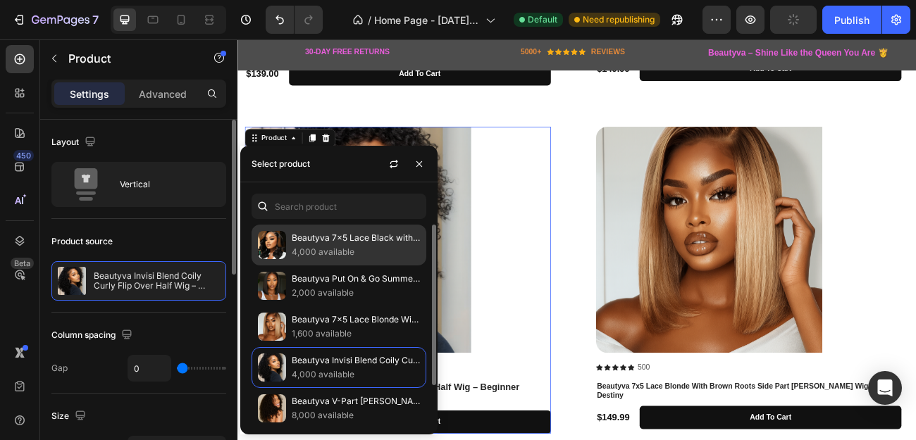
click at [285, 255] on img at bounding box center [272, 245] width 28 height 28
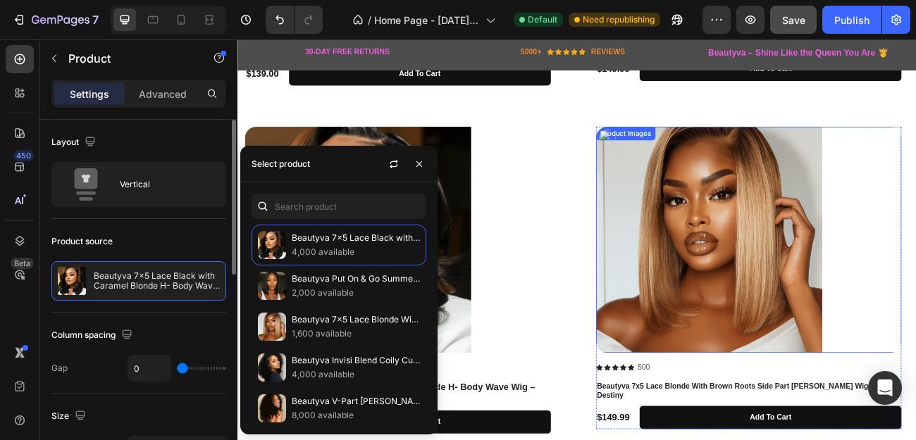
click at [784, 287] on img at bounding box center [824, 290] width 282 height 282
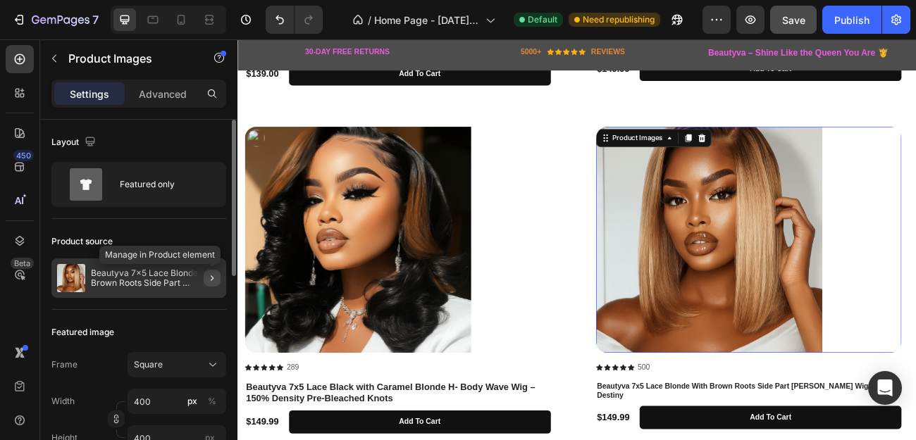
click at [216, 279] on icon "button" at bounding box center [211, 278] width 11 height 11
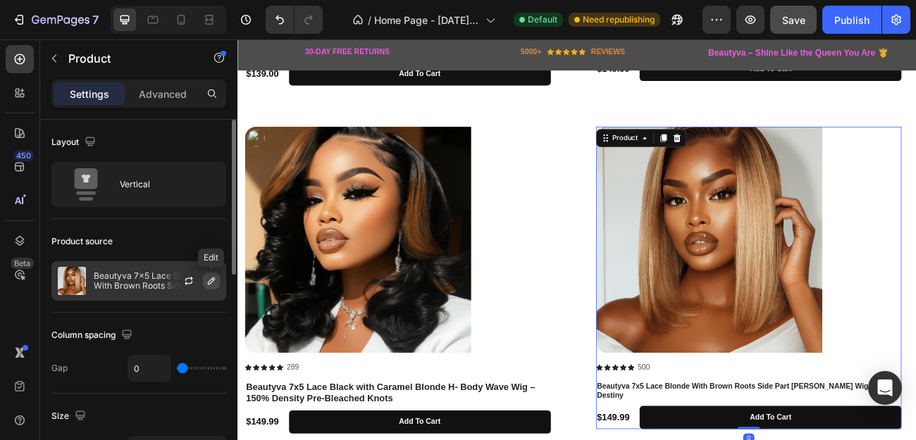
click at [212, 279] on icon "button" at bounding box center [211, 281] width 7 height 7
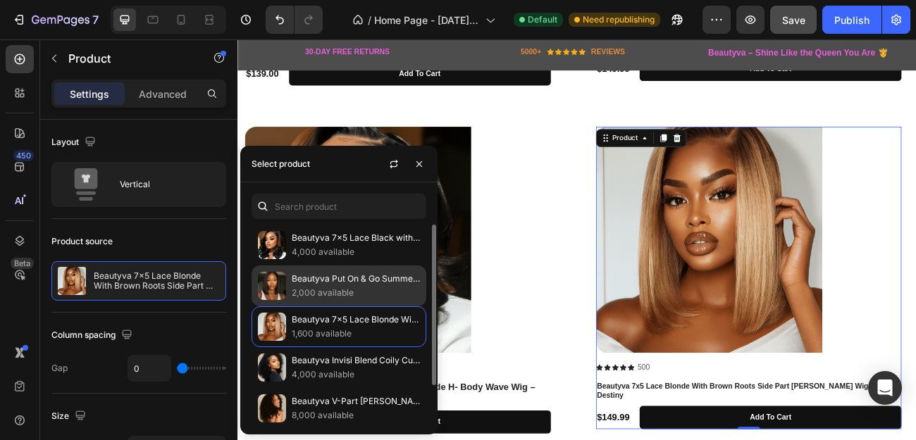
click at [281, 281] on img at bounding box center [272, 286] width 28 height 28
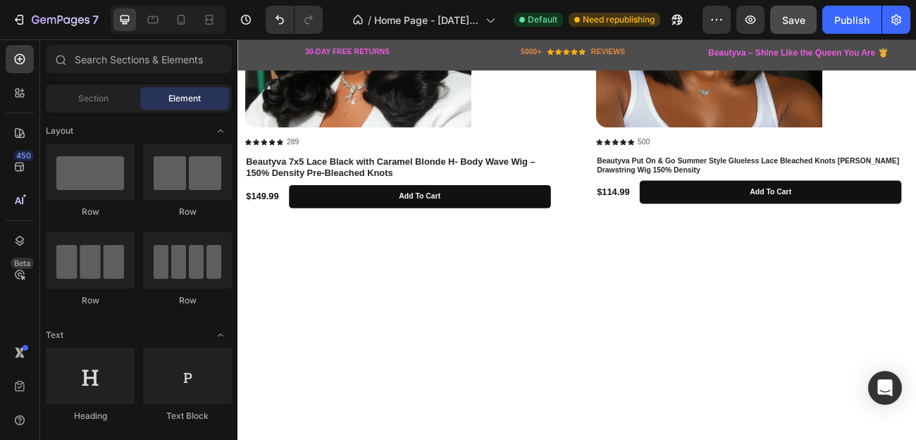
scroll to position [2064, 0]
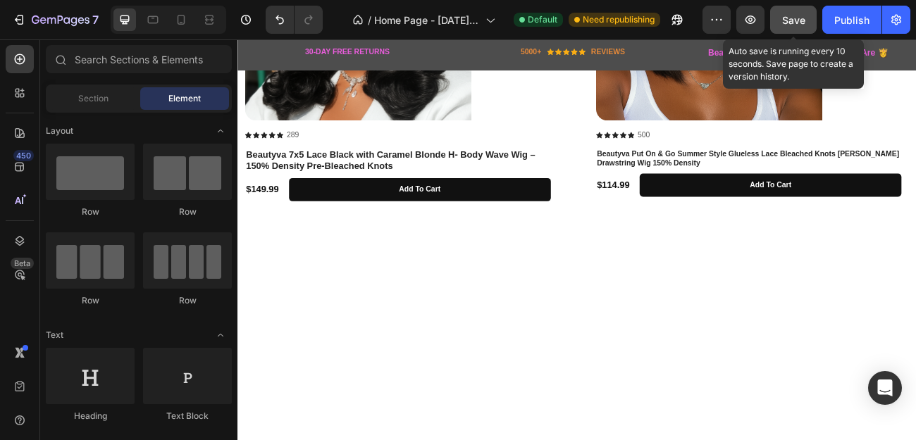
click at [799, 22] on span "Save" at bounding box center [793, 20] width 23 height 12
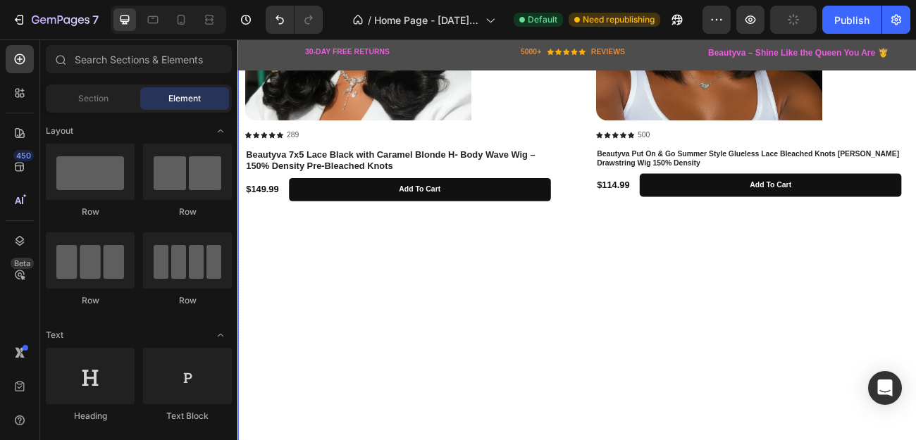
click at [687, 316] on div "Product Images Icon Icon Icon Icon Icon Icon List 500 Text Block Row Beautyva P…" at bounding box center [873, 225] width 381 height 733
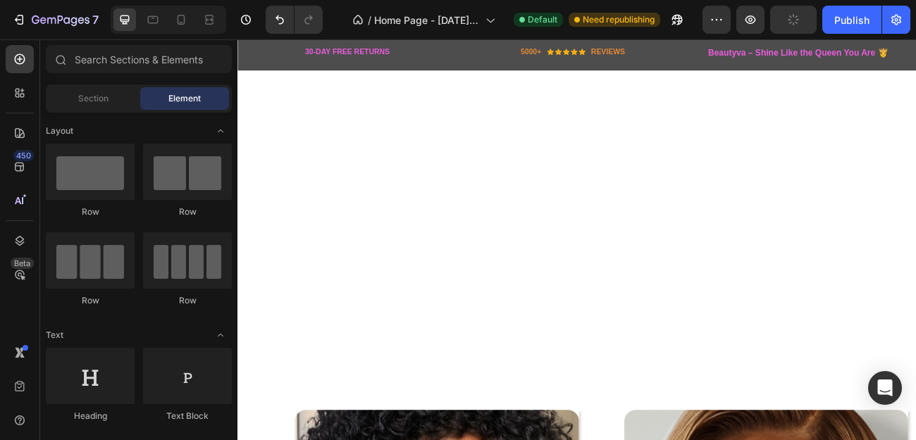
click at [915, 324] on div "Product Images Icon Icon Icon Icon Icon Icon List 289 Text Block Row Beautyva 7…" at bounding box center [659, 13] width 845 height 750
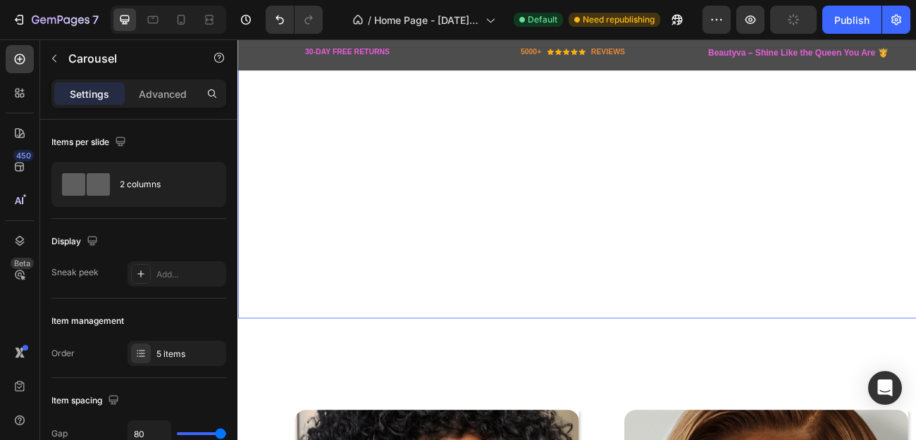
scroll to position [2268, 0]
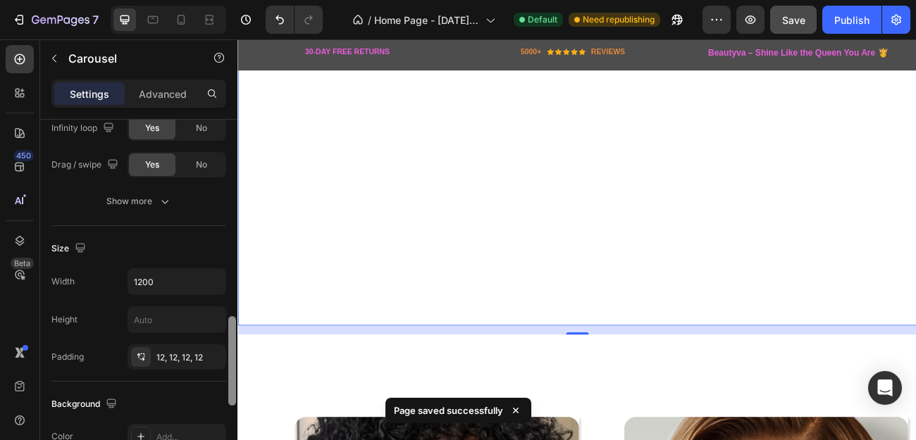
drag, startPoint x: 230, startPoint y: 201, endPoint x: 233, endPoint y: 395, distance: 193.8
click at [233, 395] on div at bounding box center [232, 360] width 8 height 89
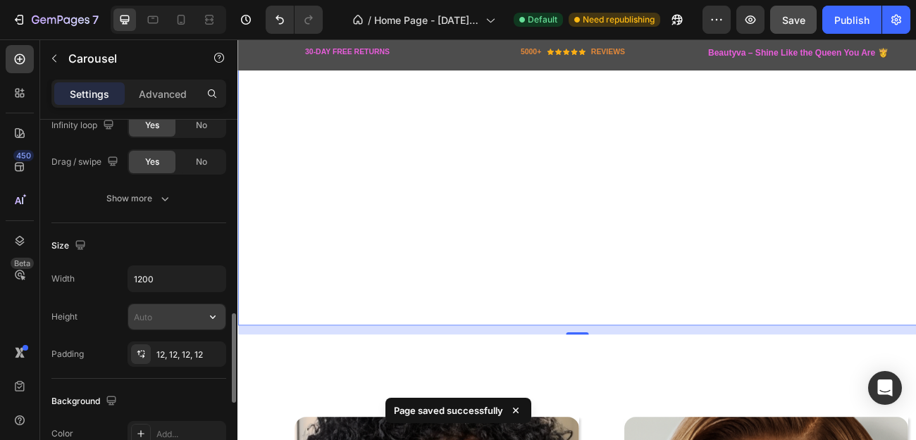
click at [162, 316] on input "text" at bounding box center [176, 316] width 97 height 25
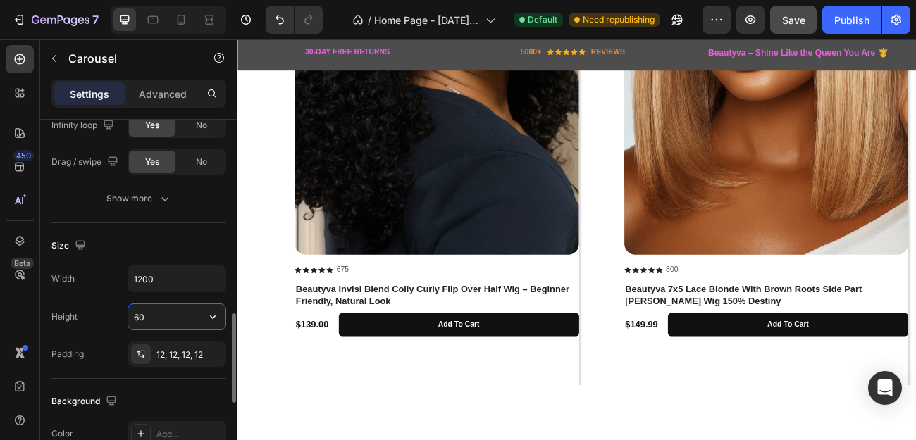
type input "600"
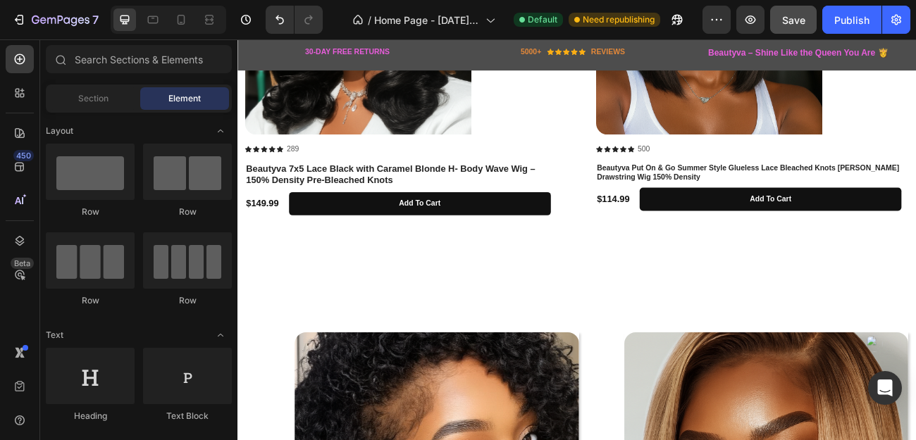
scroll to position [2023, 0]
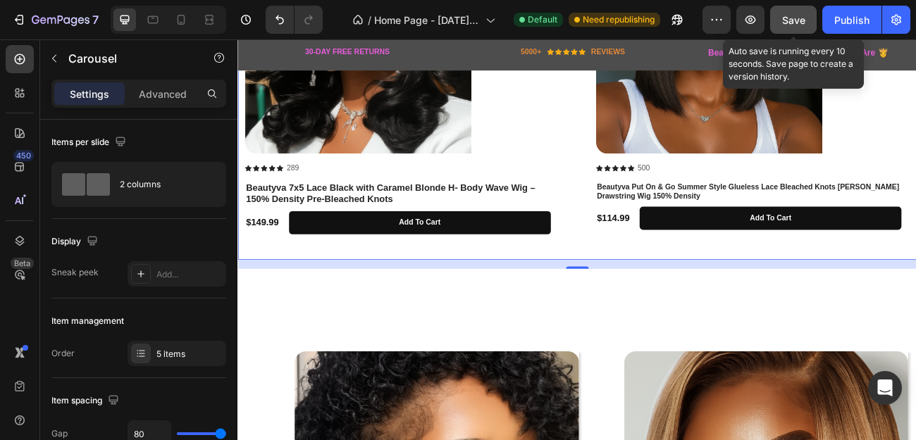
click at [781, 20] on button "Save" at bounding box center [793, 20] width 46 height 28
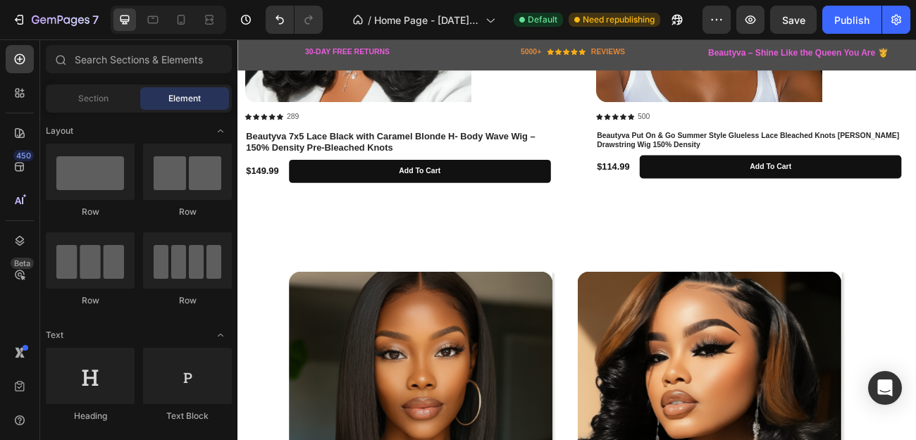
scroll to position [2061, 0]
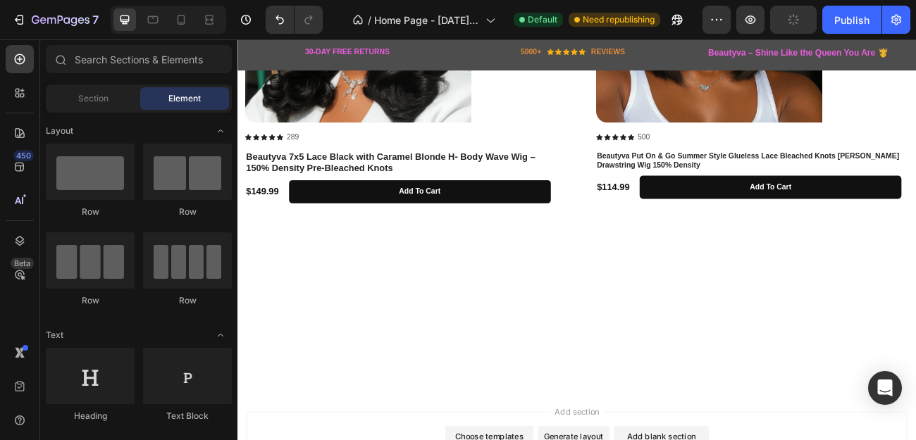
scroll to position [2201, 0]
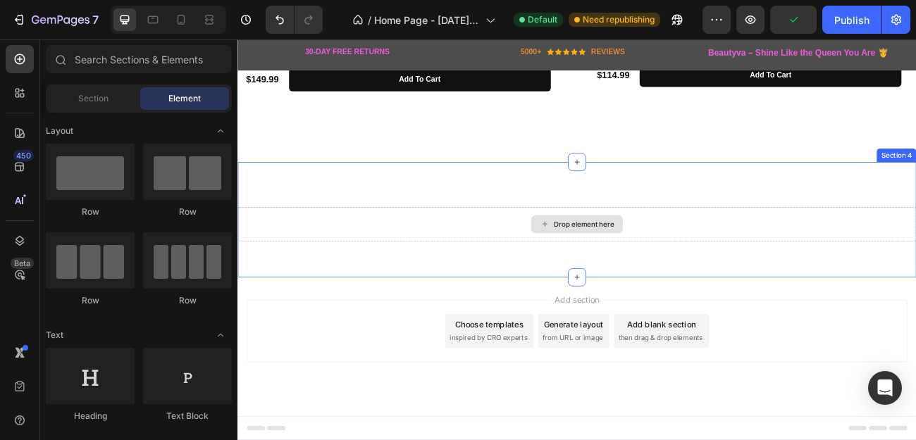
click at [840, 278] on div "Drop element here" at bounding box center [659, 270] width 845 height 42
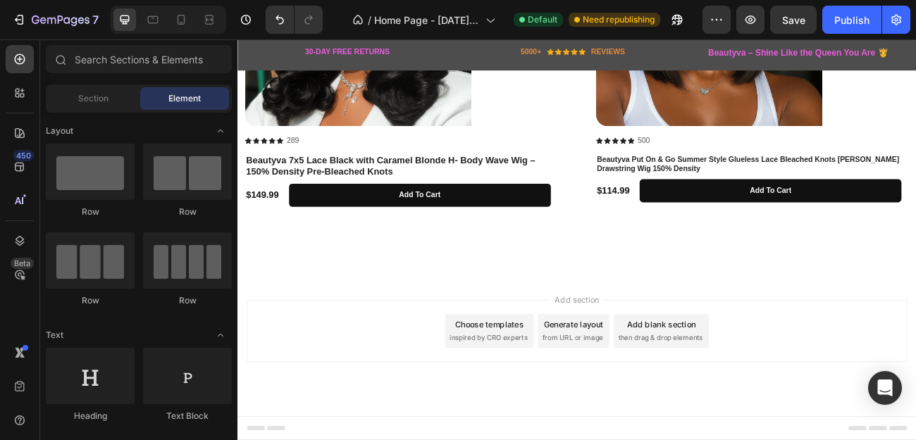
scroll to position [2057, 0]
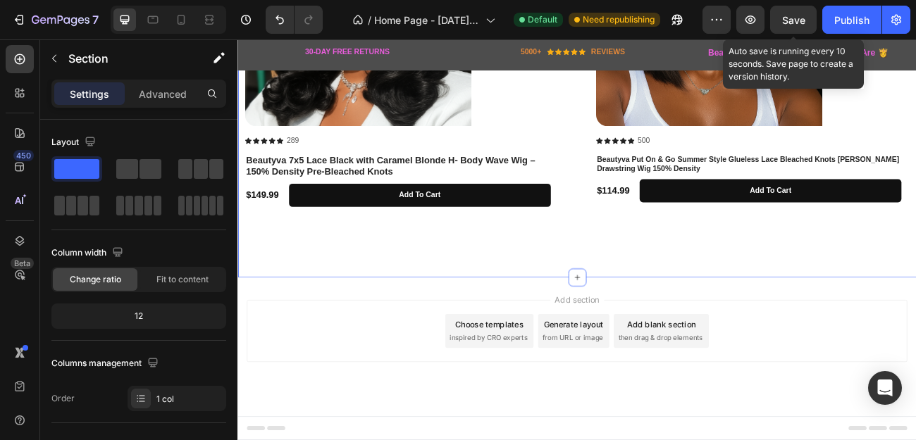
click at [791, 18] on span "Save" at bounding box center [793, 20] width 23 height 12
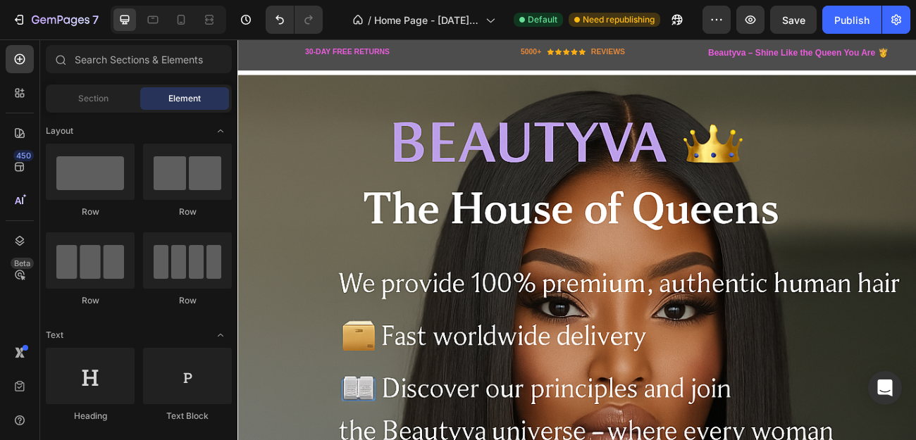
scroll to position [0, 0]
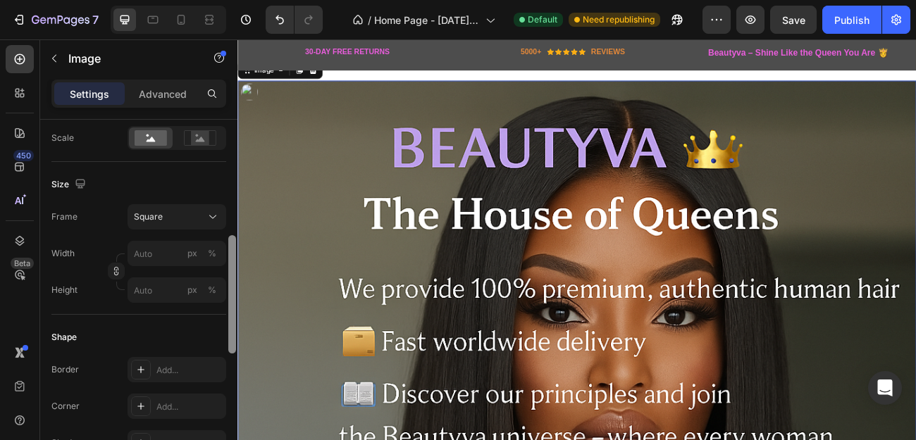
scroll to position [335, 0]
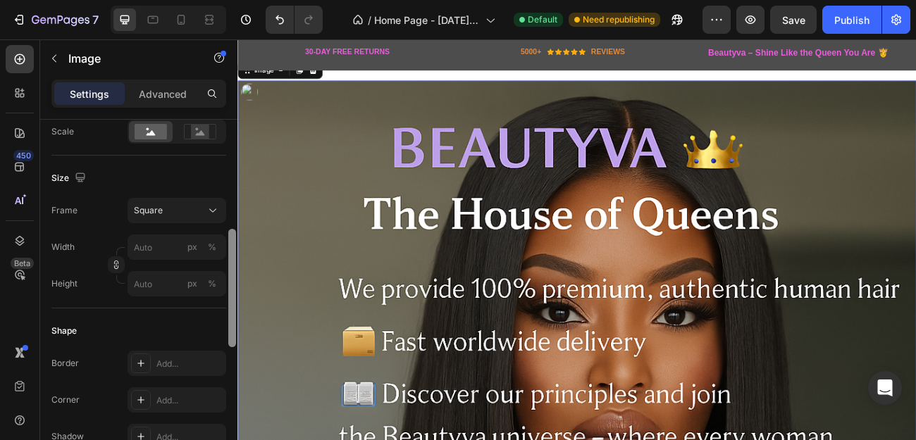
drag, startPoint x: 230, startPoint y: 189, endPoint x: 224, endPoint y: 299, distance: 110.1
click at [224, 299] on div "Style Rectangle Source Upload Image [URL][DOMAIN_NAME] or Browse gallery Scale …" at bounding box center [138, 300] width 197 height 361
click at [150, 249] on input "px %" at bounding box center [177, 247] width 99 height 25
type input "1"
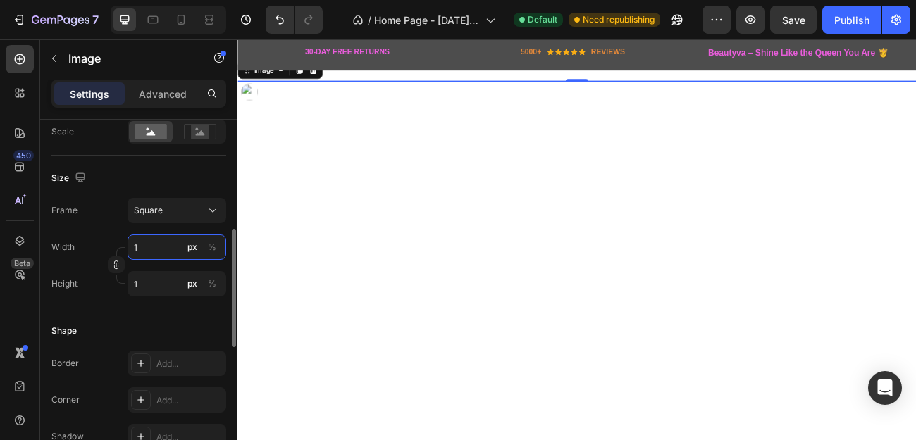
type input "12"
type input "120"
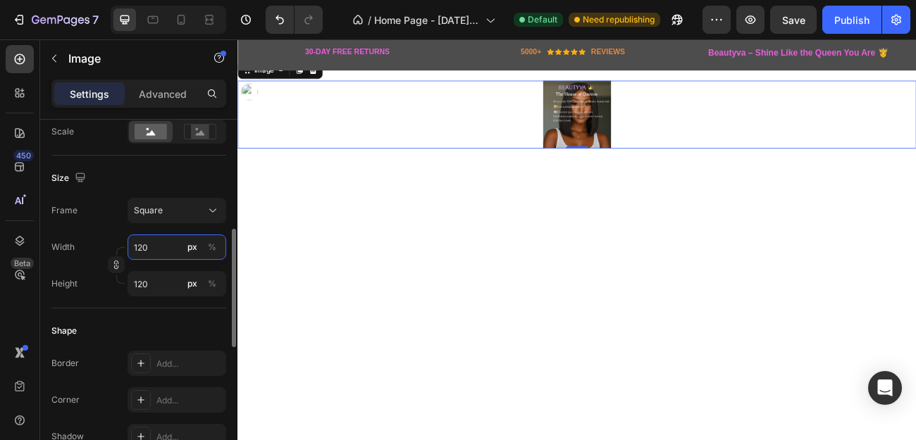
type input "1200"
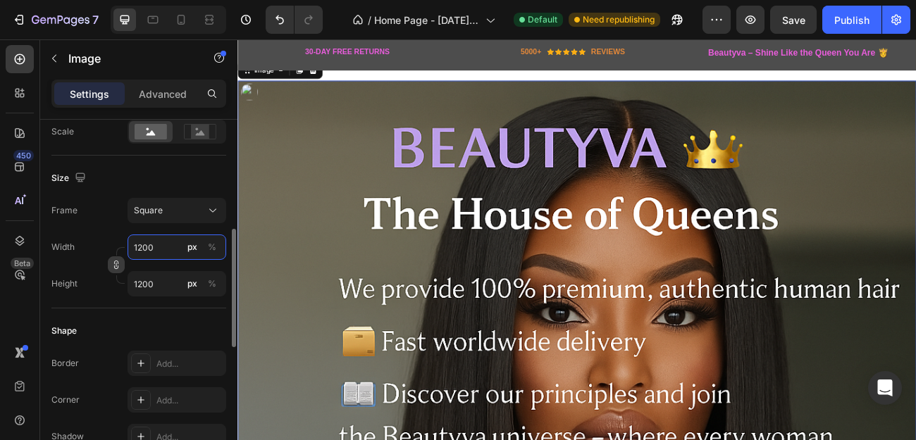
type input "1200"
click at [114, 266] on icon "button" at bounding box center [116, 268] width 4 height 4
click at [156, 285] on input "1200" at bounding box center [177, 283] width 99 height 25
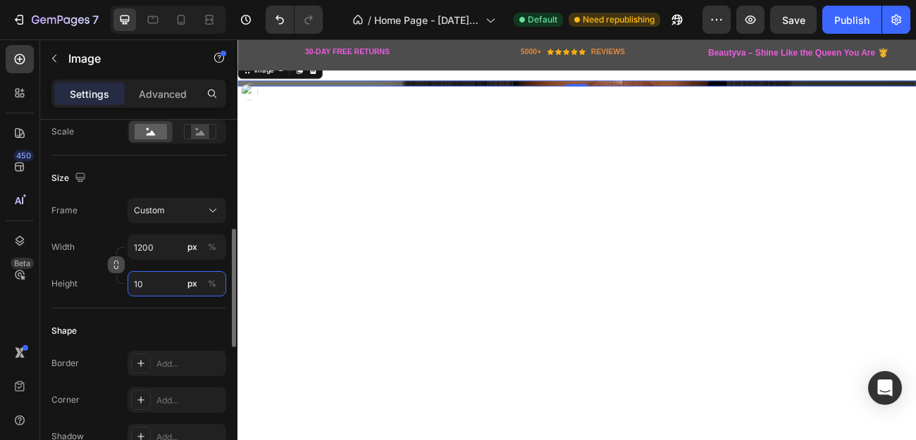
type input "1"
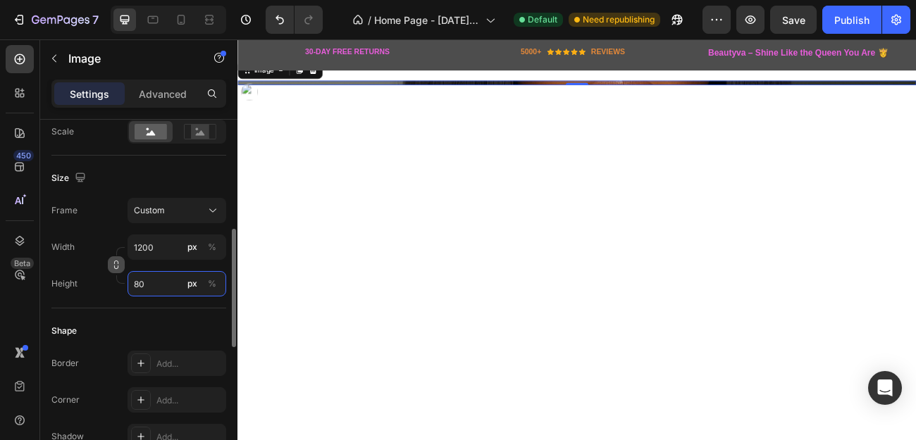
type input "800"
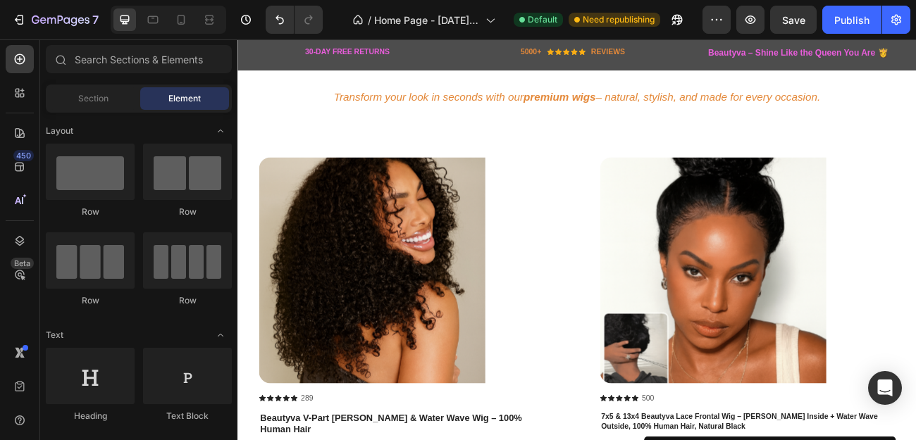
scroll to position [651, 0]
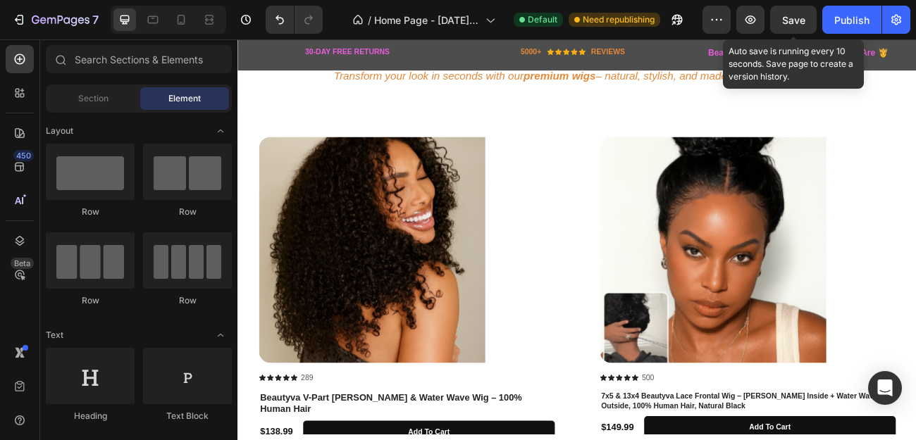
click at [800, 18] on span "Save" at bounding box center [793, 20] width 23 height 12
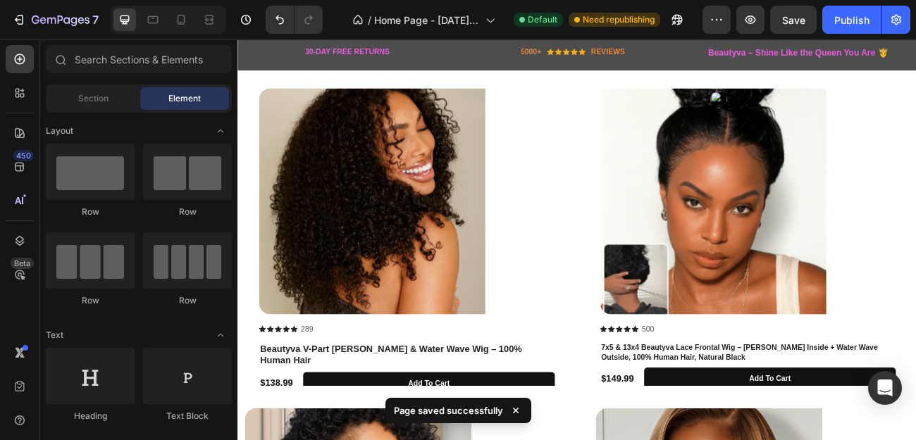
scroll to position [505, 0]
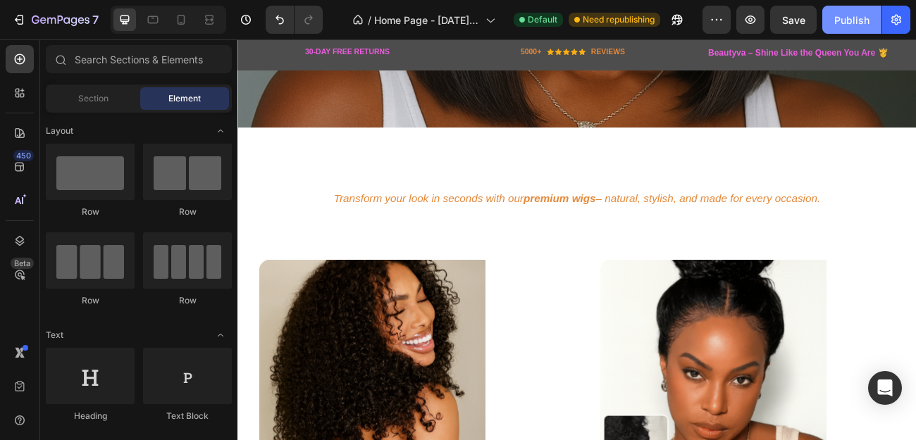
click at [860, 21] on div "Publish" at bounding box center [851, 20] width 35 height 15
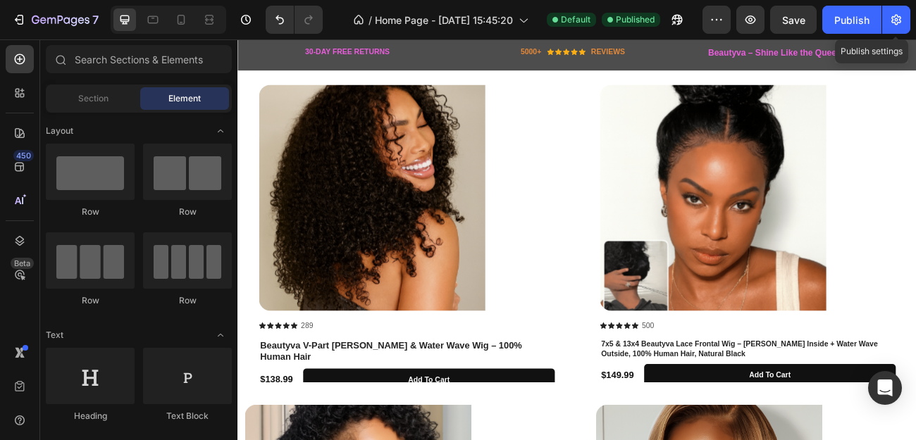
scroll to position [728, 0]
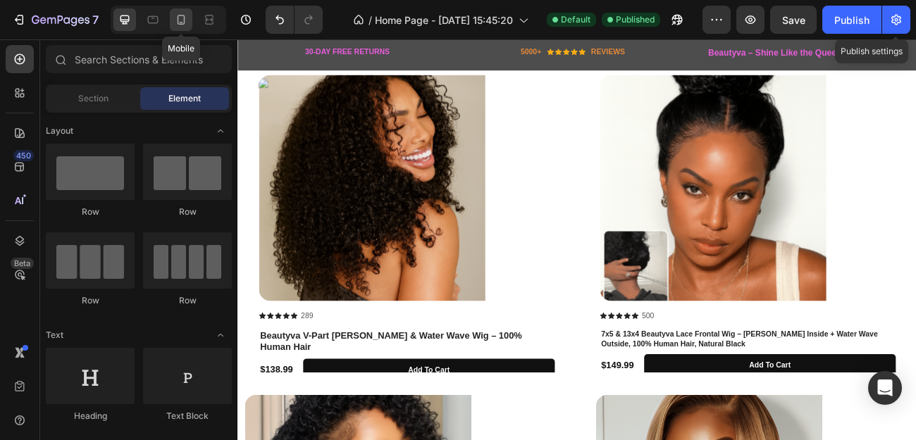
click at [180, 25] on icon at bounding box center [182, 20] width 8 height 10
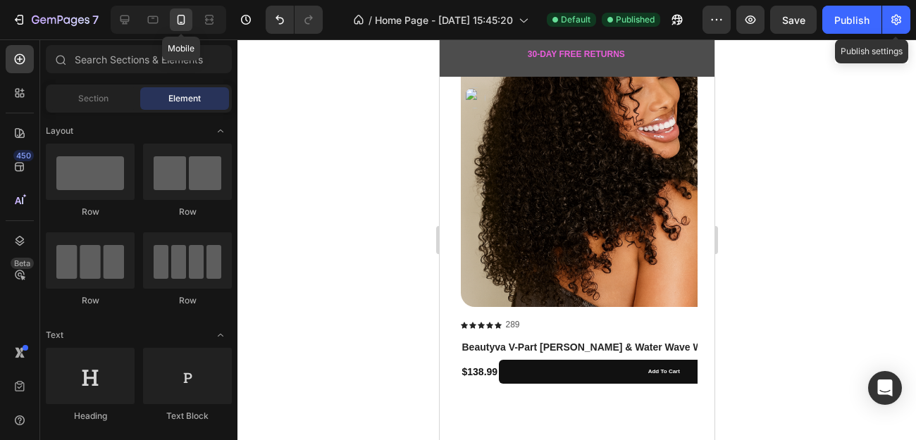
scroll to position [737, 0]
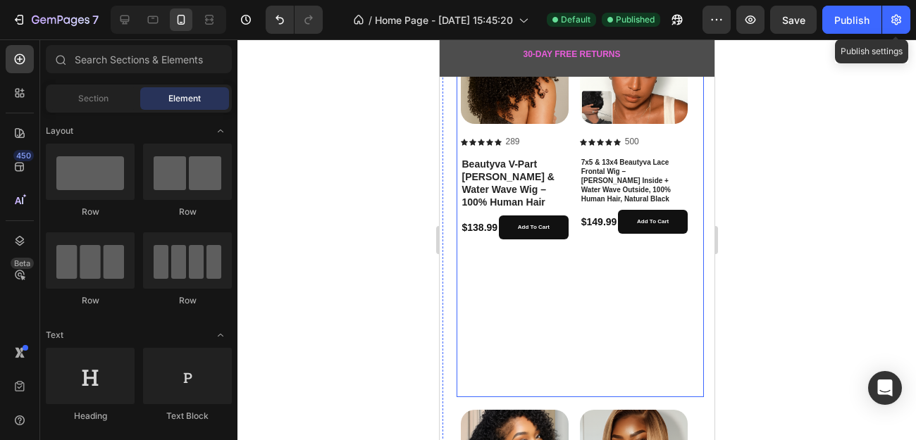
click at [609, 272] on div "Product Images Icon Icon Icon Icon Icon Icon List 500 Text Block Row 7x5 & 13x4…" at bounding box center [633, 205] width 108 height 378
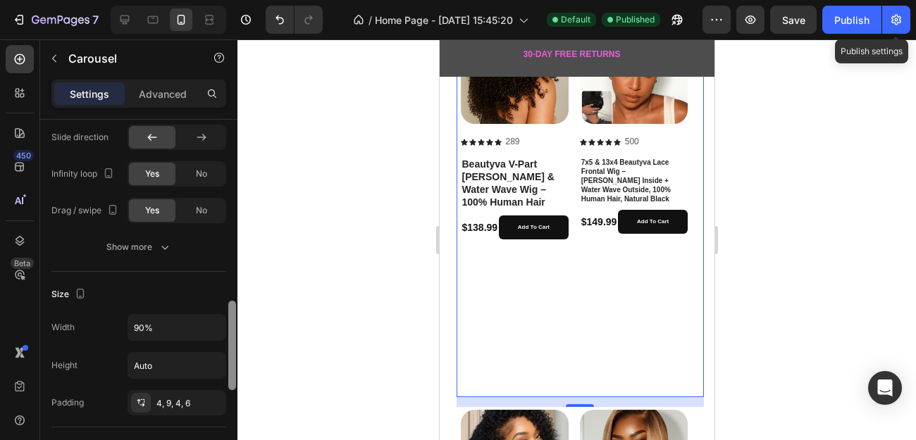
scroll to position [741, 0]
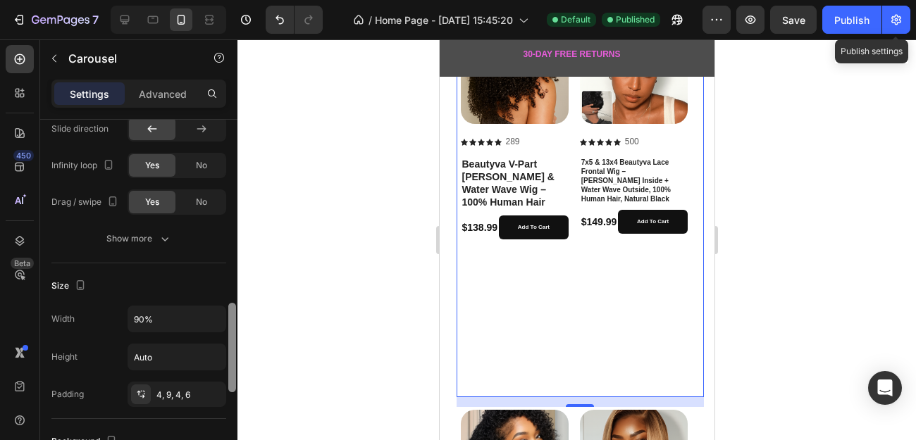
drag, startPoint x: 231, startPoint y: 196, endPoint x: 235, endPoint y: 380, distance: 183.9
click at [235, 380] on div at bounding box center [232, 347] width 8 height 89
click at [144, 321] on input "90%" at bounding box center [176, 318] width 97 height 25
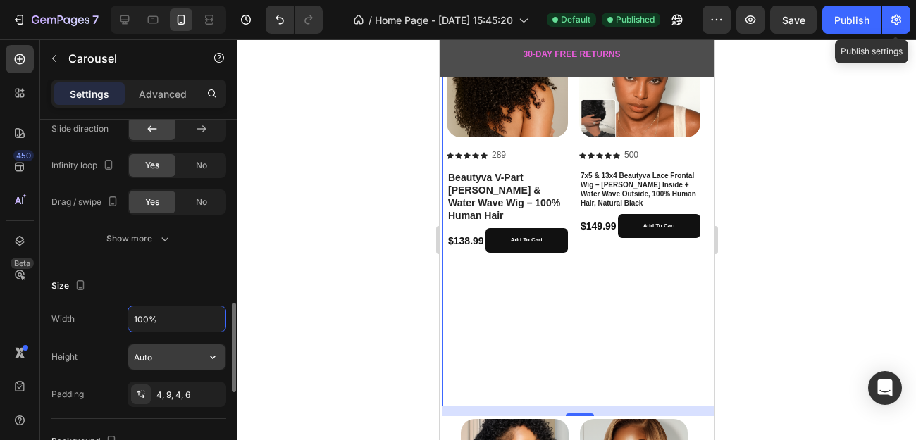
type input "100%"
click at [146, 359] on input "Auto" at bounding box center [176, 357] width 97 height 25
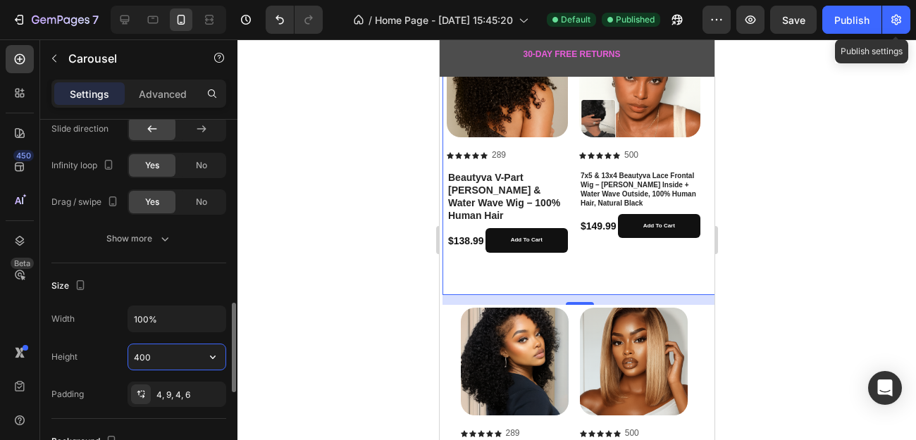
click at [146, 359] on input "400" at bounding box center [176, 357] width 97 height 25
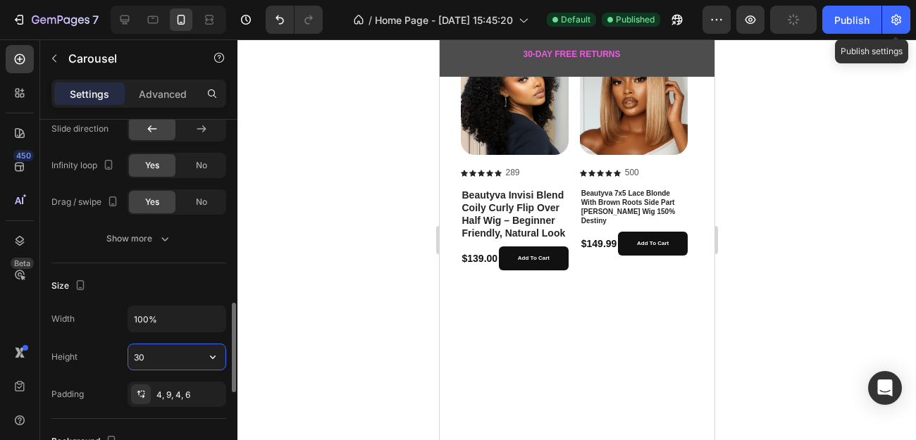
type input "350"
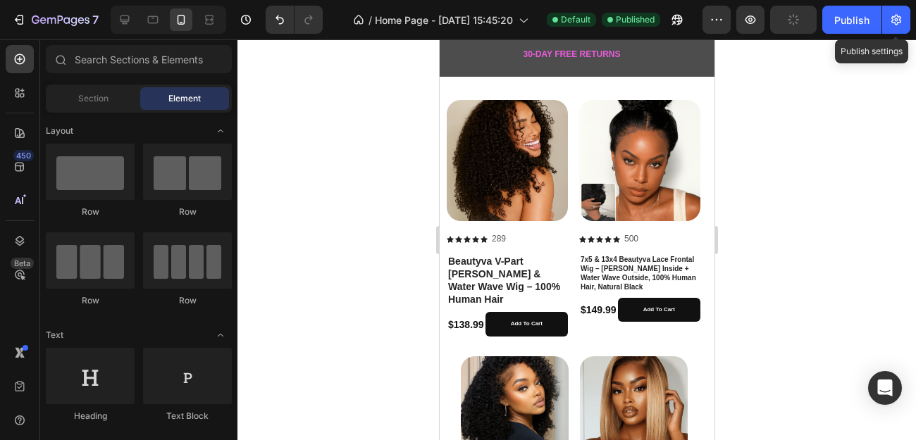
scroll to position [286, 0]
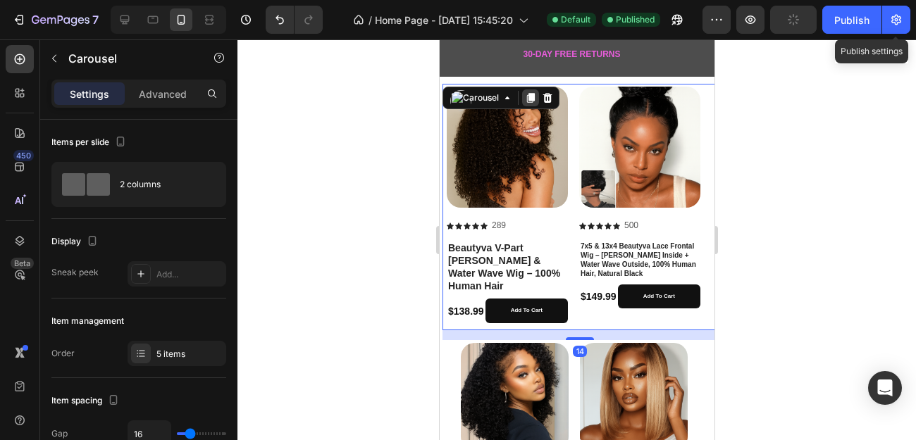
click at [529, 95] on icon at bounding box center [530, 98] width 8 height 10
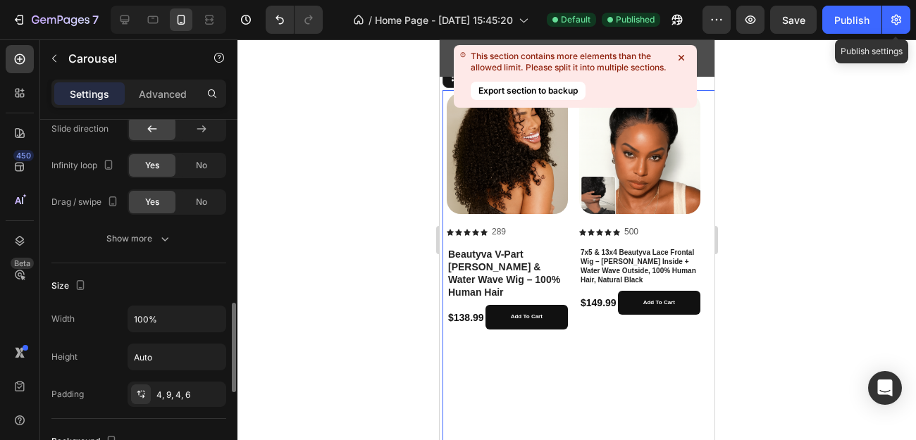
scroll to position [538, 0]
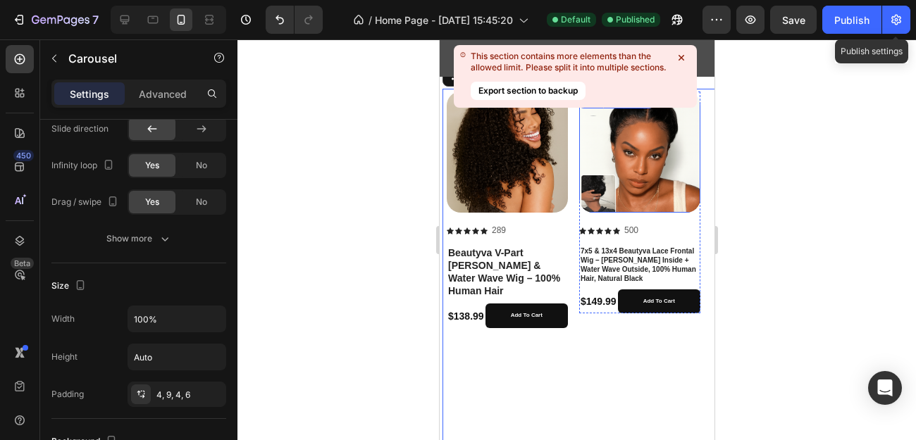
click at [681, 54] on icon at bounding box center [681, 58] width 14 height 14
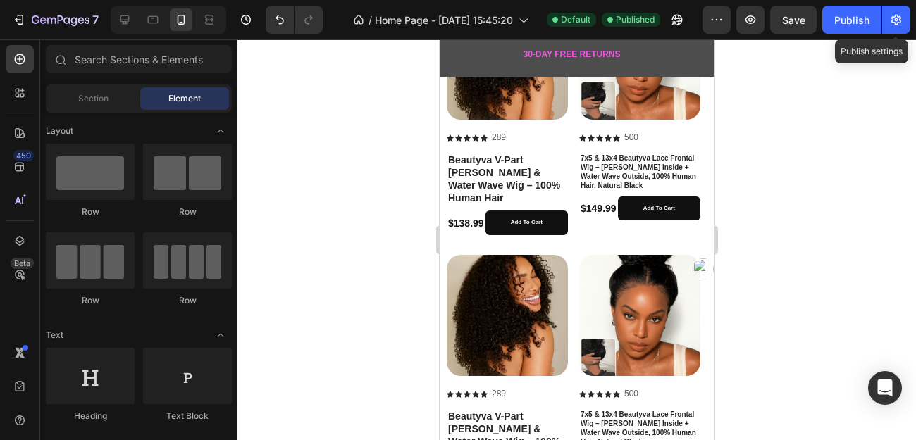
scroll to position [426, 0]
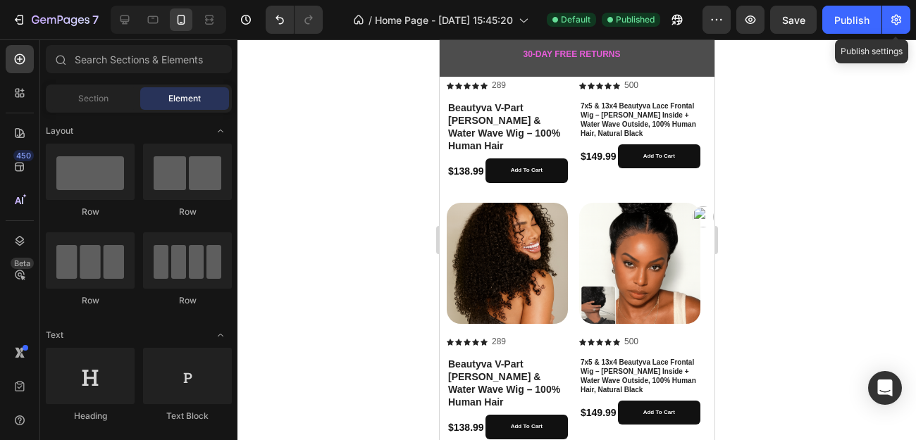
drag, startPoint x: 707, startPoint y: 168, endPoint x: 1155, endPoint y: 188, distance: 448.5
click at [493, 242] on img at bounding box center [506, 263] width 121 height 121
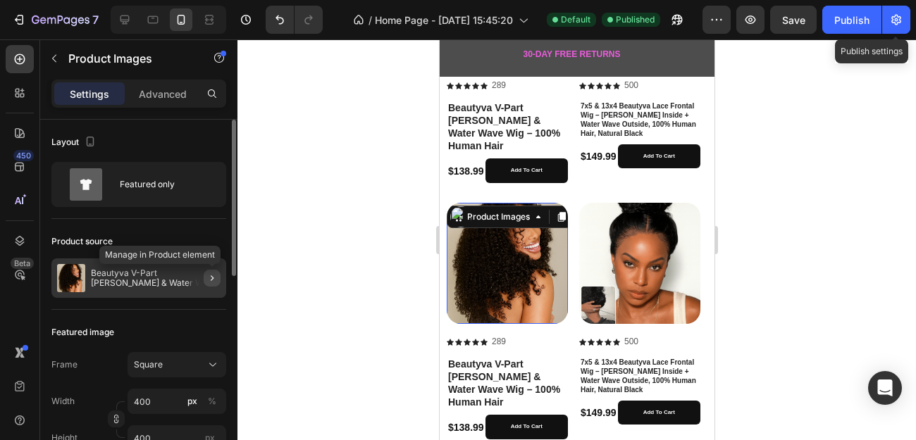
click at [211, 276] on icon "button" at bounding box center [211, 278] width 11 height 11
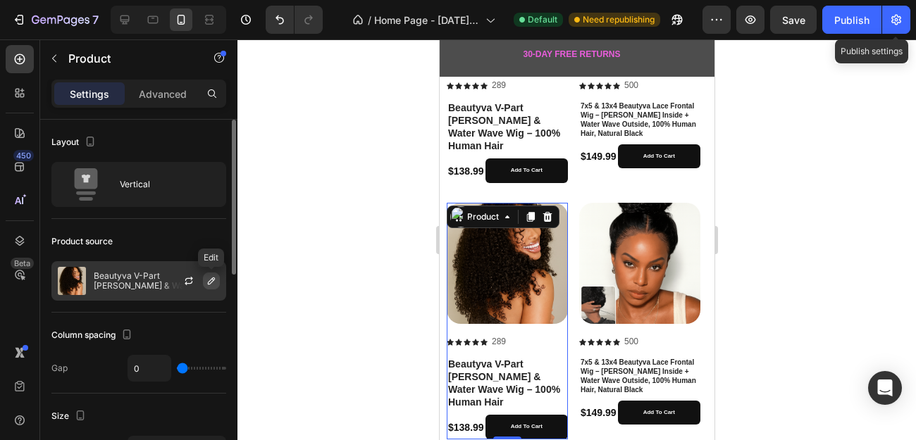
click at [211, 279] on icon "button" at bounding box center [211, 281] width 7 height 7
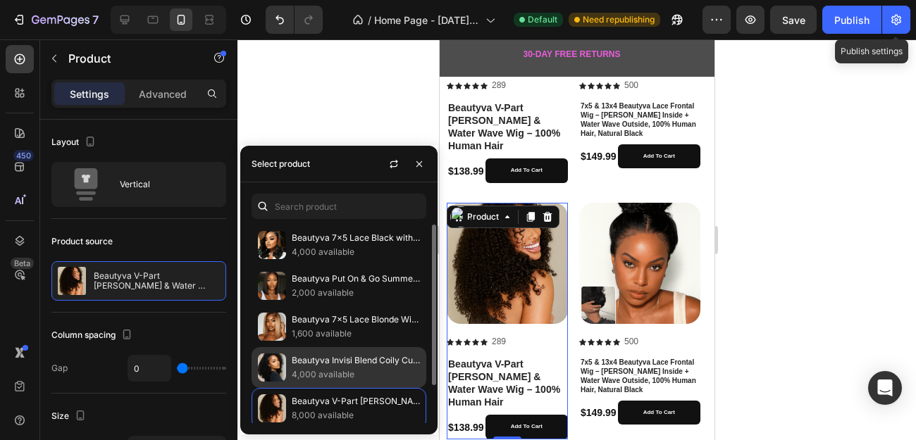
click at [272, 370] on img at bounding box center [272, 368] width 28 height 28
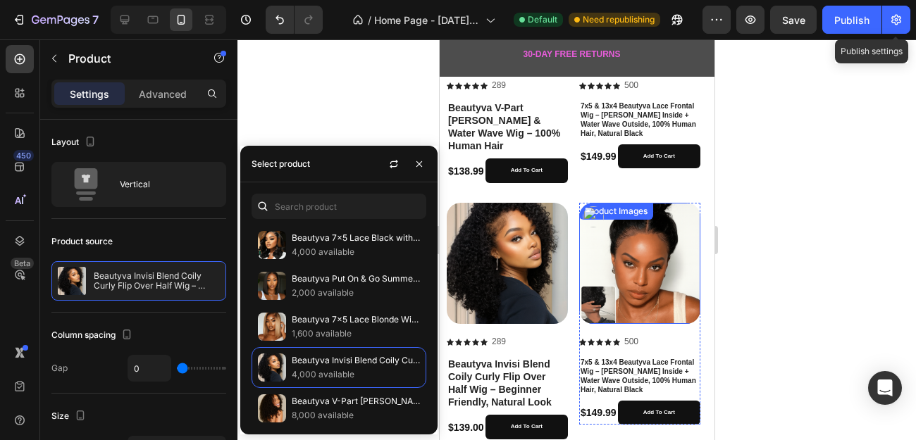
click at [627, 281] on img at bounding box center [638, 263] width 121 height 121
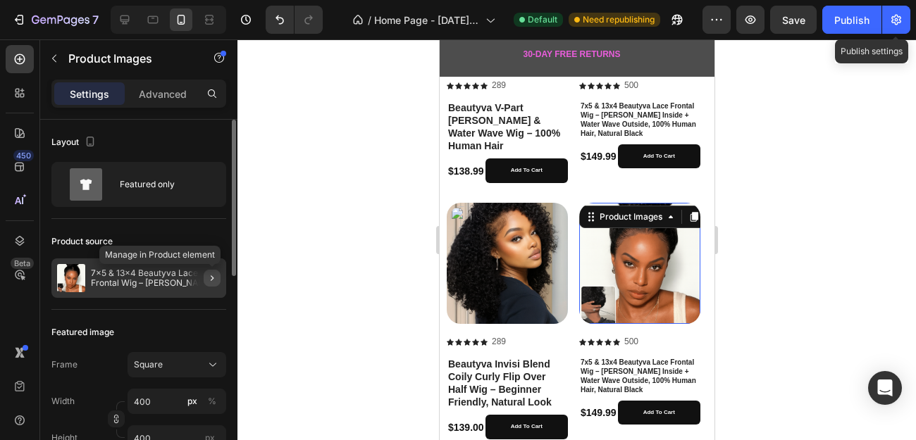
click at [212, 280] on icon "button" at bounding box center [211, 278] width 11 height 11
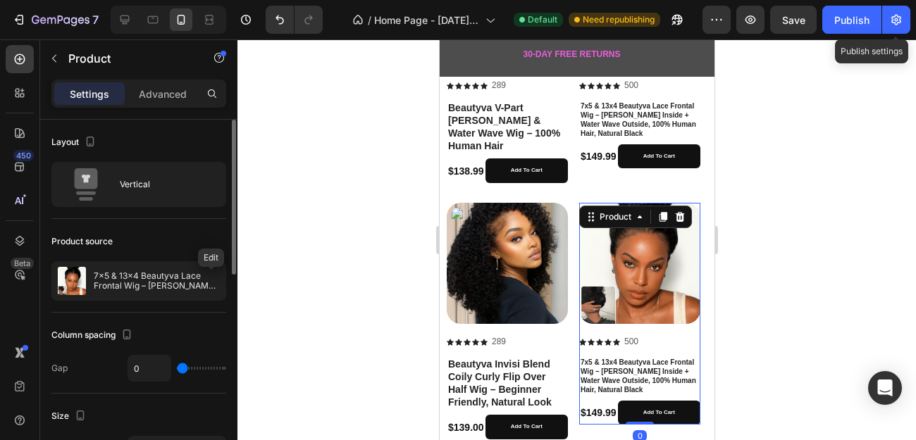
click at [0, 0] on icon "button" at bounding box center [0, 0] width 0 height 0
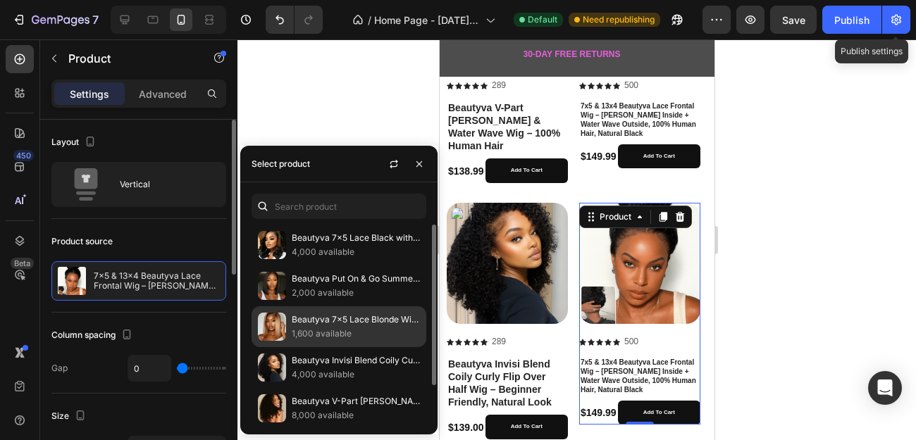
click at [275, 324] on img at bounding box center [272, 327] width 28 height 28
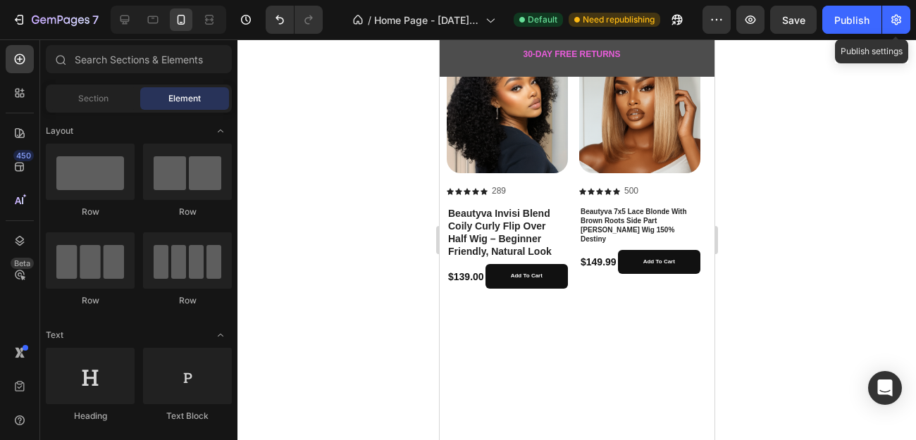
scroll to position [593, 0]
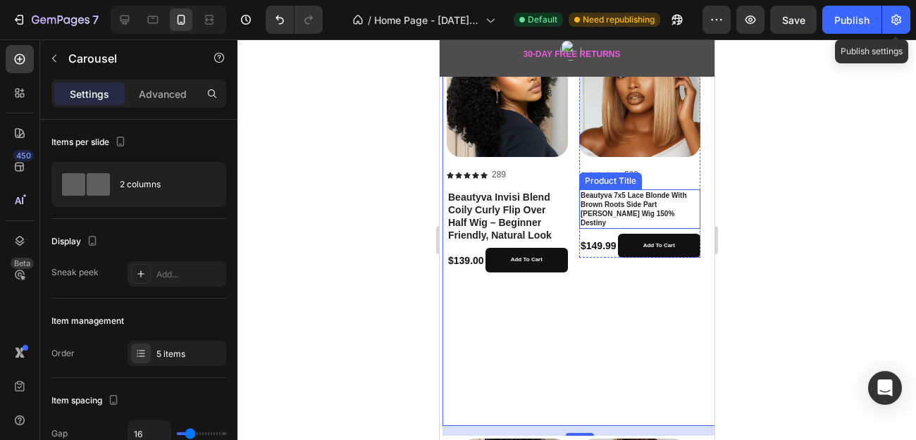
click at [610, 204] on h1 "Beautyva 7x5 Lace Blonde With Brown Roots Side Part [PERSON_NAME] Wig 150% Dest…" at bounding box center [638, 209] width 121 height 39
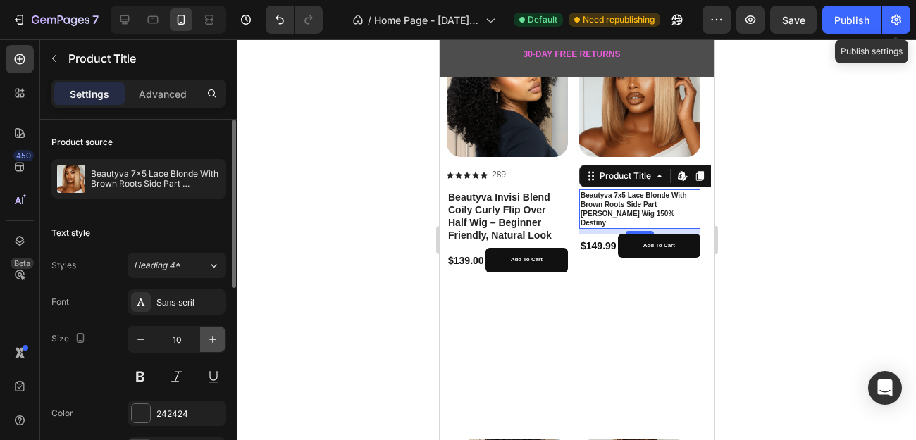
click at [215, 339] on icon "button" at bounding box center [213, 340] width 14 height 14
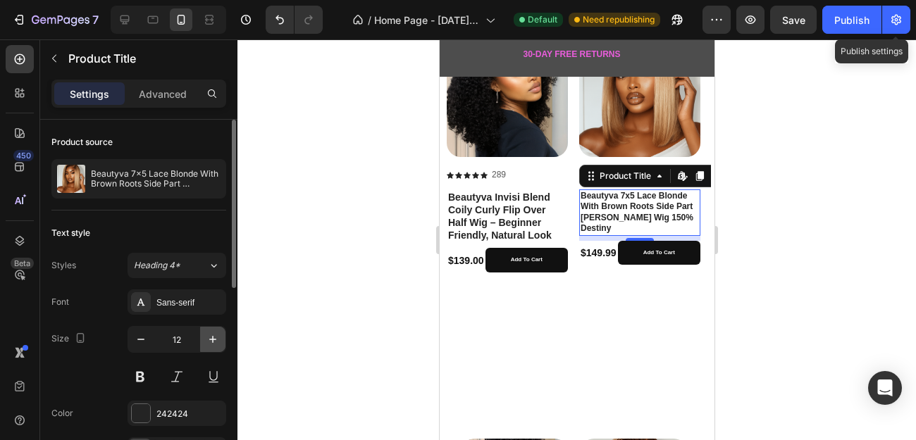
click at [215, 339] on icon "button" at bounding box center [213, 340] width 14 height 14
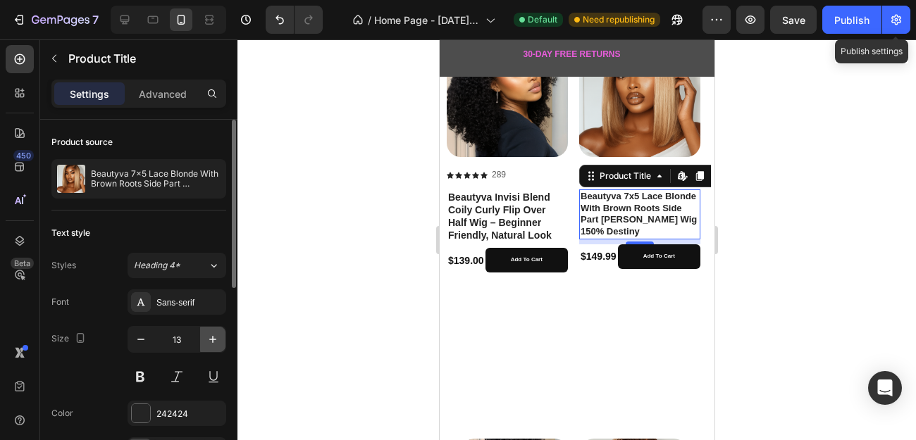
click at [215, 339] on icon "button" at bounding box center [213, 340] width 14 height 14
type input "14"
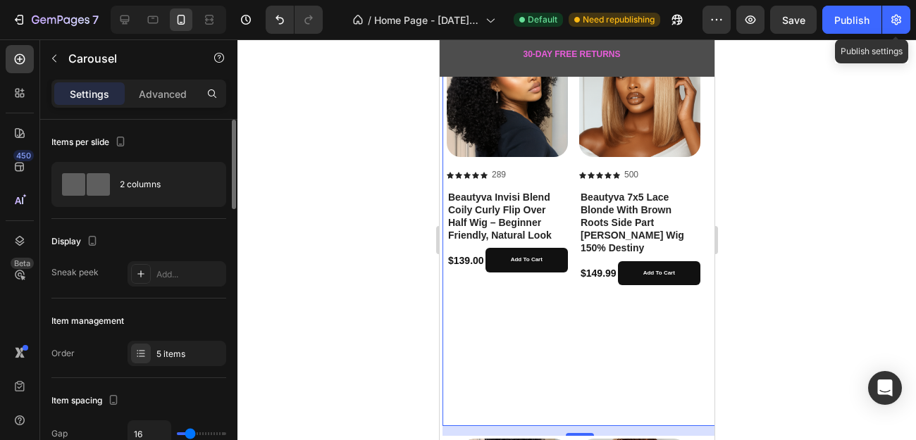
click at [536, 316] on div "Product Images Icon Icon Icon Icon Icon Icon List 289 Text Block Row Beautyva I…" at bounding box center [506, 229] width 121 height 387
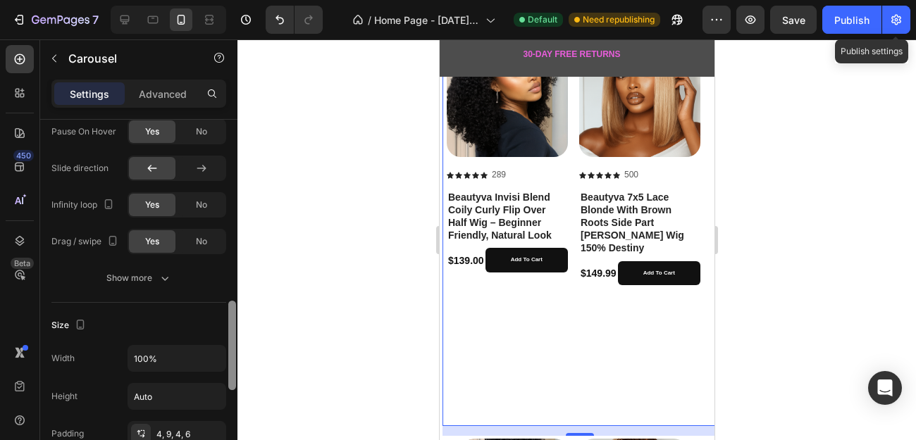
scroll to position [710, 0]
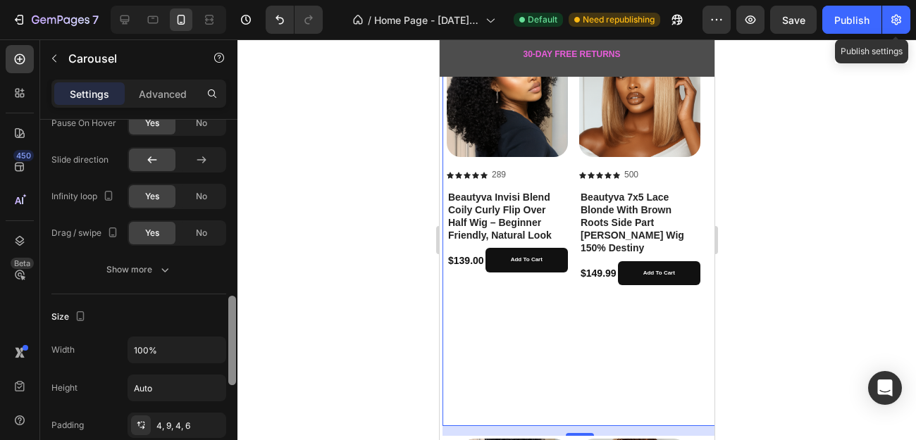
drag, startPoint x: 232, startPoint y: 195, endPoint x: 229, endPoint y: 371, distance: 176.2
click at [229, 371] on div at bounding box center [232, 340] width 8 height 89
click at [166, 390] on input "Auto" at bounding box center [176, 388] width 97 height 25
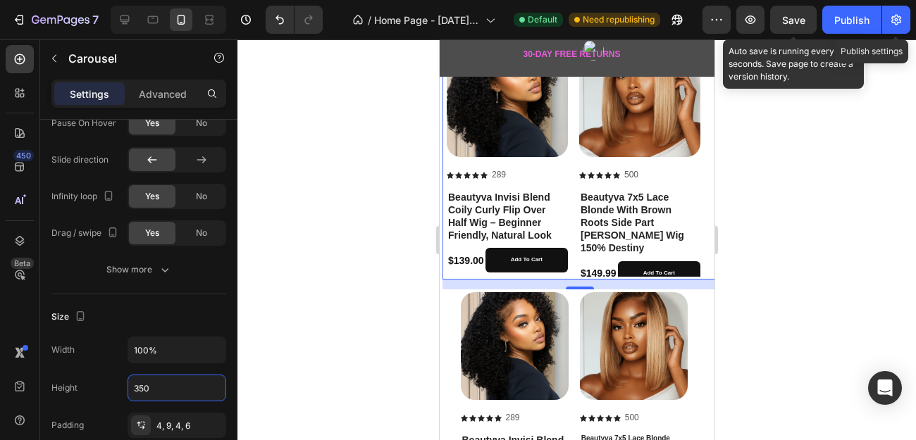
type input "350"
click at [787, 19] on span "Save" at bounding box center [793, 20] width 23 height 12
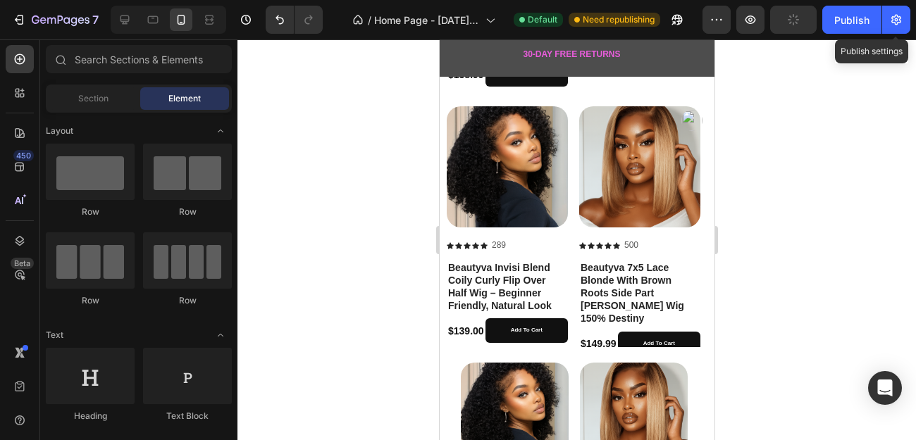
scroll to position [519, 0]
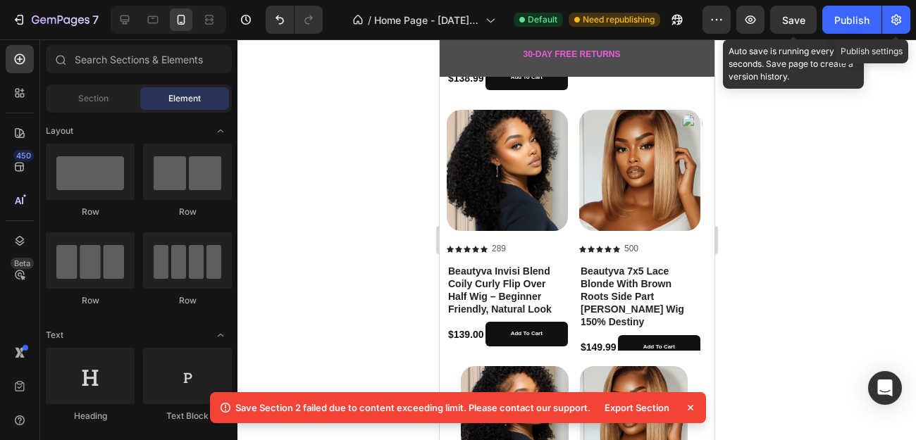
click at [798, 21] on span "Save" at bounding box center [793, 20] width 23 height 12
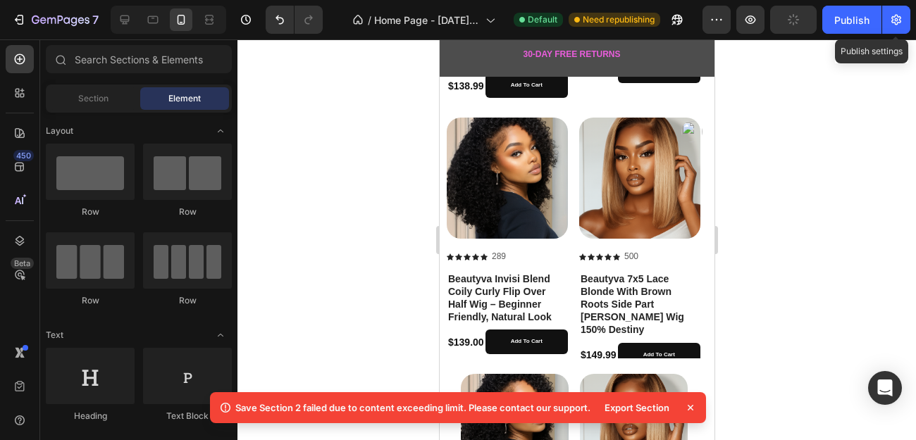
scroll to position [515, 0]
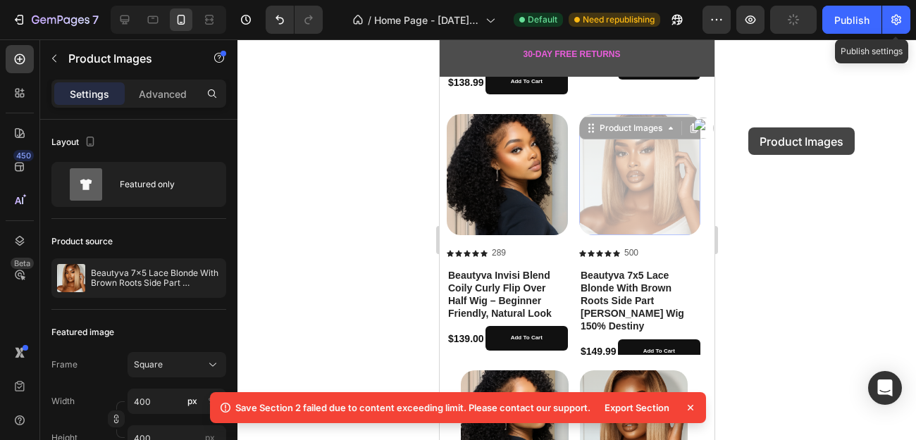
click at [748, 128] on div at bounding box center [576, 239] width 678 height 401
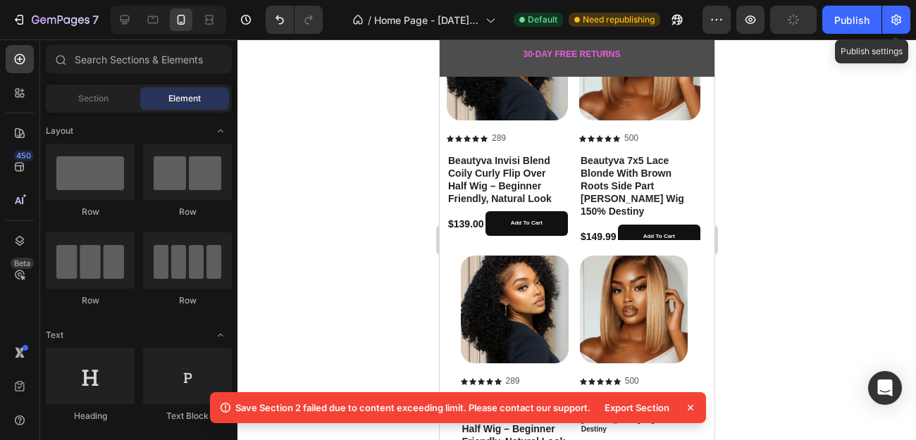
scroll to position [638, 0]
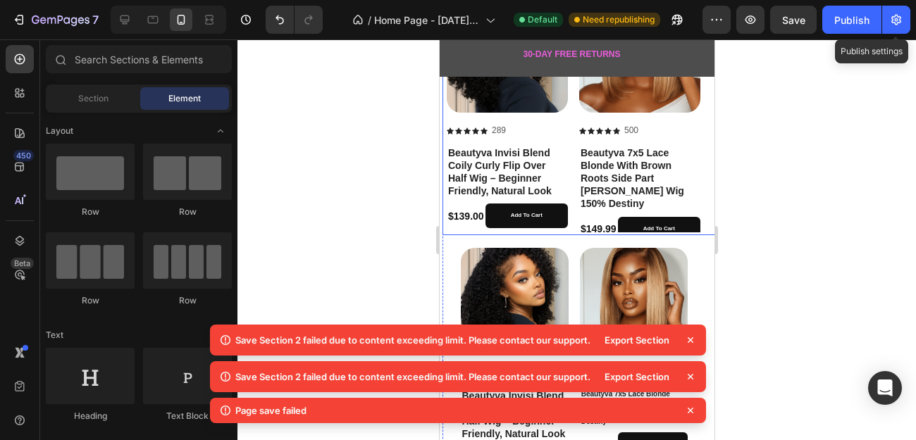
click at [571, 180] on div "Product Images Icon Icon Icon Icon Icon Icon List 289 Text Block Row Beautyva I…" at bounding box center [578, 112] width 264 height 241
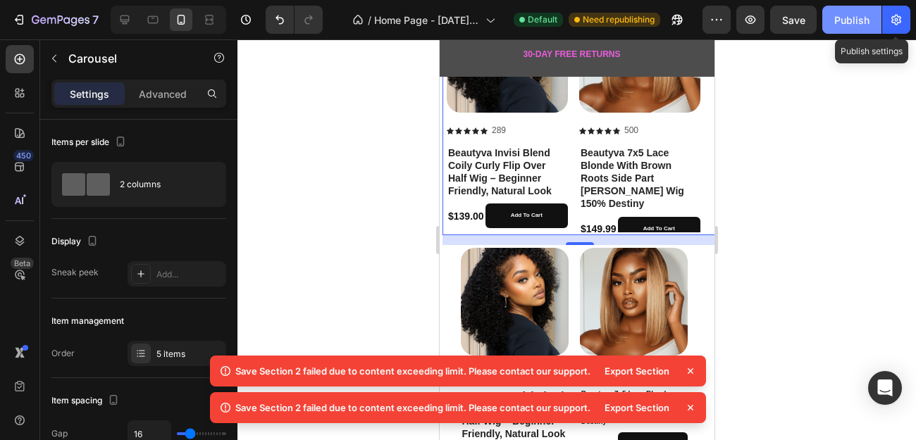
click at [848, 13] on div "Publish" at bounding box center [851, 20] width 35 height 15
click at [152, 21] on icon at bounding box center [153, 20] width 14 height 14
type input "80"
type input "1150"
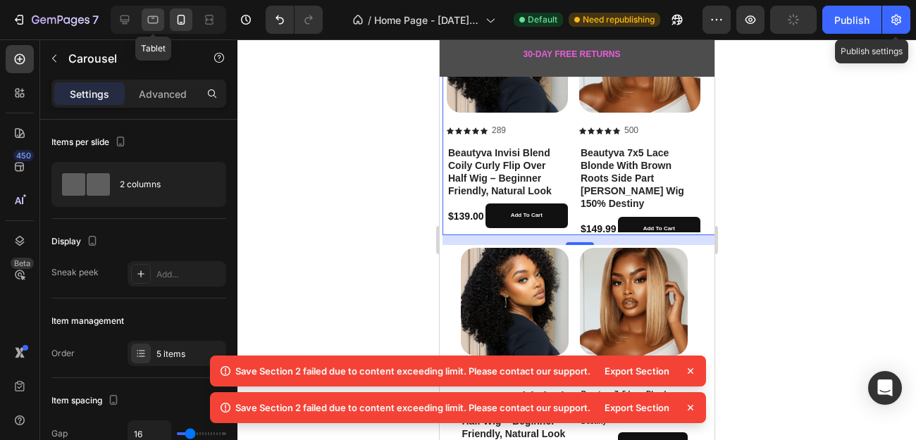
type input "Auto"
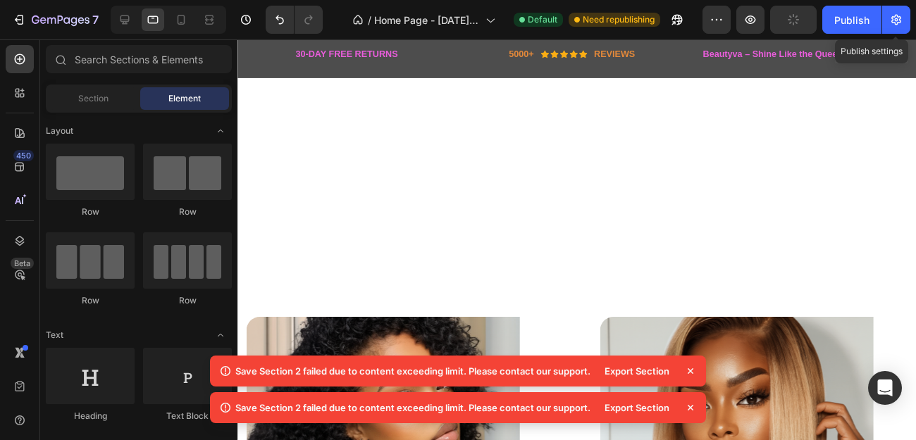
scroll to position [1510, 0]
